Goal: Task Accomplishment & Management: Use online tool/utility

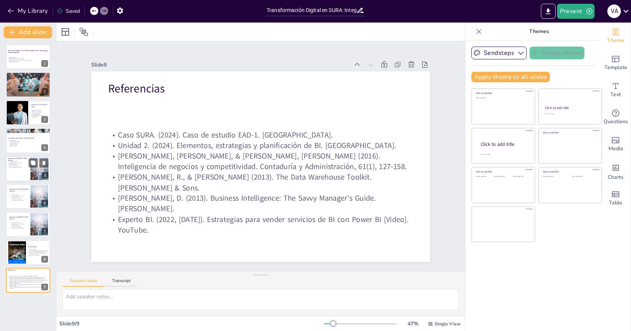
click at [24, 174] on div at bounding box center [28, 169] width 45 height 26
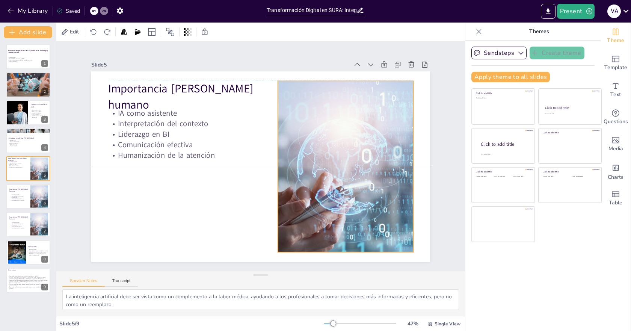
click at [323, 163] on div at bounding box center [345, 166] width 304 height 171
click at [335, 65] on icon at bounding box center [339, 65] width 9 height 9
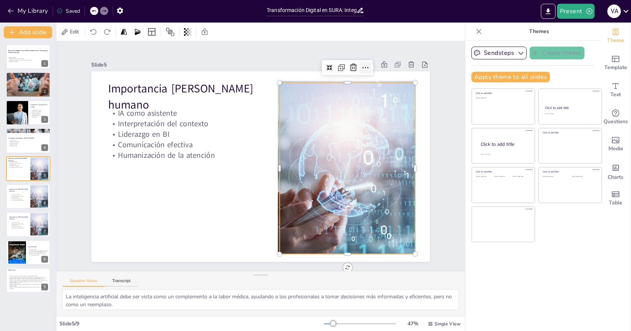
click at [361, 64] on icon at bounding box center [365, 67] width 9 height 9
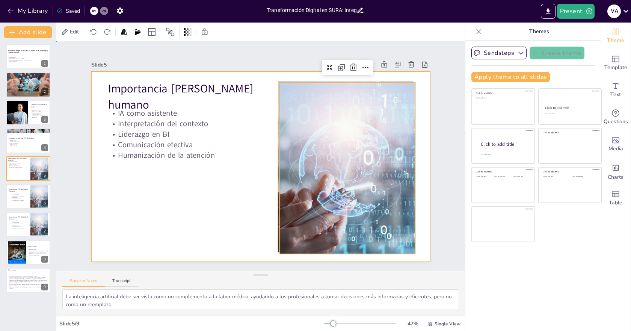
click at [180, 195] on div at bounding box center [260, 166] width 338 height 190
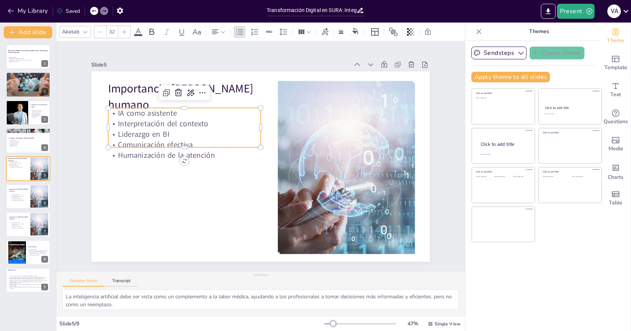
click at [178, 134] on p "Liderazgo en BI" at bounding box center [184, 134] width 152 height 11
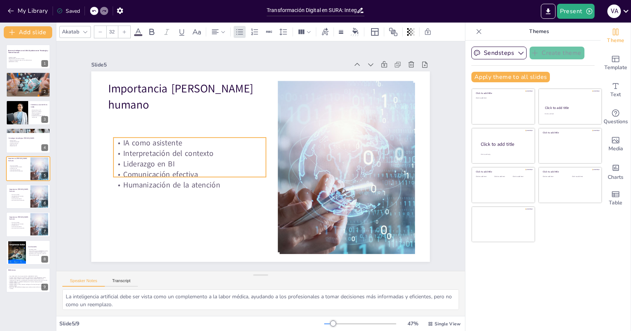
drag, startPoint x: 202, startPoint y: 131, endPoint x: 207, endPoint y: 161, distance: 30.1
click at [207, 161] on p "Liderazgo en BI" at bounding box center [189, 163] width 152 height 11
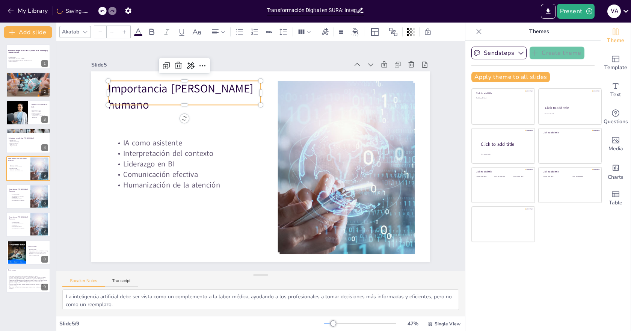
type input "48"
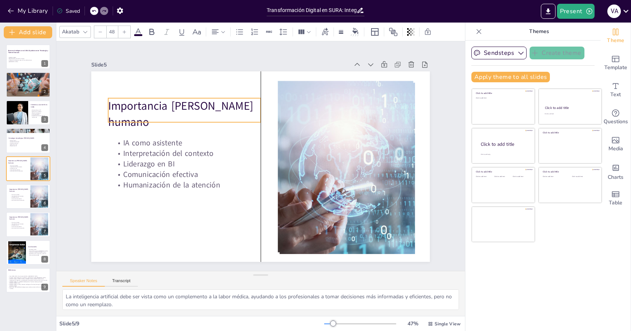
drag, startPoint x: 148, startPoint y: 102, endPoint x: 145, endPoint y: 121, distance: 19.0
click at [145, 121] on p "Importancia [PERSON_NAME] humano" at bounding box center [184, 114] width 152 height 32
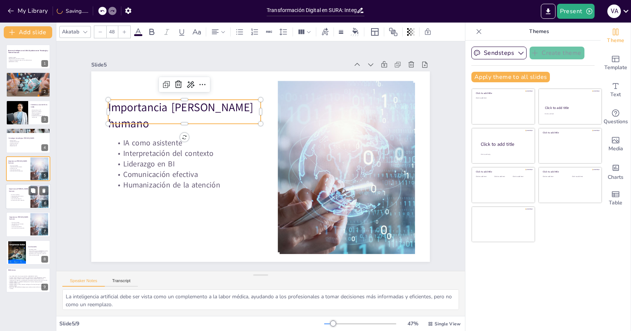
click at [28, 202] on div at bounding box center [28, 197] width 45 height 26
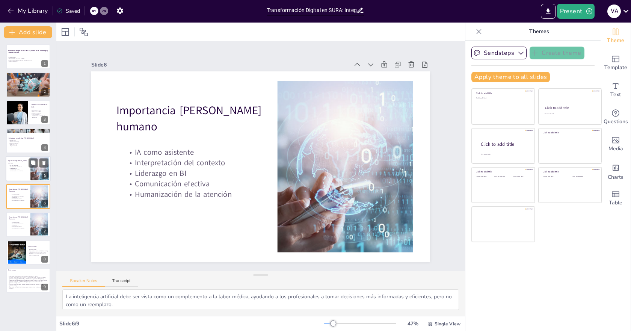
click at [28, 166] on p "IA como asistente" at bounding box center [19, 165] width 20 height 2
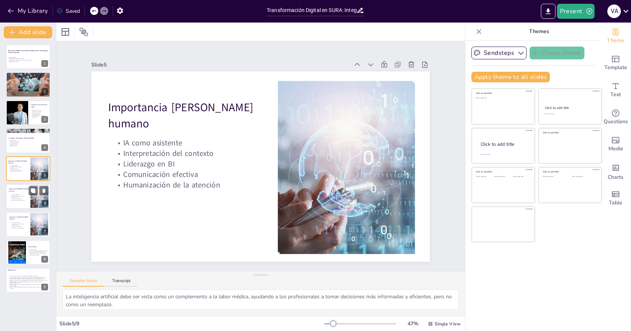
click at [16, 195] on p "Interpretación del contexto" at bounding box center [20, 196] width 20 height 2
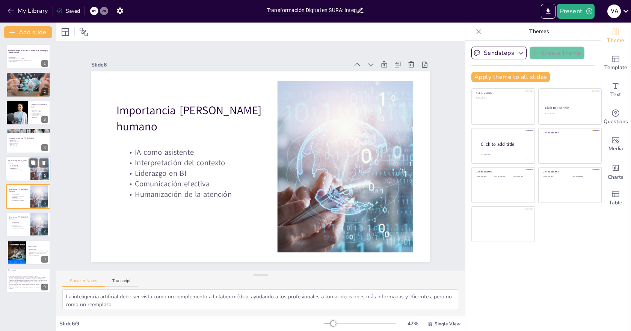
click at [18, 172] on p "Humanización de la atención" at bounding box center [19, 171] width 20 height 2
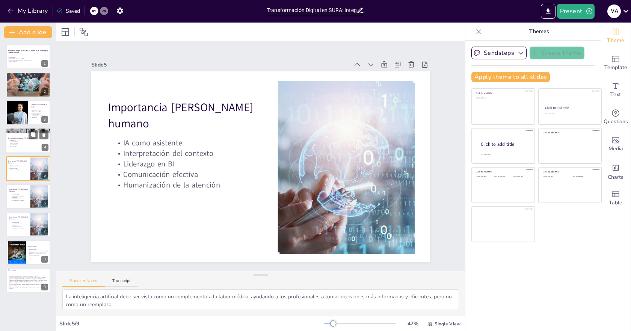
click at [22, 147] on div at bounding box center [28, 141] width 45 height 26
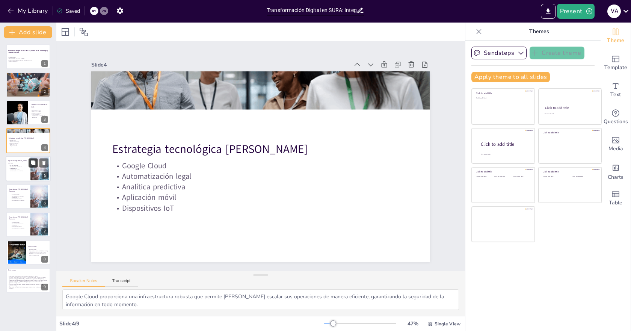
click at [30, 166] on button at bounding box center [33, 162] width 9 height 9
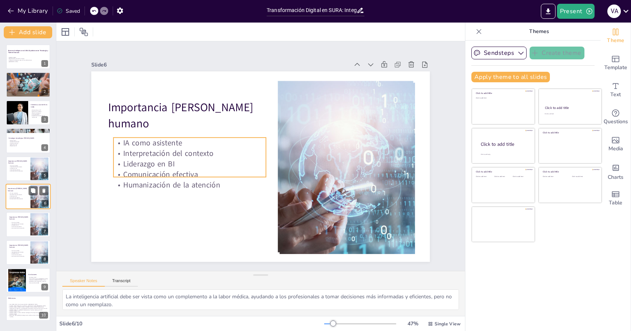
click at [13, 199] on p "Humanización de la atención" at bounding box center [19, 199] width 20 height 2
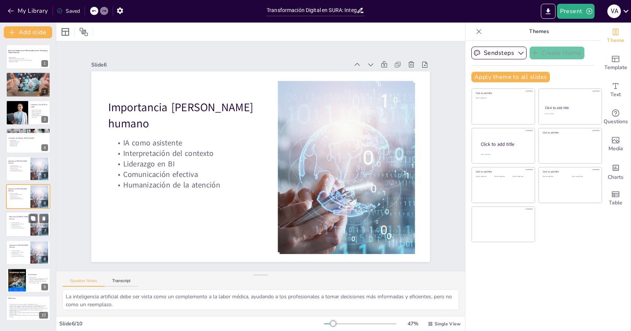
click at [10, 222] on p "IA como asistente" at bounding box center [20, 223] width 20 height 2
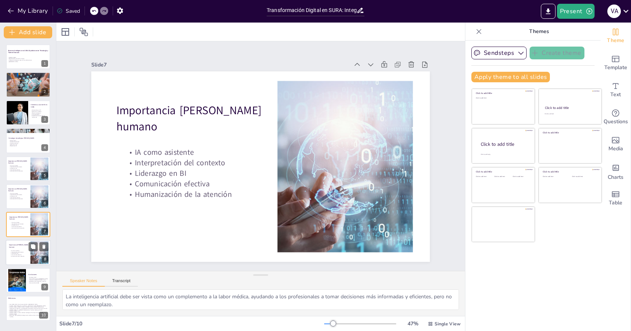
click at [21, 250] on p "IA como asistente" at bounding box center [20, 251] width 20 height 2
click at [18, 167] on p "Liderazgo en BI" at bounding box center [19, 168] width 20 height 2
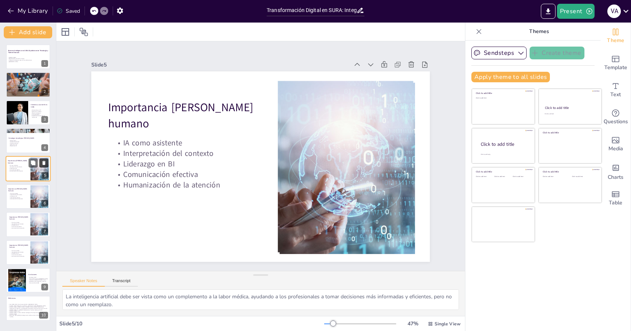
click at [41, 161] on icon at bounding box center [43, 162] width 5 height 5
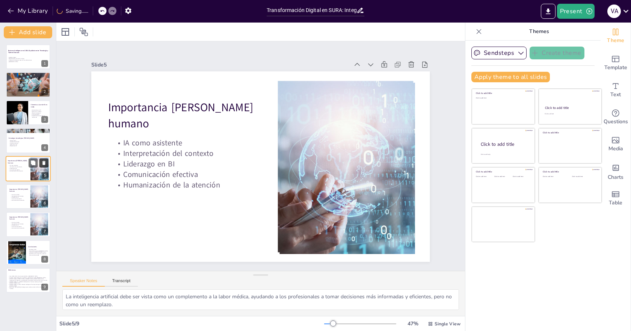
click at [44, 163] on icon at bounding box center [43, 163] width 3 height 4
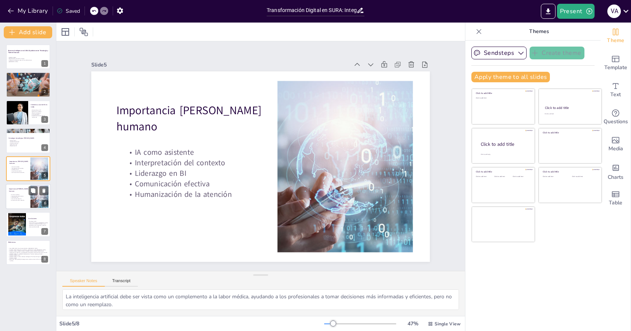
click at [22, 197] on p "Liderazgo en BI" at bounding box center [20, 198] width 20 height 2
click at [45, 191] on icon at bounding box center [43, 190] width 3 height 4
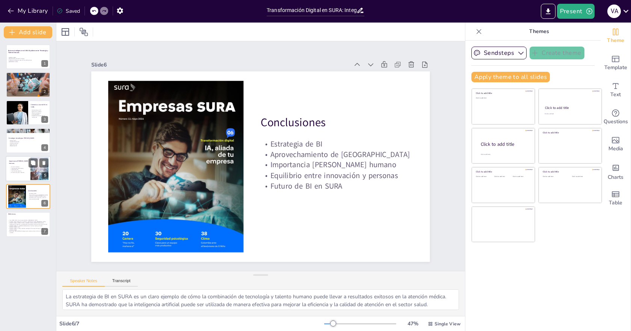
click at [19, 172] on p "Humanización de la atención" at bounding box center [20, 173] width 20 height 2
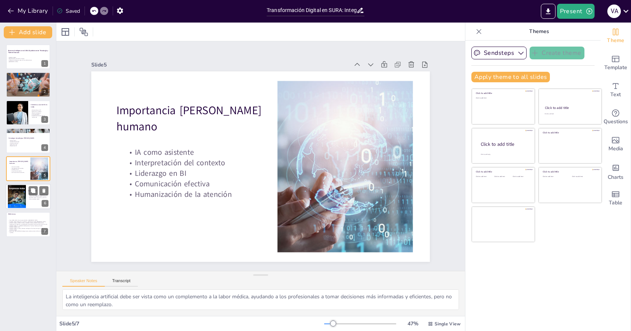
click at [23, 192] on div at bounding box center [17, 197] width 18 height 24
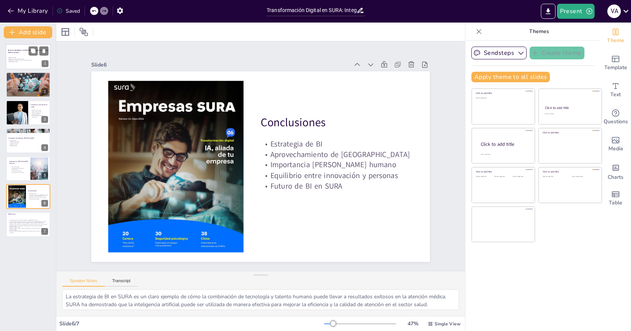
click at [23, 60] on p "• Inteligencia de Negocios para la Toma de Decisiones" at bounding box center [28, 61] width 41 height 2
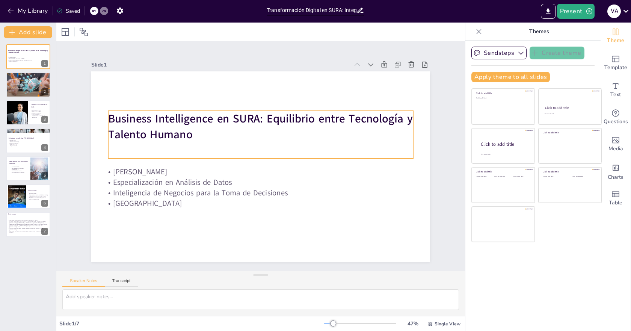
click at [146, 111] on strong "Business Intelligence en SURA: Equilibrio entre Tecnología y Talento Humano" at bounding box center [260, 126] width 304 height 31
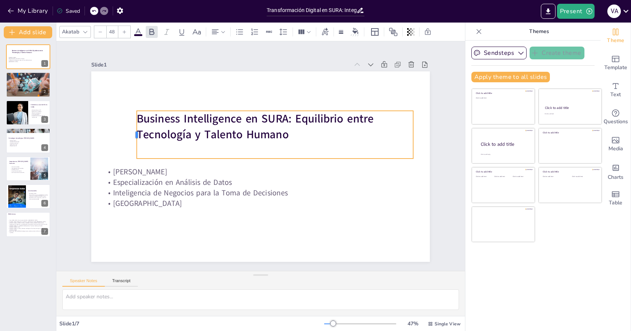
drag, startPoint x: 100, startPoint y: 134, endPoint x: 127, endPoint y: 134, distance: 27.0
click at [131, 134] on div at bounding box center [134, 135] width 6 height 48
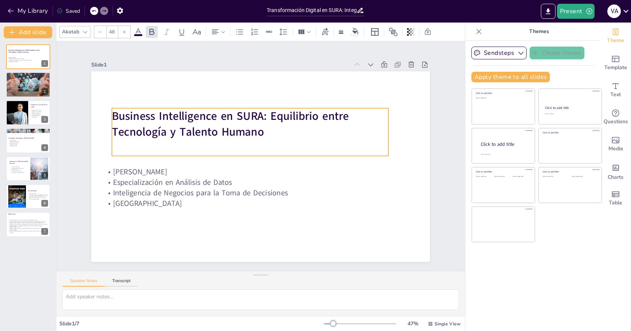
drag, startPoint x: 277, startPoint y: 123, endPoint x: 250, endPoint y: 125, distance: 27.1
click at [253, 121] on strong "Business Intelligence en SURA: Equilibrio entre Tecnología y Talento Humano" at bounding box center [230, 123] width 237 height 31
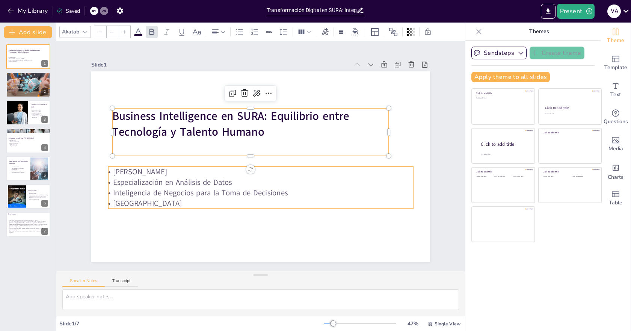
type input "32"
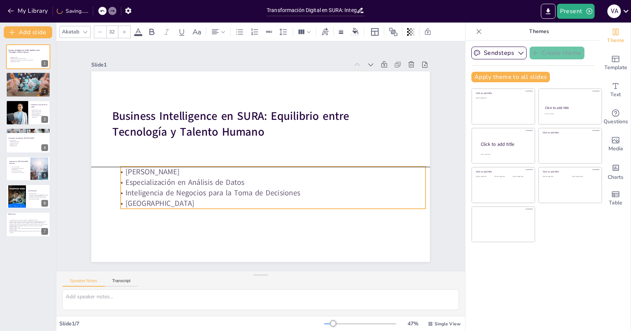
drag, startPoint x: 196, startPoint y: 182, endPoint x: 209, endPoint y: 182, distance: 12.4
click at [209, 182] on p "• Especialización en Análisis de Datos" at bounding box center [273, 182] width 304 height 11
click at [236, 200] on p "• [GEOGRAPHIC_DATA]" at bounding box center [273, 203] width 304 height 11
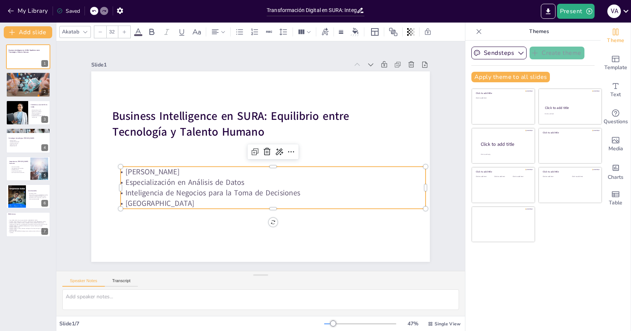
drag, startPoint x: 231, startPoint y: 199, endPoint x: 111, endPoint y: 167, distance: 124.5
click at [111, 167] on div "Business Intelligence en SURA: Equilibrio entre Tecnología y Talento Humano • […" at bounding box center [260, 166] width 338 height 190
click at [216, 200] on p "• [GEOGRAPHIC_DATA]" at bounding box center [273, 203] width 304 height 11
drag, startPoint x: 239, startPoint y: 196, endPoint x: 113, endPoint y: 169, distance: 129.4
click at [113, 169] on div "Business Intelligence en SURA: Equilibrio entre Tecnología y Talento Humano • […" at bounding box center [260, 166] width 338 height 190
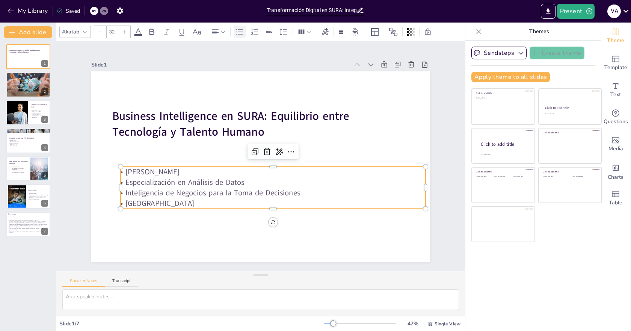
click at [237, 33] on icon at bounding box center [239, 31] width 9 height 9
click at [121, 170] on p "• [PERSON_NAME]" at bounding box center [273, 172] width 304 height 11
click at [121, 179] on p "• Especialización en Análisis de Datos" at bounding box center [273, 182] width 304 height 11
click at [121, 188] on p "• Inteligencia de Negocios para la Toma de Decisiones" at bounding box center [273, 193] width 304 height 11
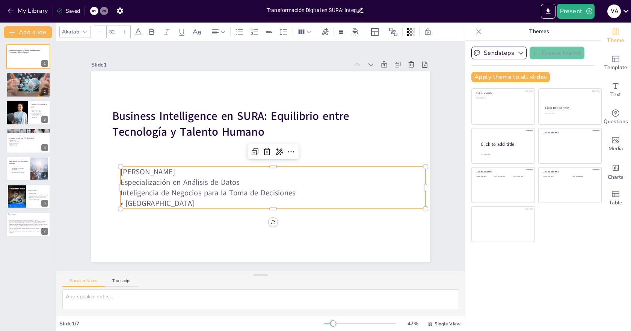
click at [121, 198] on p "• [GEOGRAPHIC_DATA]" at bounding box center [273, 203] width 304 height 11
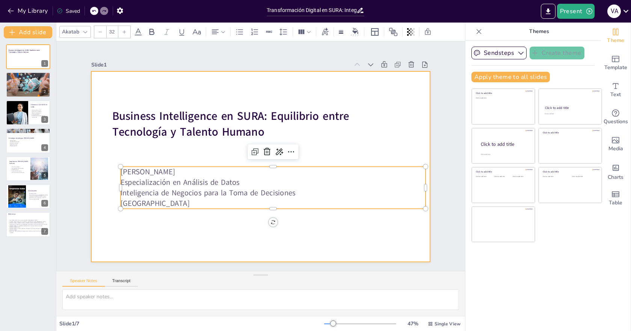
click at [189, 249] on div at bounding box center [260, 166] width 338 height 190
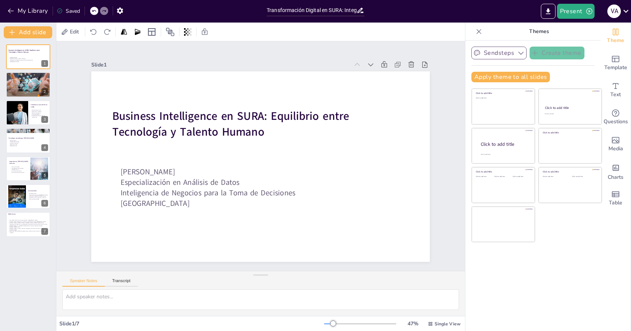
click at [509, 53] on button "Sendsteps" at bounding box center [498, 53] width 55 height 13
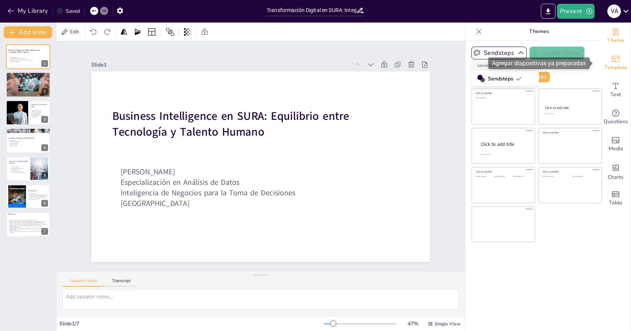
click at [610, 64] on span "Template" at bounding box center [615, 67] width 23 height 8
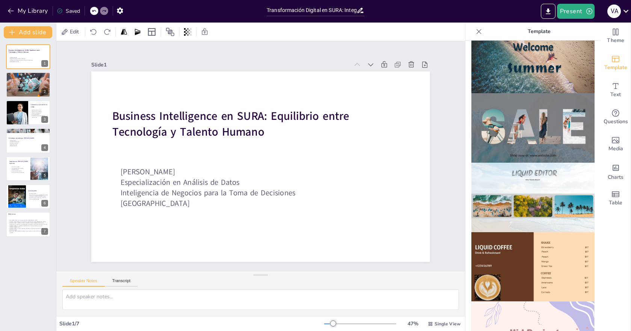
scroll to position [338, 0]
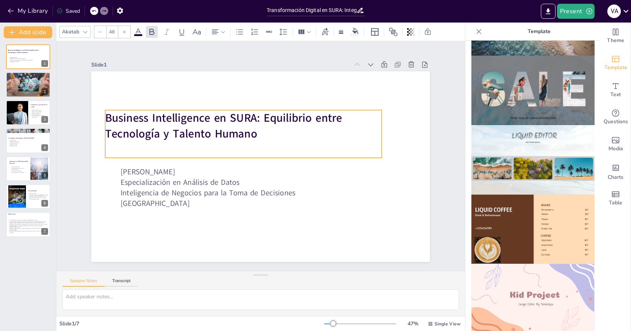
drag, startPoint x: 243, startPoint y: 124, endPoint x: 235, endPoint y: 126, distance: 7.4
click at [235, 126] on strong "Business Intelligence en SURA: Equilibrio entre Tecnología y Talento Humano" at bounding box center [223, 125] width 237 height 31
click at [251, 132] on strong "Business Intelligence en SURA: Equilibrio entre Tecnología y Talento Humano" at bounding box center [223, 125] width 237 height 31
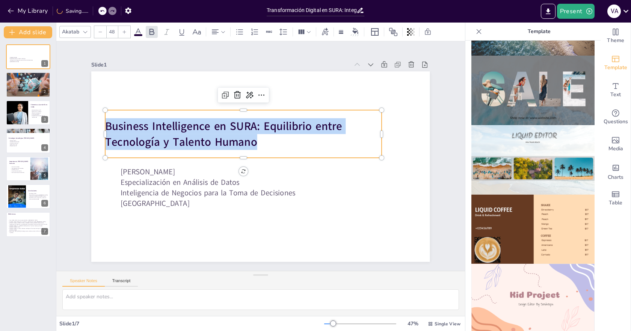
click at [251, 132] on strong "Business Intelligence en SURA: Equilibrio entre Tecnología y Talento Humano" at bounding box center [223, 133] width 237 height 31
click at [139, 30] on icon at bounding box center [138, 31] width 7 height 7
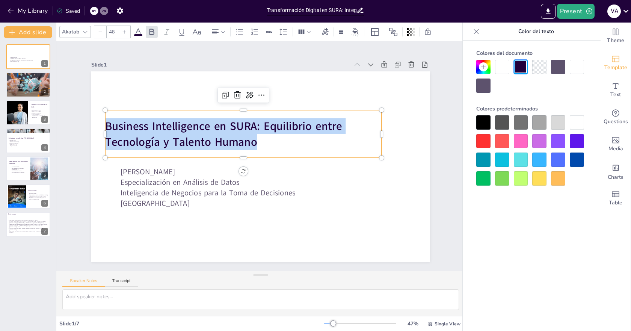
click at [126, 33] on icon at bounding box center [124, 32] width 5 height 5
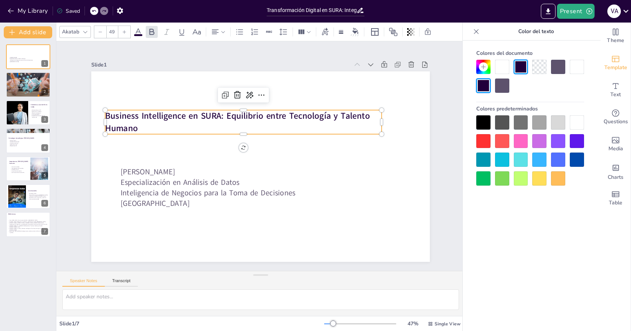
click at [126, 33] on icon at bounding box center [124, 32] width 5 height 5
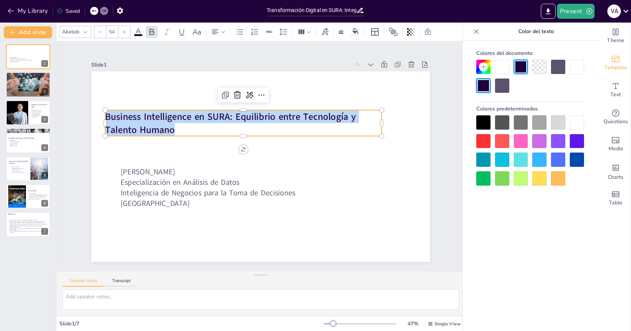
click at [126, 33] on icon at bounding box center [124, 32] width 5 height 5
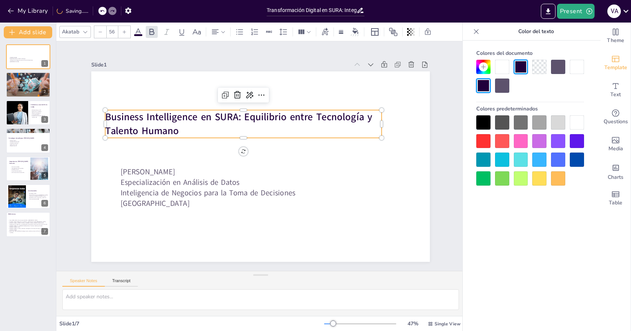
click at [126, 33] on icon at bounding box center [124, 32] width 5 height 5
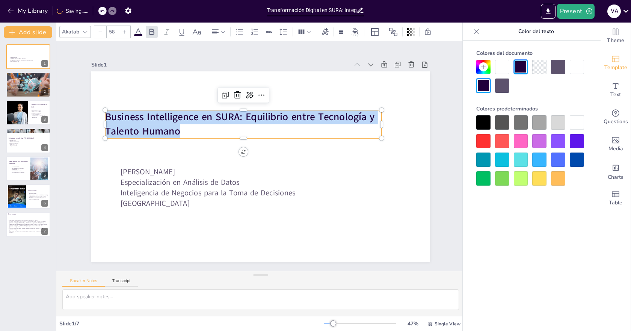
click at [126, 33] on icon at bounding box center [124, 32] width 5 height 5
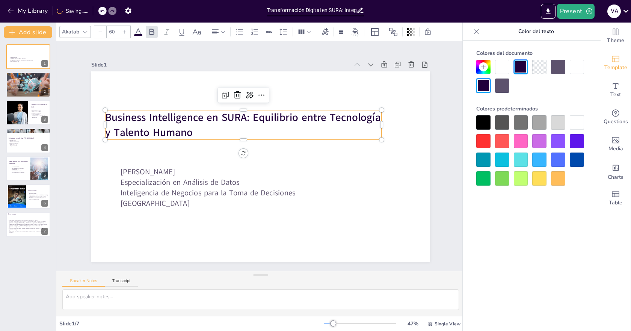
click at [126, 33] on icon at bounding box center [124, 32] width 5 height 5
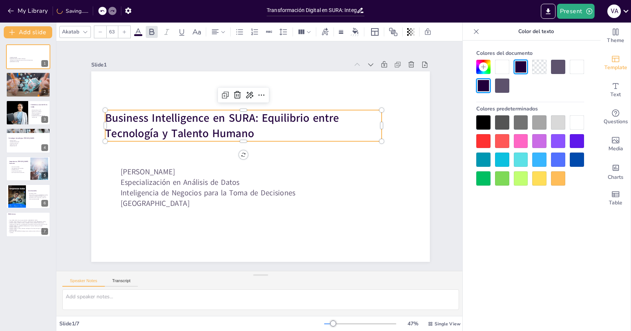
click at [126, 33] on icon at bounding box center [124, 32] width 5 height 5
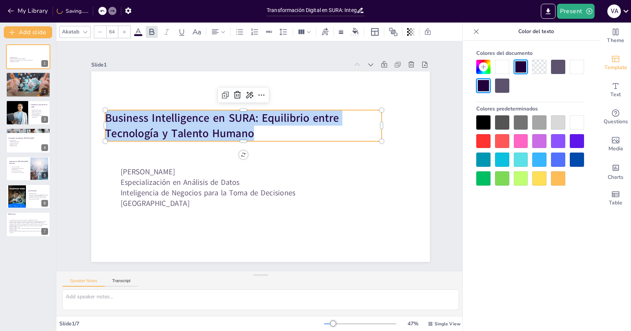
click at [126, 33] on icon at bounding box center [124, 32] width 5 height 5
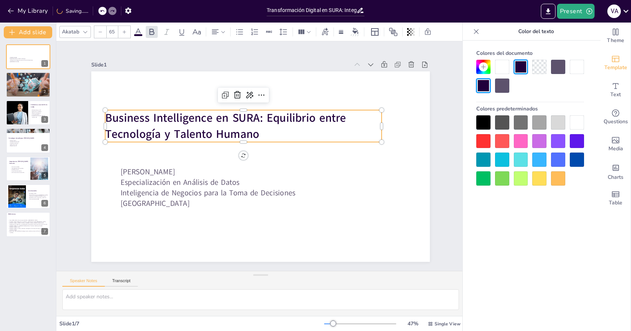
click at [126, 33] on icon at bounding box center [124, 32] width 5 height 5
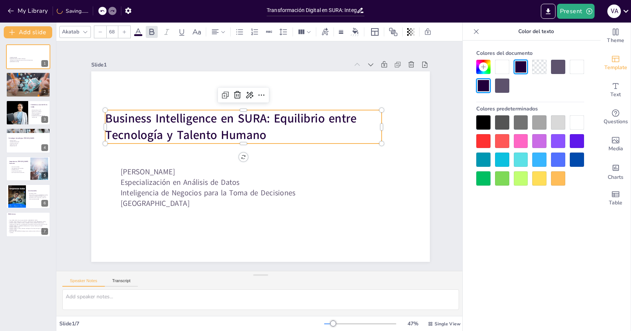
click at [126, 33] on icon at bounding box center [124, 32] width 5 height 5
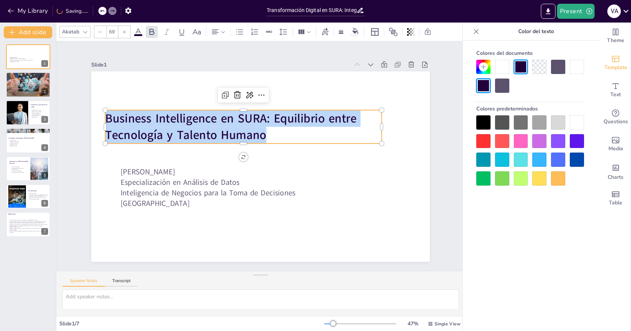
click at [126, 33] on icon at bounding box center [124, 32] width 5 height 5
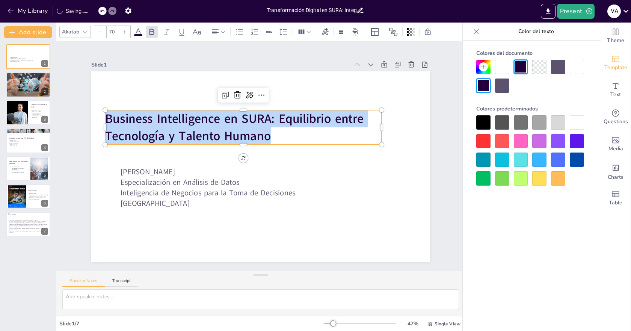
click at [126, 33] on icon at bounding box center [124, 32] width 5 height 5
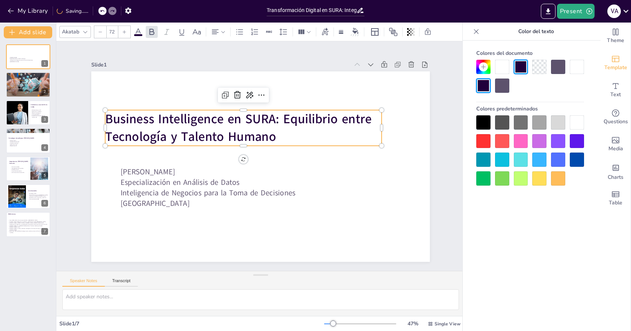
click at [126, 33] on icon at bounding box center [124, 32] width 5 height 5
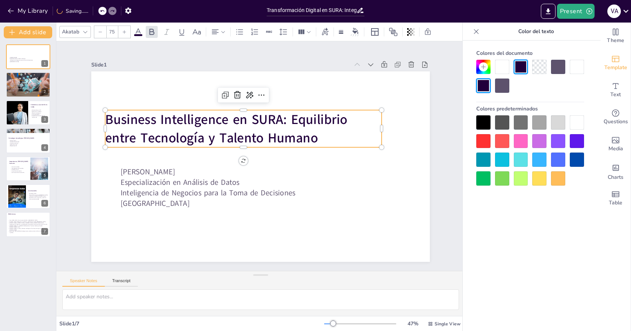
click at [126, 33] on icon at bounding box center [124, 32] width 5 height 5
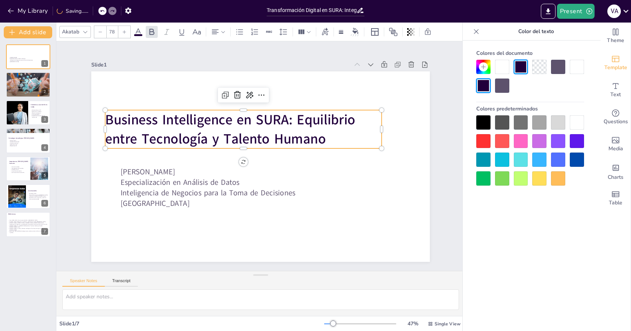
click at [126, 33] on icon at bounding box center [124, 32] width 5 height 5
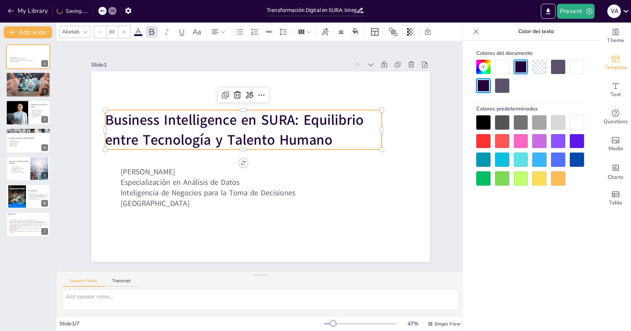
click at [126, 33] on icon at bounding box center [124, 32] width 5 height 5
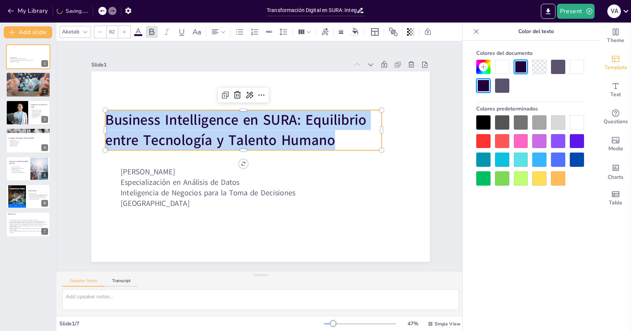
click at [126, 33] on icon at bounding box center [124, 32] width 5 height 5
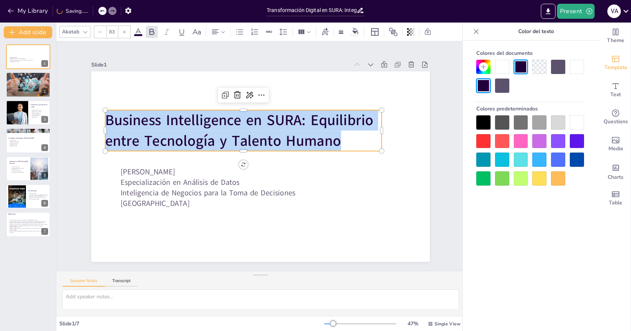
click at [126, 33] on icon at bounding box center [124, 32] width 5 height 5
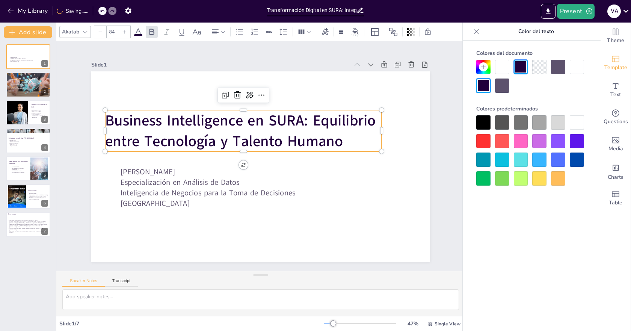
click at [126, 33] on icon at bounding box center [124, 32] width 5 height 5
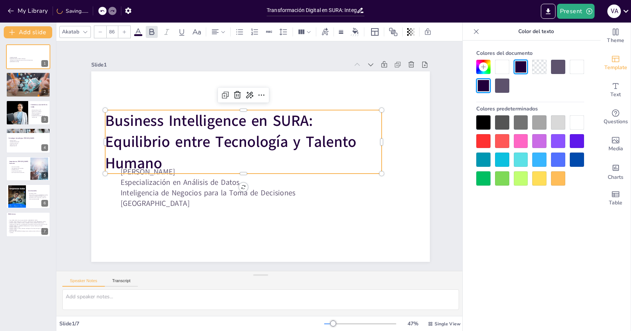
click at [126, 33] on icon at bounding box center [124, 32] width 5 height 5
click at [101, 31] on icon at bounding box center [100, 32] width 5 height 5
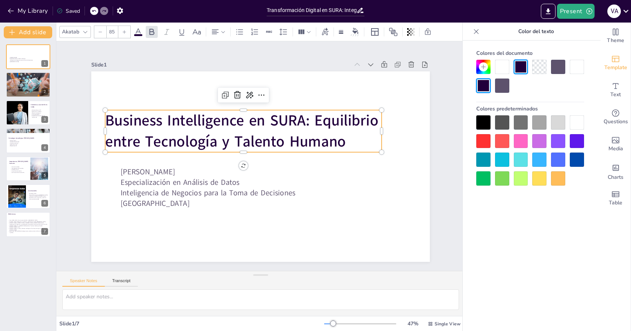
click at [101, 31] on icon at bounding box center [100, 32] width 5 height 5
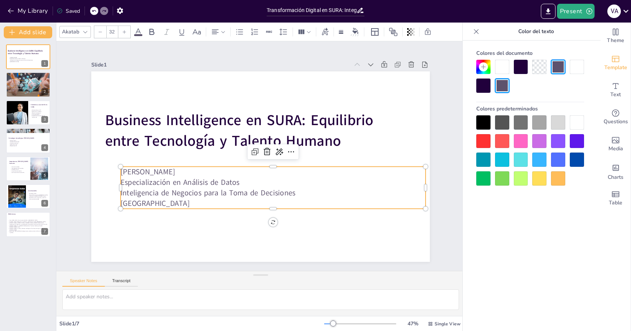
click at [343, 178] on p "Especialización en Análisis de Datos" at bounding box center [273, 182] width 304 height 11
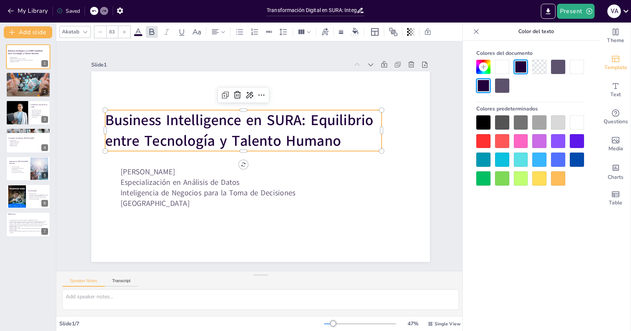
click at [327, 142] on strong "Business Intelligence en SURA: Equilibrio entre Tecnología y Talento Humano" at bounding box center [239, 130] width 268 height 41
click at [340, 139] on p "Business Intelligence en SURA: Equilibrio entre Tecnología y Talento Humano" at bounding box center [243, 130] width 276 height 41
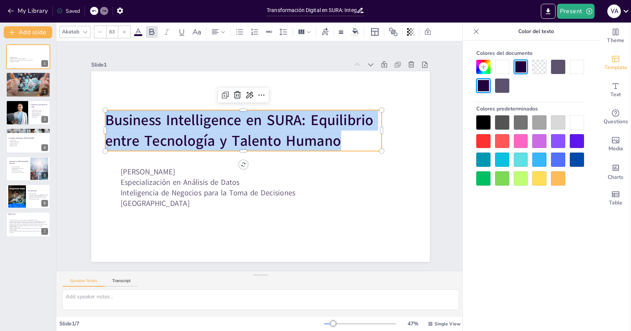
drag, startPoint x: 340, startPoint y: 139, endPoint x: 84, endPoint y: 109, distance: 257.0
click at [84, 109] on div "Slide 1 [PERSON_NAME] Santiago Especialización en Análisis de Datos Inteligenci…" at bounding box center [260, 155] width 380 height 211
click at [579, 141] on div at bounding box center [577, 141] width 14 height 14
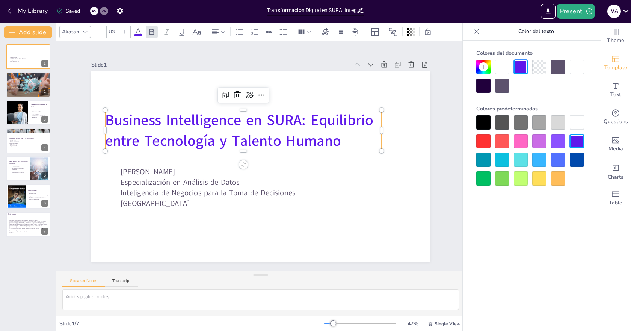
click at [81, 34] on div at bounding box center [85, 31] width 9 height 9
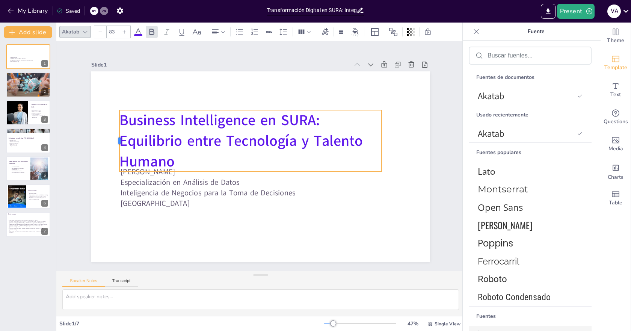
drag, startPoint x: 98, startPoint y: 128, endPoint x: 112, endPoint y: 122, distance: 14.5
click at [113, 122] on div at bounding box center [116, 141] width 6 height 62
click at [202, 128] on span "Business Intelligence en SURA: Equilibrio entre Tecnología y Talento Humano" at bounding box center [240, 140] width 243 height 61
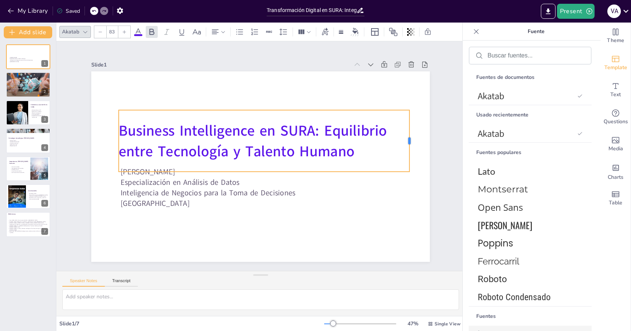
drag, startPoint x: 377, startPoint y: 140, endPoint x: 404, endPoint y: 137, distance: 27.9
click at [409, 137] on div at bounding box center [412, 141] width 6 height 62
drag, startPoint x: 267, startPoint y: 107, endPoint x: 271, endPoint y: 93, distance: 14.4
click at [271, 93] on div "[PERSON_NAME] Santiago Especialización en Análisis de Datos Inteligencia de Neg…" at bounding box center [260, 166] width 338 height 190
click at [321, 128] on span "Business Intelligence en SURA: Equilibrio entre Tecnología y Talento Humano" at bounding box center [253, 141] width 268 height 41
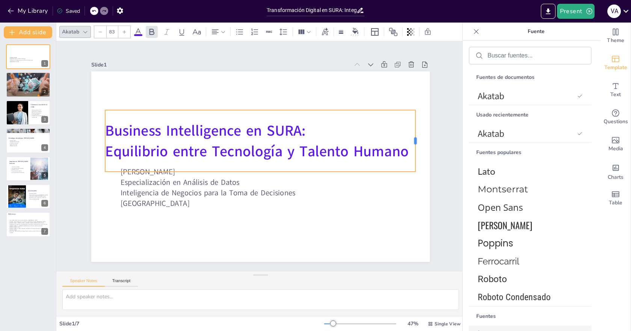
drag, startPoint x: 383, startPoint y: 138, endPoint x: 407, endPoint y: 136, distance: 23.4
click at [415, 136] on div at bounding box center [418, 141] width 6 height 62
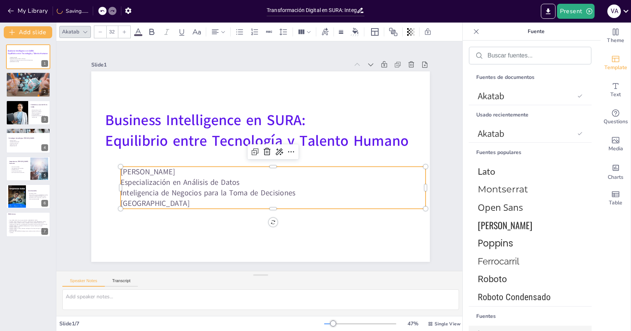
click at [346, 184] on p "Especialización en Análisis de Datos" at bounding box center [273, 182] width 304 height 11
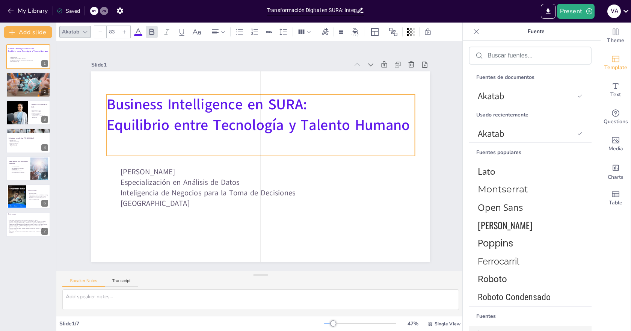
drag, startPoint x: 318, startPoint y: 133, endPoint x: 321, endPoint y: 118, distance: 16.2
click at [321, 118] on span "Equilibrio entre Tecnología y Talento Humano" at bounding box center [258, 125] width 303 height 20
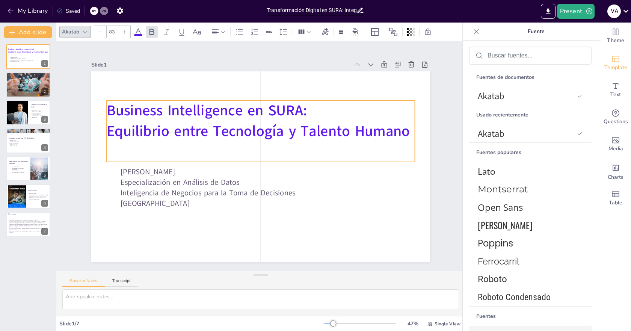
drag, startPoint x: 316, startPoint y: 137, endPoint x: 316, endPoint y: 143, distance: 6.0
click at [316, 143] on div "Business Intelligence en SURA: Equilibrio entre Tecnología y Talento Humano" at bounding box center [261, 131] width 308 height 62
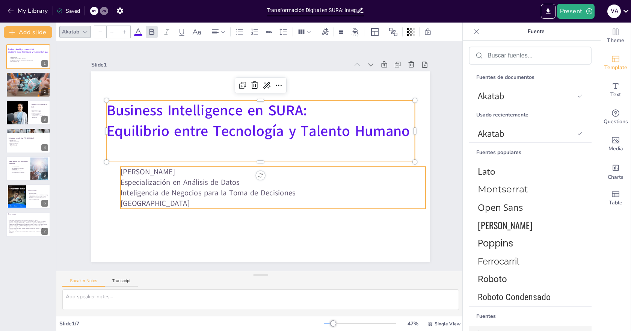
type input "32"
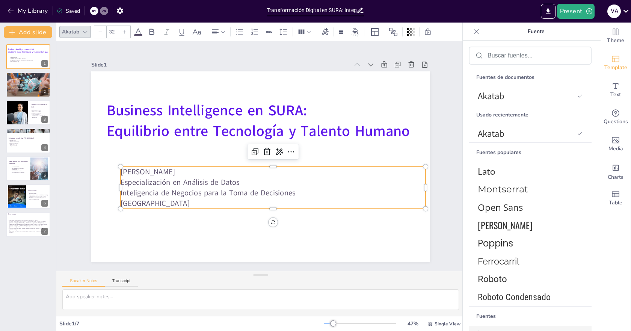
click at [339, 177] on p "Especialización en Análisis de Datos" at bounding box center [273, 182] width 304 height 11
click at [32, 88] on p "Importancia [PERSON_NAME] humano" at bounding box center [29, 89] width 41 height 2
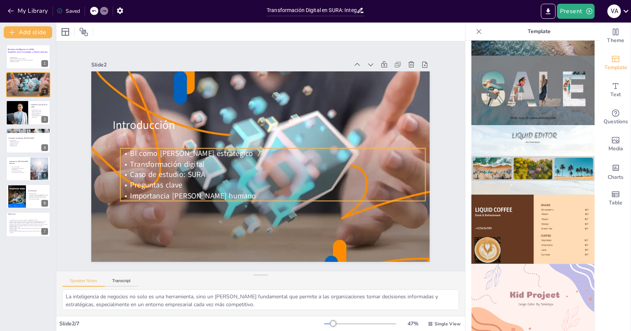
click at [164, 187] on span "Preguntas clave" at bounding box center [156, 185] width 52 height 11
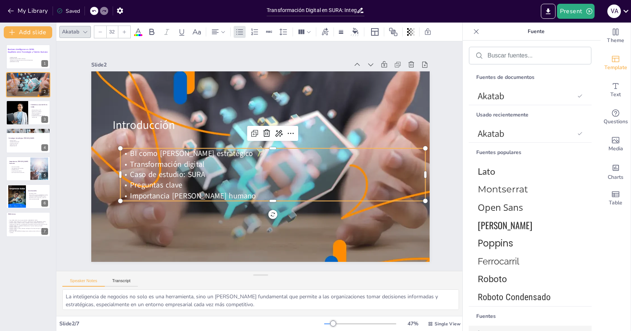
click at [185, 185] on p "Preguntas clave" at bounding box center [273, 185] width 304 height 11
click at [185, 184] on p "Preguntas clave" at bounding box center [273, 185] width 304 height 11
click at [124, 194] on p "Importancia [PERSON_NAME] humano" at bounding box center [273, 195] width 304 height 11
click at [189, 201] on div at bounding box center [273, 204] width 304 height 6
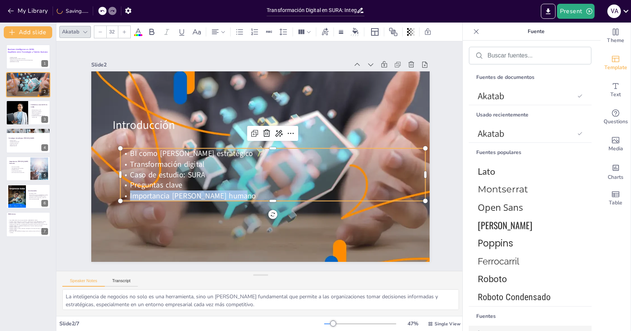
drag, startPoint x: 237, startPoint y: 194, endPoint x: 121, endPoint y: 197, distance: 116.8
click at [121, 197] on p "Importancia [PERSON_NAME] humano" at bounding box center [273, 195] width 304 height 11
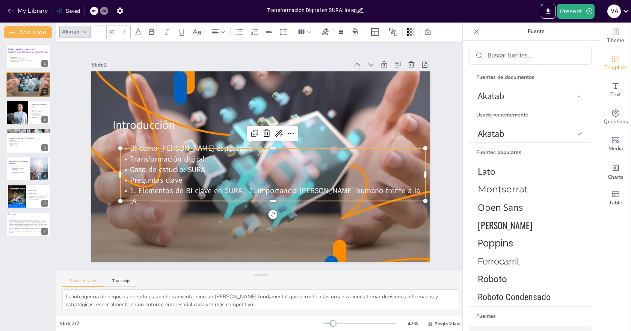
click at [247, 195] on p "1. Elementos de BI clave en SURA. 2. Importancia [PERSON_NAME] humano frente a …" at bounding box center [273, 195] width 304 height 21
click at [239, 193] on p "1. Elementos de BI clave en SURA. 2. Importancia [PERSON_NAME] humano frente a …" at bounding box center [273, 195] width 304 height 21
click at [247, 194] on p "1. Elementos de BI clave en SURA. 2. Importancia [PERSON_NAME] humano frente a …" at bounding box center [273, 195] width 304 height 21
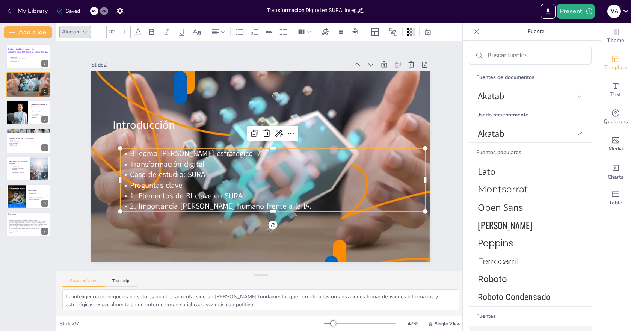
drag, startPoint x: 126, startPoint y: 193, endPoint x: 130, endPoint y: 193, distance: 3.8
click at [128, 193] on p "1. Elementos de BI clave en SURA." at bounding box center [273, 195] width 304 height 11
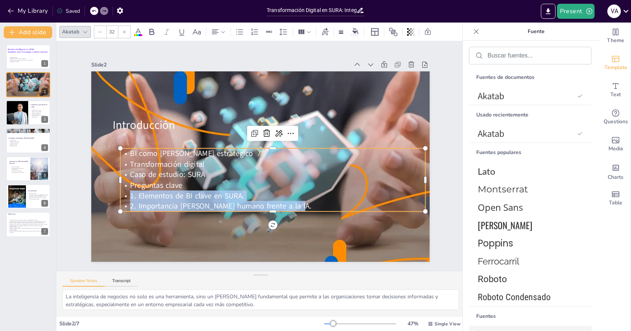
drag, startPoint x: 288, startPoint y: 203, endPoint x: 123, endPoint y: 193, distance: 165.6
click at [123, 193] on div "BI como [PERSON_NAME] estratégico Transformación digital Caso de estudio: SURA …" at bounding box center [273, 179] width 304 height 63
click at [242, 32] on icon at bounding box center [239, 31] width 7 height 5
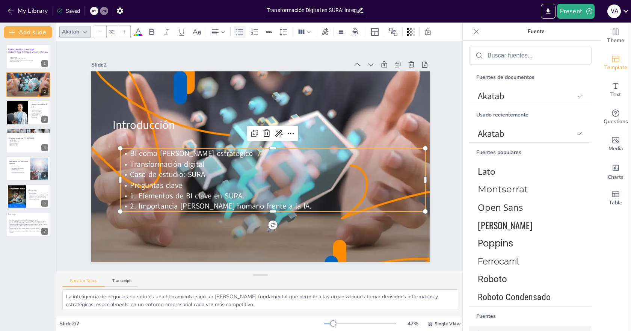
click at [242, 32] on icon at bounding box center [239, 31] width 7 height 5
click at [335, 175] on p "Caso de estudio: SURA" at bounding box center [273, 174] width 304 height 11
click at [123, 182] on p "Preguntas clave" at bounding box center [273, 185] width 304 height 11
click at [241, 31] on icon at bounding box center [239, 31] width 9 height 9
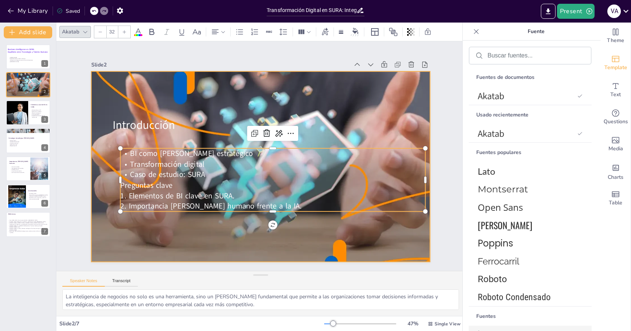
click at [236, 91] on div at bounding box center [260, 166] width 338 height 209
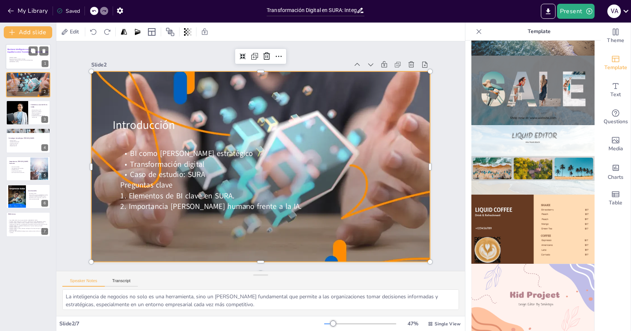
click at [14, 55] on div "Business Intelligence en SURA: Equilibrio entre Tecnología y Talento Humano" at bounding box center [28, 52] width 41 height 8
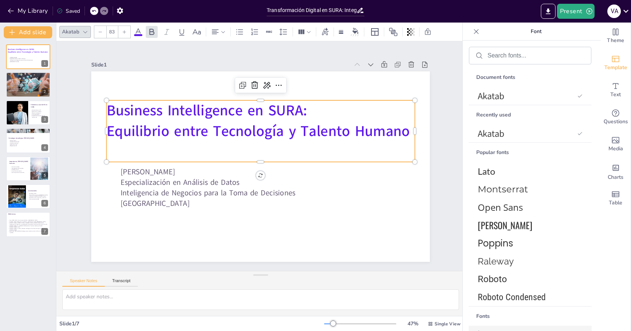
click at [251, 125] on span "Equilibrio entre Tecnología y Talento Humano" at bounding box center [258, 131] width 303 height 20
click at [107, 127] on span "Equilibrio entre Tecnología y Talento Humano" at bounding box center [258, 131] width 303 height 20
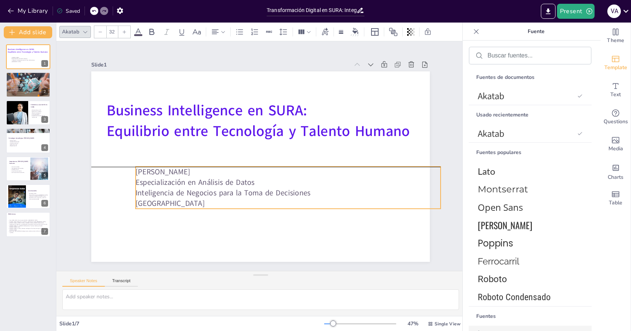
drag, startPoint x: 157, startPoint y: 173, endPoint x: 172, endPoint y: 173, distance: 15.0
click at [172, 173] on p "[PERSON_NAME]" at bounding box center [288, 171] width 304 height 11
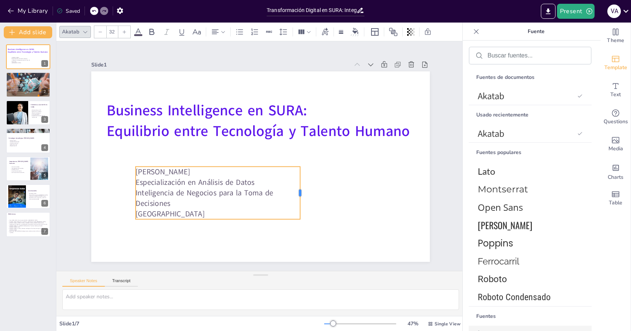
drag, startPoint x: 436, startPoint y: 185, endPoint x: 294, endPoint y: 187, distance: 141.9
click at [300, 188] on div at bounding box center [303, 193] width 6 height 53
drag, startPoint x: 295, startPoint y: 193, endPoint x: 345, endPoint y: 191, distance: 49.6
click at [306, 191] on div at bounding box center [303, 193] width 6 height 53
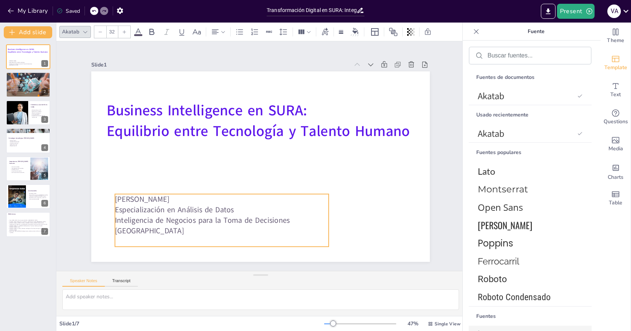
drag, startPoint x: 265, startPoint y: 199, endPoint x: 245, endPoint y: 226, distance: 34.3
click at [245, 226] on p "[GEOGRAPHIC_DATA]" at bounding box center [221, 231] width 213 height 11
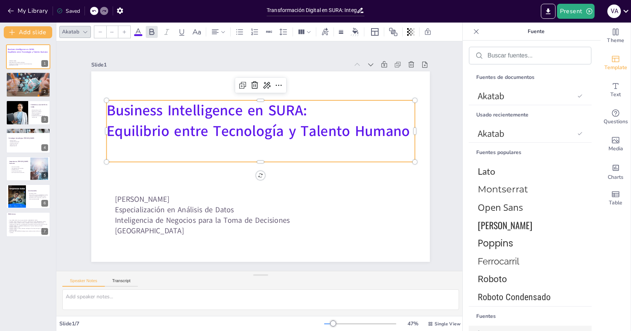
type input "83"
click at [280, 128] on span "Equilibrio entre Tecnología y Talento Humano" at bounding box center [258, 131] width 303 height 20
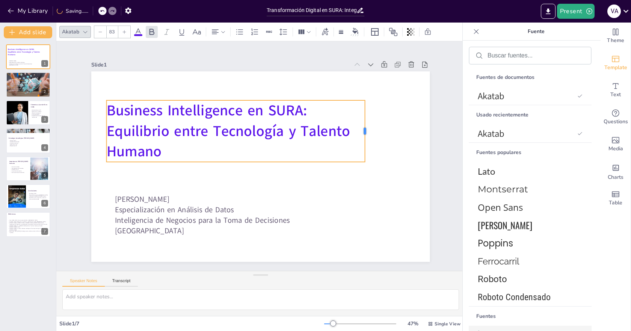
drag, startPoint x: 409, startPoint y: 128, endPoint x: 357, endPoint y: 142, distance: 53.2
click at [358, 142] on div "Business Intelligence en SURA: Equilibrio entre Tecnología y Talento Humano [PE…" at bounding box center [260, 166] width 338 height 190
click at [272, 151] on p "Equilibrio entre Tecnología y Talento Humano" at bounding box center [235, 141] width 257 height 41
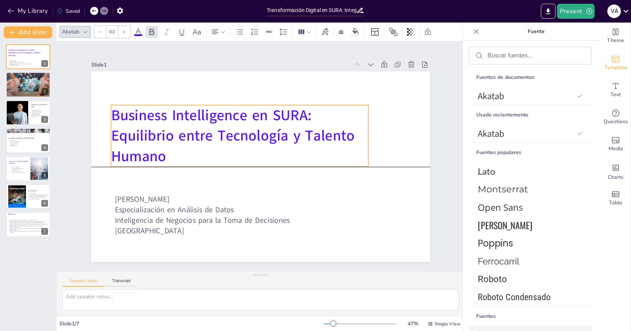
drag, startPoint x: 271, startPoint y: 145, endPoint x: 276, endPoint y: 148, distance: 5.7
click at [276, 148] on p "Equilibrio entre Tecnología y Talento Humano" at bounding box center [239, 145] width 257 height 41
click at [362, 136] on p "Equilibrio entre Tecnología y Talento Humano" at bounding box center [240, 145] width 257 height 41
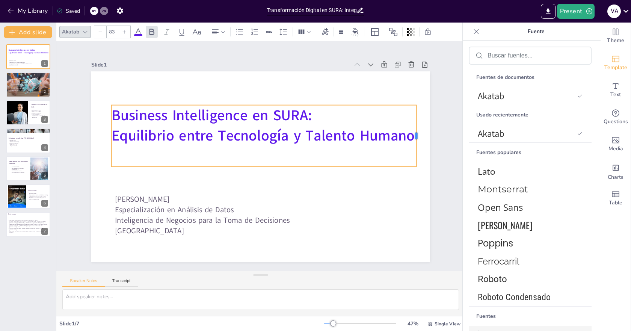
drag, startPoint x: 363, startPoint y: 136, endPoint x: 409, endPoint y: 136, distance: 46.2
click at [416, 137] on div at bounding box center [419, 136] width 6 height 62
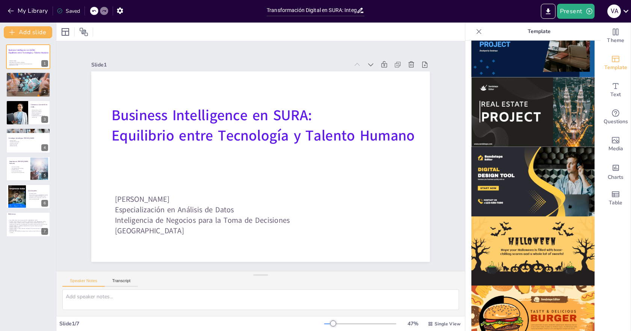
scroll to position [663, 0]
click at [514, 171] on img at bounding box center [532, 180] width 123 height 69
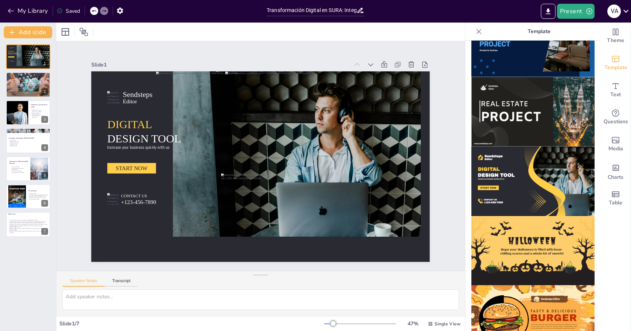
click at [445, 145] on div "Slide 1 Sendsteps Editor DIGITAL DESIGN TOOL Increase your business quickly wit…" at bounding box center [260, 155] width 408 height 229
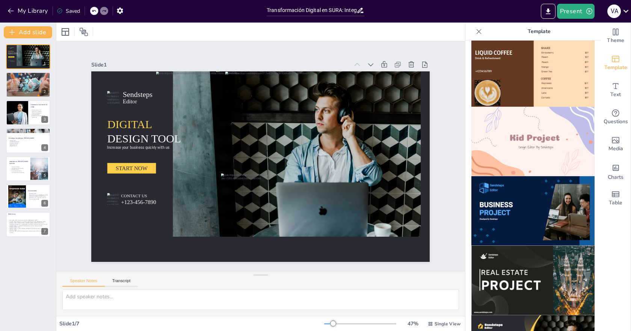
scroll to position [626, 0]
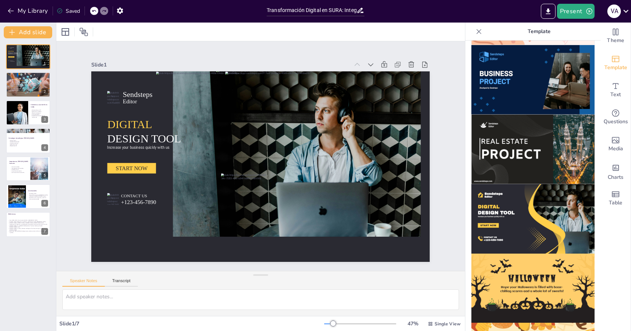
click at [476, 32] on icon at bounding box center [478, 31] width 5 height 5
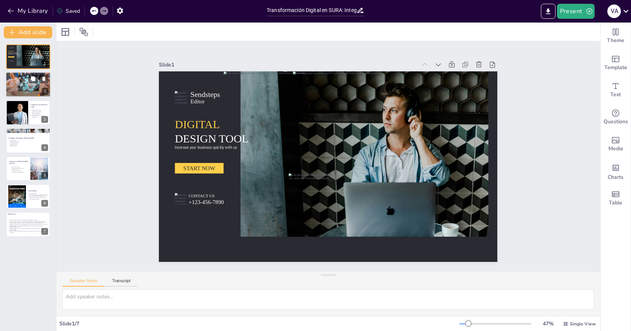
click at [27, 93] on div at bounding box center [28, 85] width 45 height 28
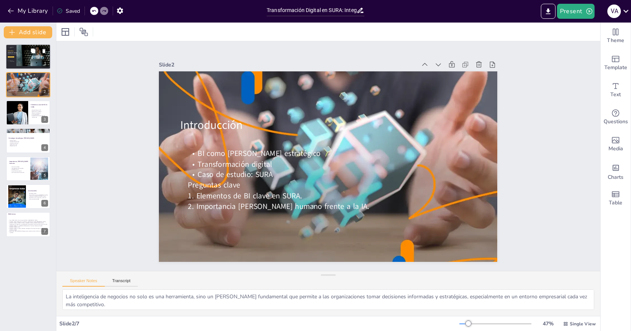
click at [37, 61] on div at bounding box center [31, 55] width 37 height 25
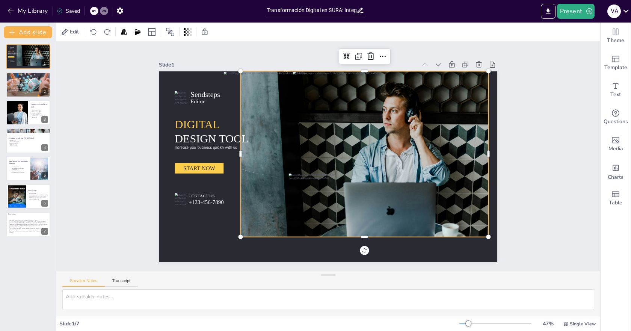
click at [421, 166] on div at bounding box center [350, 156] width 276 height 184
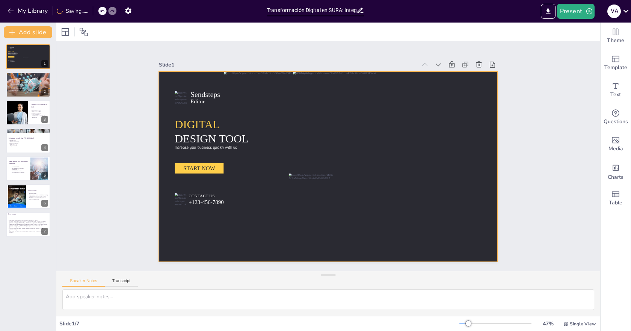
click at [409, 159] on div at bounding box center [328, 166] width 338 height 190
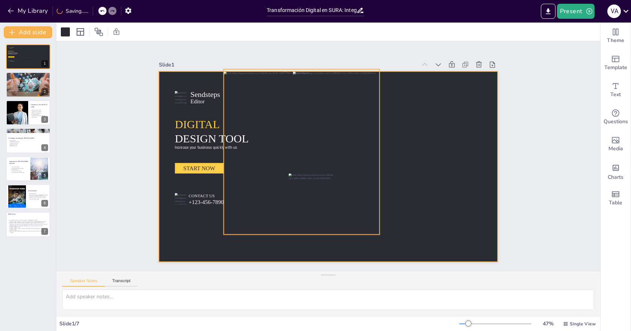
click at [270, 178] on div at bounding box center [302, 153] width 156 height 163
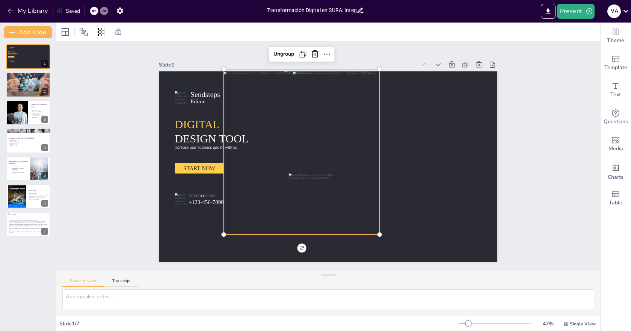
click at [260, 166] on div at bounding box center [302, 153] width 156 height 163
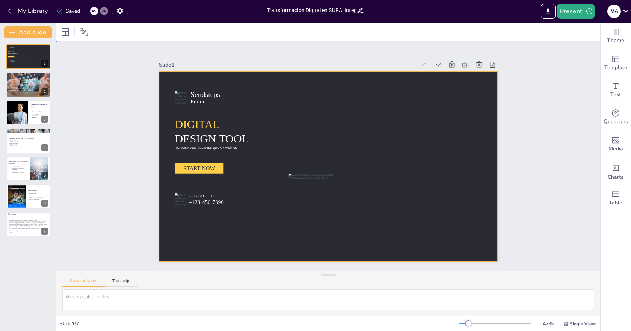
click at [230, 166] on div at bounding box center [328, 166] width 338 height 190
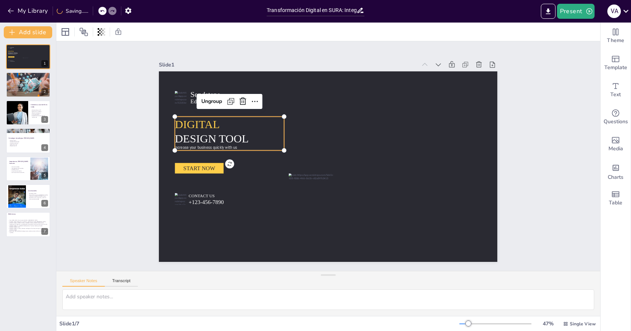
click at [199, 126] on span "DIGITAL" at bounding box center [197, 124] width 45 height 12
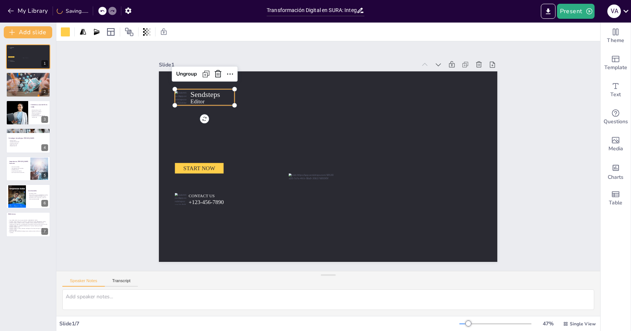
click at [196, 101] on span "Editor" at bounding box center [197, 101] width 14 height 6
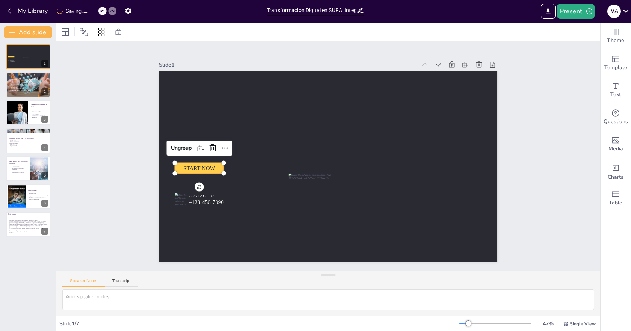
click at [196, 165] on span "START NOW" at bounding box center [199, 168] width 32 height 6
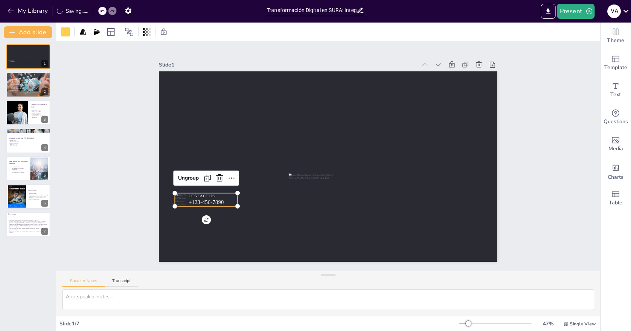
click at [201, 193] on span "CONTACT US" at bounding box center [202, 195] width 26 height 5
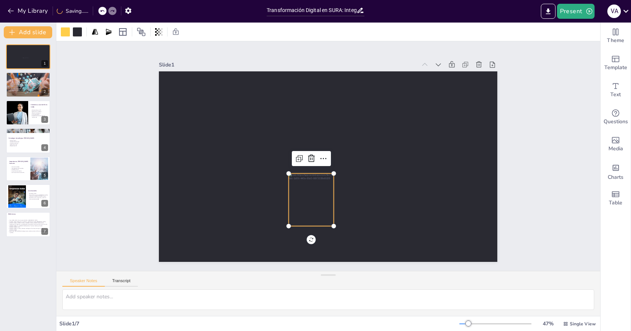
click at [293, 192] on div at bounding box center [311, 199] width 45 height 53
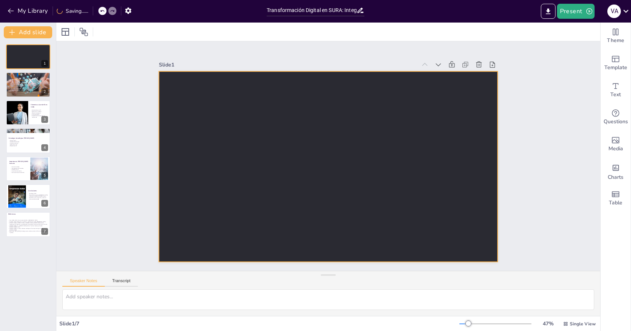
click at [292, 154] on div at bounding box center [328, 166] width 338 height 190
click at [246, 138] on div at bounding box center [328, 166] width 338 height 190
click at [433, 125] on div at bounding box center [328, 166] width 338 height 190
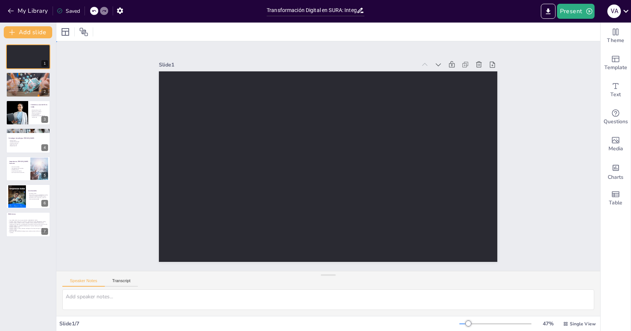
click at [433, 125] on div at bounding box center [328, 166] width 338 height 190
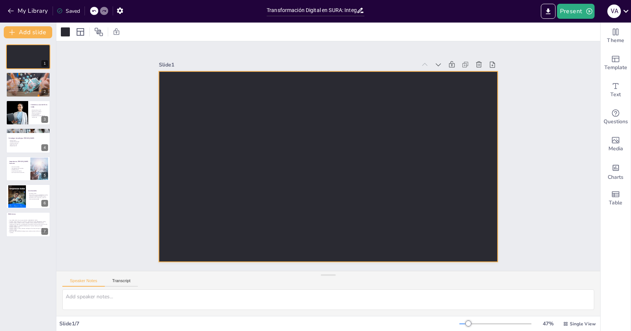
click at [248, 128] on div at bounding box center [328, 166] width 338 height 190
drag, startPoint x: 607, startPoint y: 91, endPoint x: 595, endPoint y: 92, distance: 12.9
click at [610, 92] on span "Text" at bounding box center [615, 94] width 11 height 8
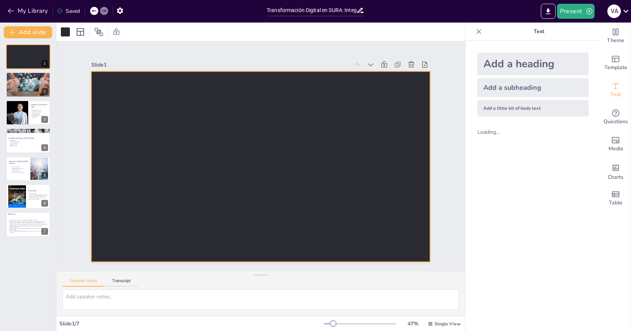
click at [214, 136] on div at bounding box center [260, 166] width 338 height 190
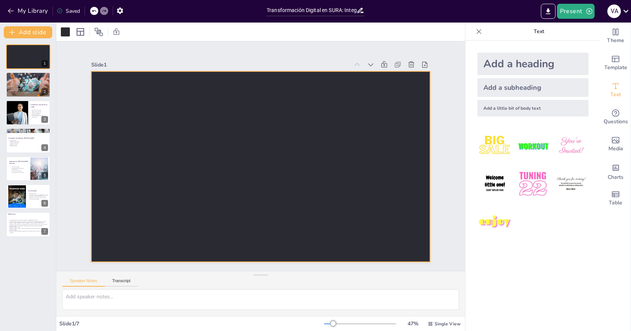
drag, startPoint x: 495, startPoint y: 63, endPoint x: 287, endPoint y: 87, distance: 209.3
click at [494, 63] on div "Add a heading" at bounding box center [532, 64] width 111 height 23
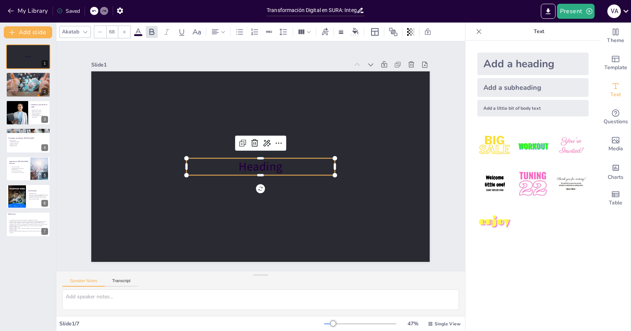
click at [270, 162] on span "Heading" at bounding box center [261, 166] width 44 height 17
drag, startPoint x: 282, startPoint y: 164, endPoint x: 208, endPoint y: 160, distance: 74.1
click at [208, 160] on p "Heading" at bounding box center [261, 166] width 148 height 17
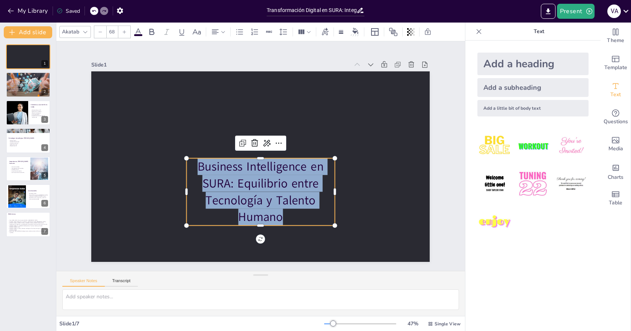
drag, startPoint x: 282, startPoint y: 215, endPoint x: 192, endPoint y: 164, distance: 102.9
click at [192, 164] on p "Business Intelligence en SURA: Equilibrio entre Tecnología y Talento Humano" at bounding box center [261, 191] width 148 height 67
click at [140, 33] on icon at bounding box center [138, 31] width 9 height 9
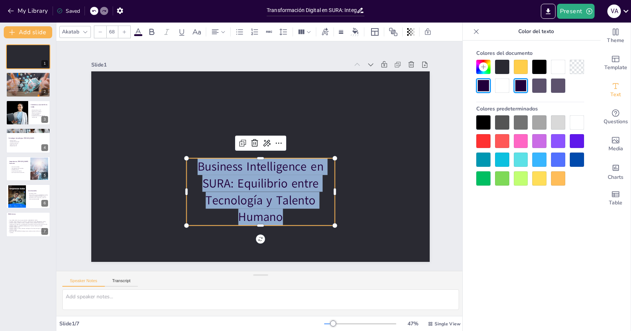
click at [573, 124] on div at bounding box center [577, 122] width 14 height 14
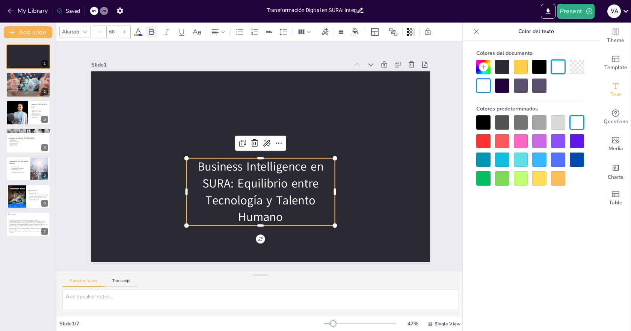
click at [155, 35] on icon at bounding box center [151, 31] width 9 height 9
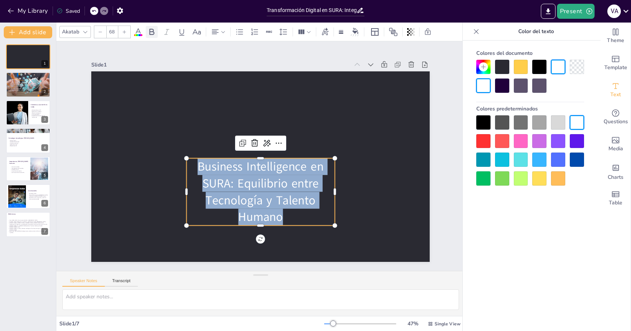
click at [155, 35] on icon at bounding box center [151, 31] width 9 height 9
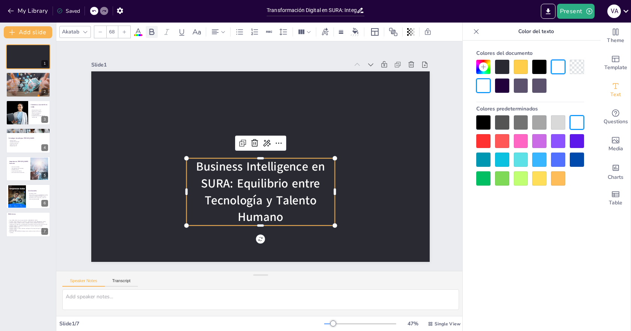
click at [155, 35] on icon at bounding box center [151, 31] width 9 height 9
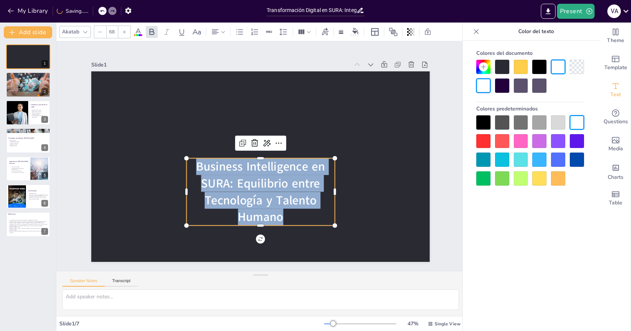
click at [124, 32] on icon at bounding box center [124, 32] width 5 height 5
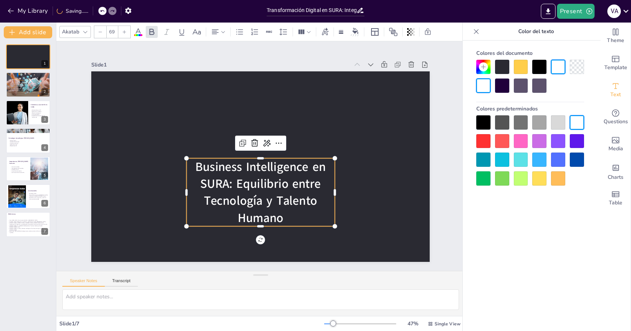
click at [124, 32] on icon at bounding box center [124, 32] width 5 height 5
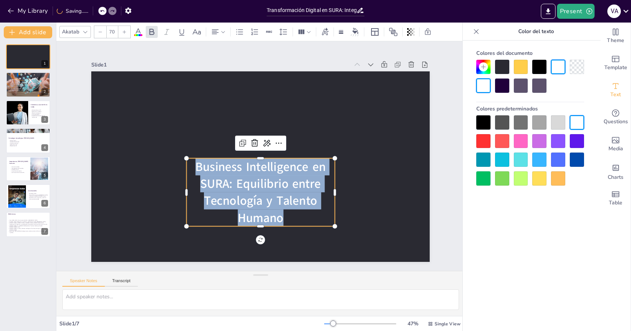
click at [124, 32] on icon at bounding box center [124, 32] width 5 height 5
type input "72"
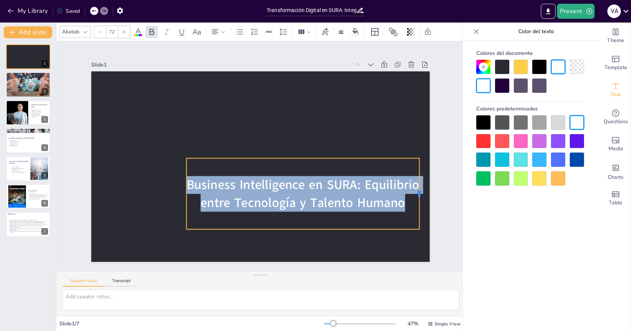
drag, startPoint x: 331, startPoint y: 191, endPoint x: 416, endPoint y: 202, distance: 85.1
click at [419, 202] on div at bounding box center [422, 193] width 6 height 71
click at [318, 155] on div at bounding box center [303, 155] width 232 height 6
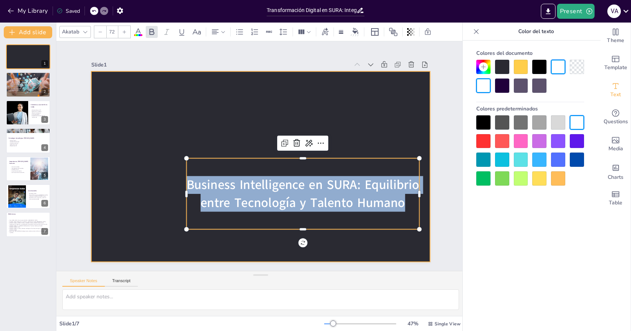
click at [229, 117] on div at bounding box center [260, 166] width 338 height 190
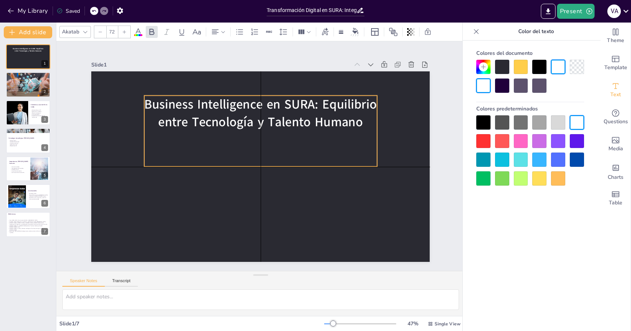
drag, startPoint x: 302, startPoint y: 166, endPoint x: 262, endPoint y: 101, distance: 76.9
click at [262, 101] on span "Business Intelligence en SURA: Equilibrio entre Tecnología y Talento Humano" at bounding box center [260, 112] width 232 height 35
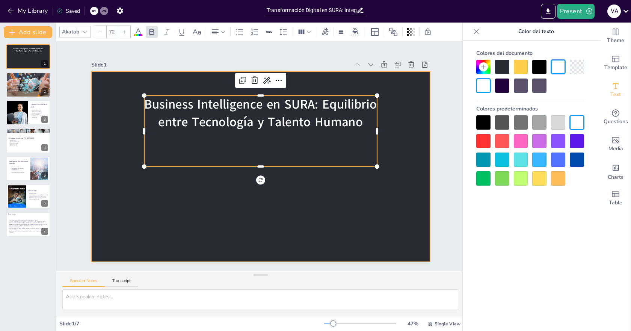
click at [296, 240] on div at bounding box center [260, 166] width 338 height 190
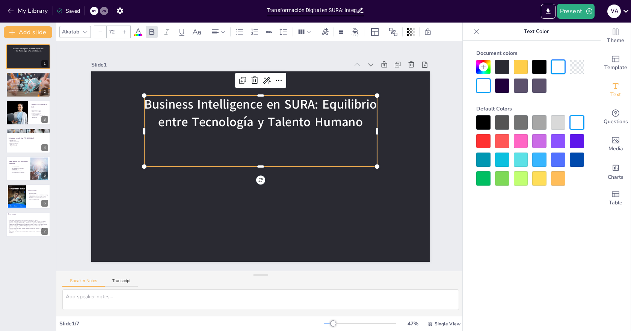
click at [300, 137] on div "Business Intelligence en SURA: Equilibrio entre Tecnología y Talento Humano" at bounding box center [260, 130] width 232 height 71
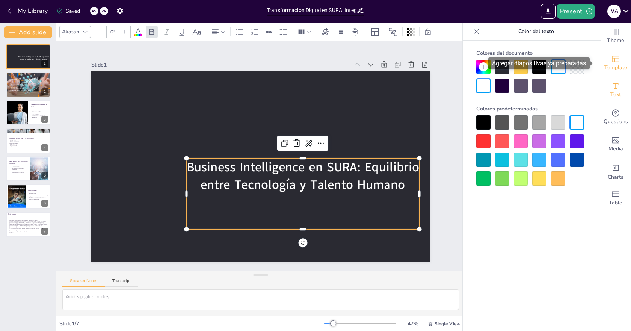
click at [611, 63] on icon "Add ready made slides" at bounding box center [615, 58] width 9 height 9
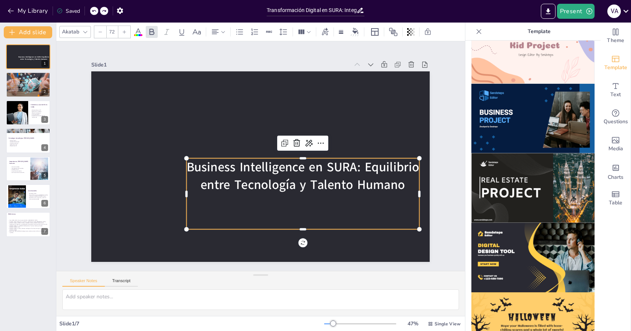
scroll to position [601, 0]
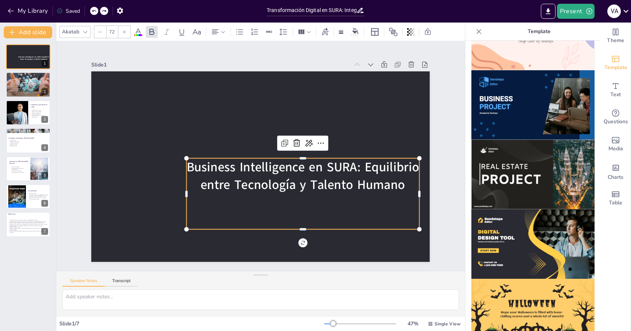
click at [509, 221] on img at bounding box center [532, 243] width 123 height 69
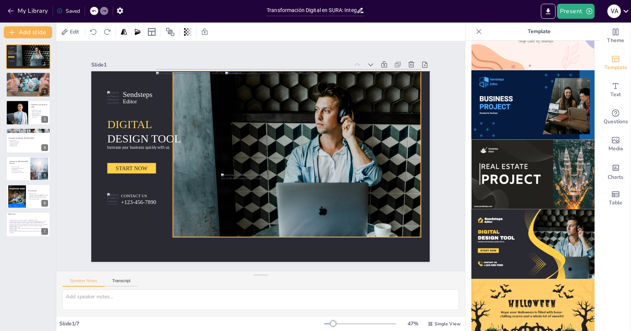
click at [341, 176] on div at bounding box center [283, 157] width 276 height 184
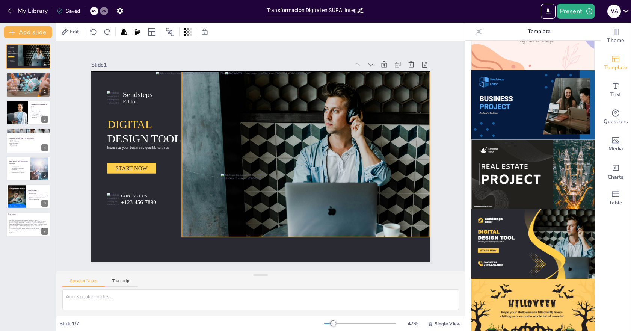
drag, startPoint x: 345, startPoint y: 185, endPoint x: 353, endPoint y: 187, distance: 7.3
click at [353, 187] on div at bounding box center [292, 157] width 276 height 184
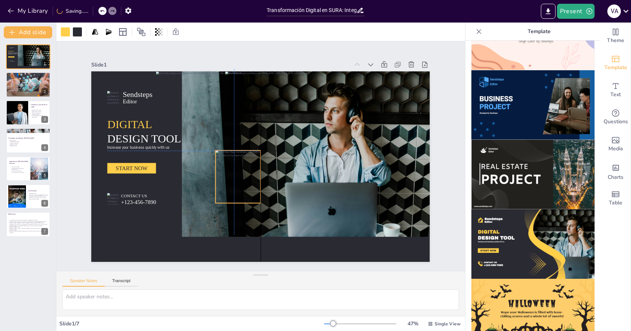
drag, startPoint x: 256, startPoint y: 188, endPoint x: 249, endPoint y: 163, distance: 26.7
click at [249, 163] on div at bounding box center [238, 177] width 45 height 53
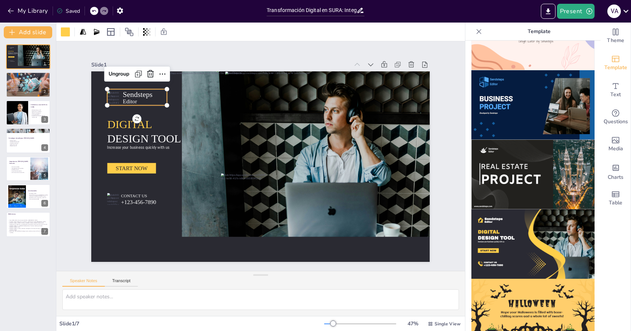
click at [108, 101] on div at bounding box center [113, 97] width 13 height 12
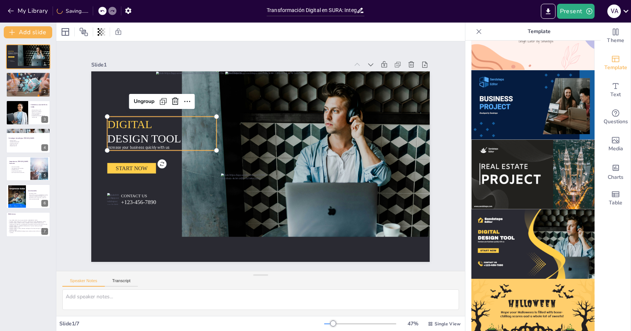
click at [122, 127] on span "DIGITAL" at bounding box center [129, 124] width 45 height 12
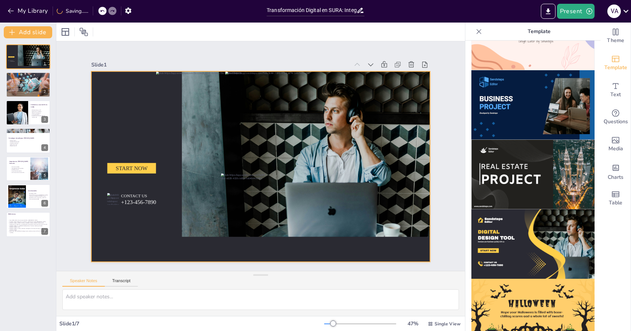
drag, startPoint x: 122, startPoint y: 148, endPoint x: 125, endPoint y: 153, distance: 5.4
click at [124, 151] on div at bounding box center [260, 166] width 338 height 190
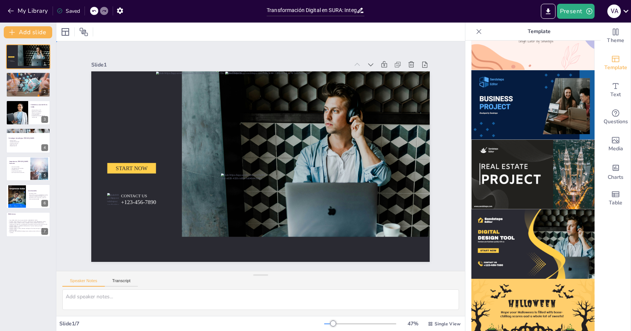
click at [127, 160] on div at bounding box center [260, 166] width 338 height 190
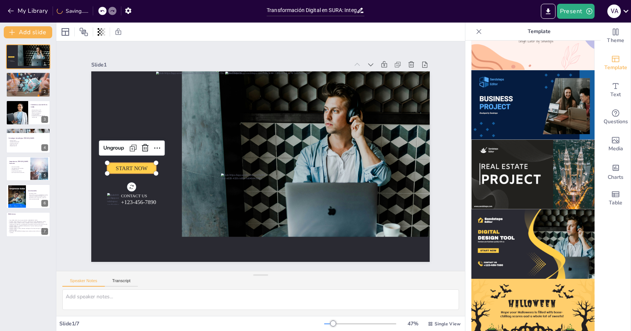
click at [131, 167] on span "START NOW" at bounding box center [132, 168] width 32 height 6
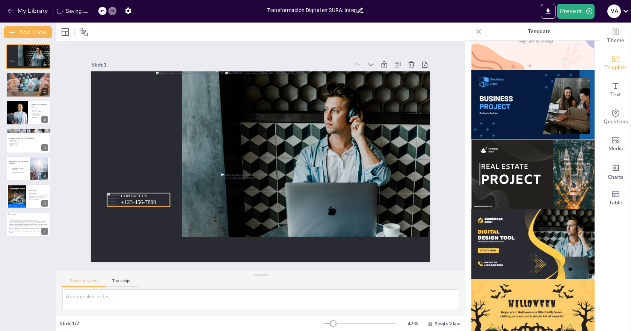
click at [137, 199] on span "+123-456-7890" at bounding box center [138, 202] width 35 height 6
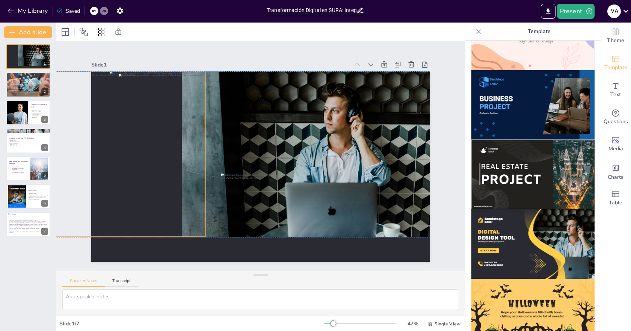
drag, startPoint x: 297, startPoint y: 208, endPoint x: 190, endPoint y: 208, distance: 106.6
click at [190, 208] on div at bounding box center [162, 155] width 86 height 163
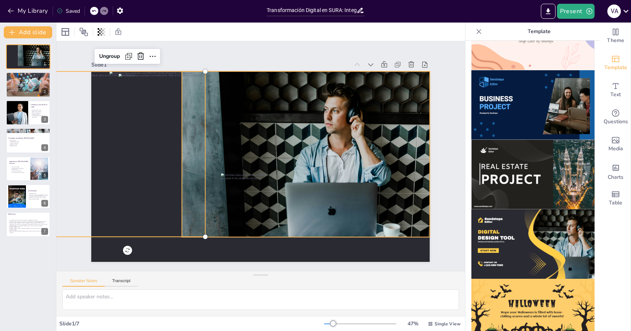
click at [283, 196] on div at bounding box center [292, 157] width 276 height 184
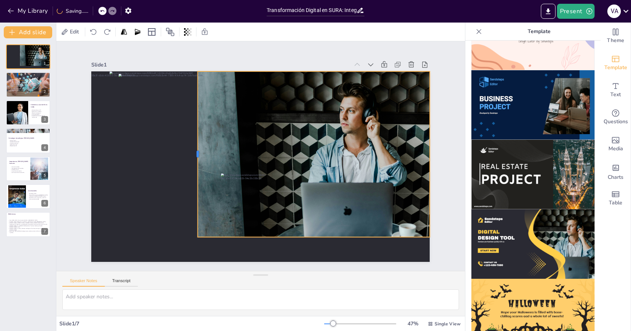
drag, startPoint x: 175, startPoint y: 148, endPoint x: 188, endPoint y: 147, distance: 13.6
click at [192, 147] on div at bounding box center [195, 154] width 6 height 166
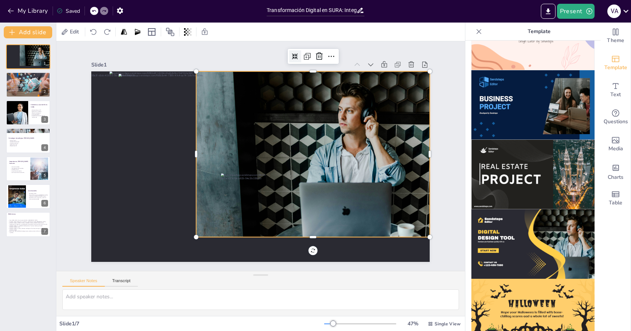
click at [289, 53] on div at bounding box center [295, 56] width 12 height 12
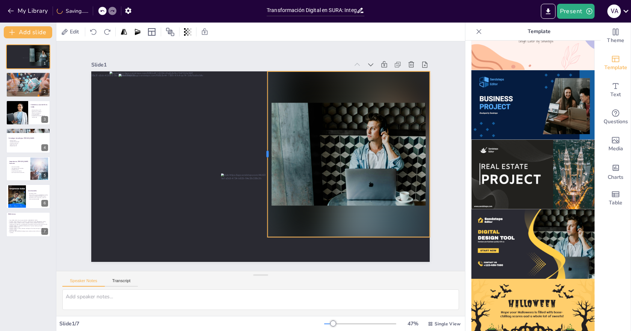
drag, startPoint x: 190, startPoint y: 151, endPoint x: 262, endPoint y: 144, distance: 71.7
click at [262, 144] on div at bounding box center [265, 154] width 6 height 166
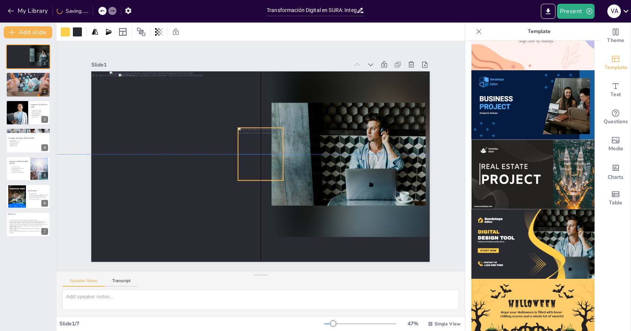
drag, startPoint x: 246, startPoint y: 195, endPoint x: 263, endPoint y: 148, distance: 50.0
click at [263, 148] on div at bounding box center [260, 154] width 45 height 53
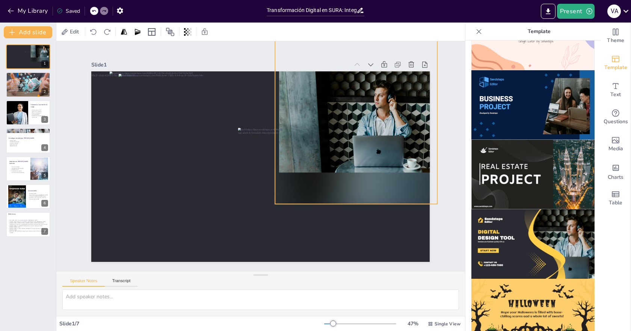
drag, startPoint x: 348, startPoint y: 144, endPoint x: 355, endPoint y: 111, distance: 33.9
click at [355, 111] on div at bounding box center [356, 121] width 162 height 166
click at [294, 116] on div at bounding box center [356, 121] width 162 height 166
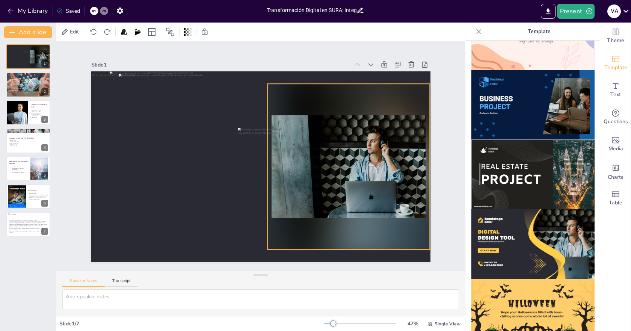
drag, startPoint x: 329, startPoint y: 155, endPoint x: 323, endPoint y: 201, distance: 46.2
click at [323, 201] on div at bounding box center [349, 167] width 162 height 166
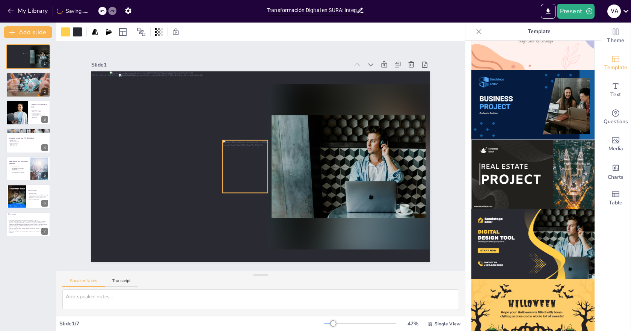
drag, startPoint x: 258, startPoint y: 155, endPoint x: 241, endPoint y: 166, distance: 20.0
click at [241, 166] on div at bounding box center [245, 166] width 45 height 53
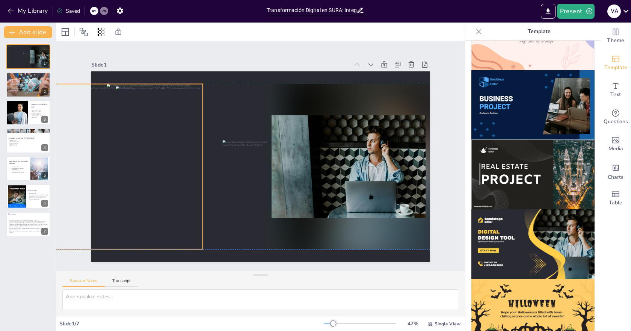
drag, startPoint x: 176, startPoint y: 167, endPoint x: 173, endPoint y: 179, distance: 12.7
click at [173, 179] on div at bounding box center [159, 167] width 86 height 163
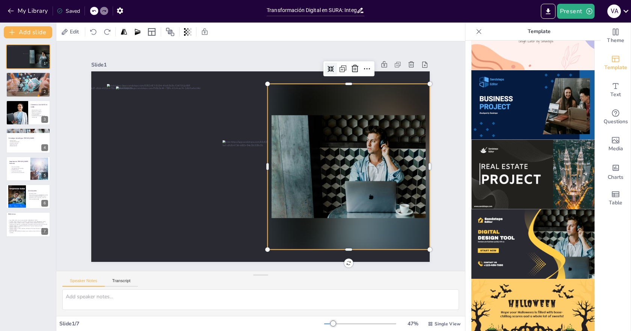
click at [287, 166] on div at bounding box center [349, 167] width 162 height 166
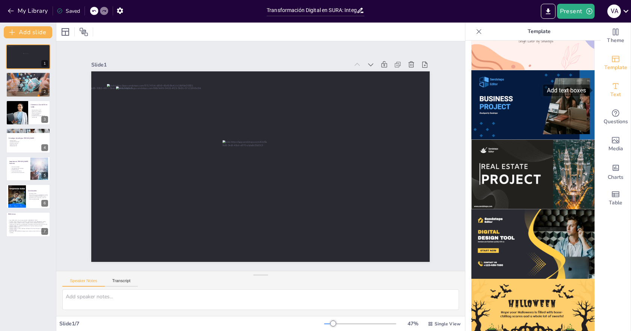
click at [611, 88] on icon "Add text boxes" at bounding box center [615, 85] width 9 height 9
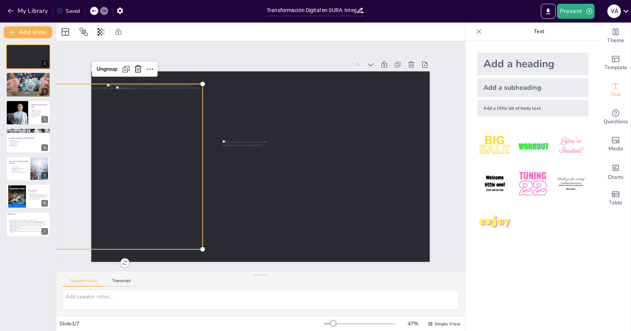
click at [177, 110] on div at bounding box center [159, 167] width 86 height 163
click at [503, 59] on div "Add a heading" at bounding box center [532, 64] width 111 height 23
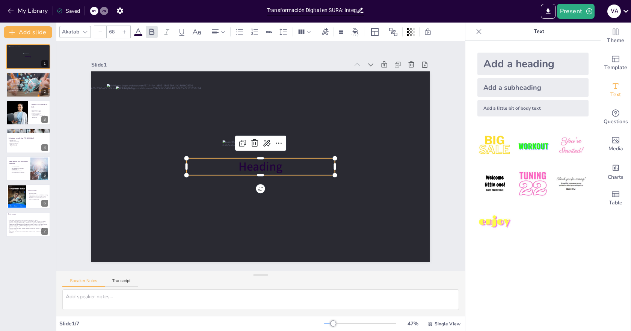
click at [265, 162] on span "Heading" at bounding box center [261, 166] width 44 height 17
click at [268, 162] on span "Heading" at bounding box center [261, 166] width 44 height 17
click at [269, 162] on span "Heading" at bounding box center [261, 166] width 44 height 17
drag, startPoint x: 286, startPoint y: 164, endPoint x: 217, endPoint y: 159, distance: 69.6
click at [217, 159] on p "Heading" at bounding box center [261, 166] width 148 height 17
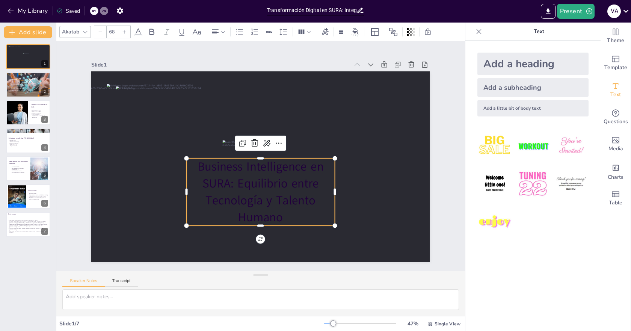
click at [264, 217] on p "Business Intelligence en SURA: Equilibrio entre Tecnología y Talento Humano" at bounding box center [261, 191] width 148 height 67
click at [265, 217] on p "Business Intelligence en SURA: Equilibrio entre Tecnología y Talento Humano" at bounding box center [261, 191] width 148 height 67
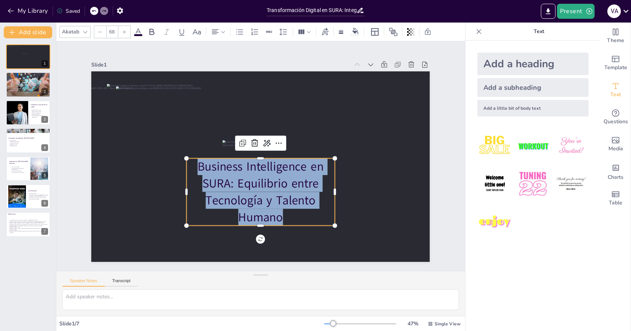
drag, startPoint x: 283, startPoint y: 216, endPoint x: 193, endPoint y: 161, distance: 105.8
click at [193, 161] on p "Business Intelligence en SURA: Equilibrio entre Tecnología y Talento Humano" at bounding box center [261, 191] width 148 height 67
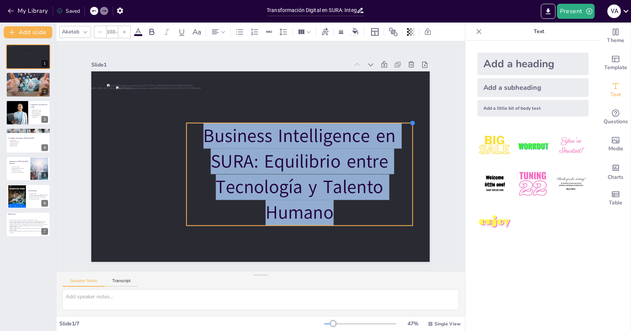
type input "103.7"
drag, startPoint x: 329, startPoint y: 157, endPoint x: 403, endPoint y: 121, distance: 81.6
click at [403, 121] on div "Business Intelligence en SURA: Equilibrio entre Tecnología y Talento Humano" at bounding box center [260, 166] width 338 height 190
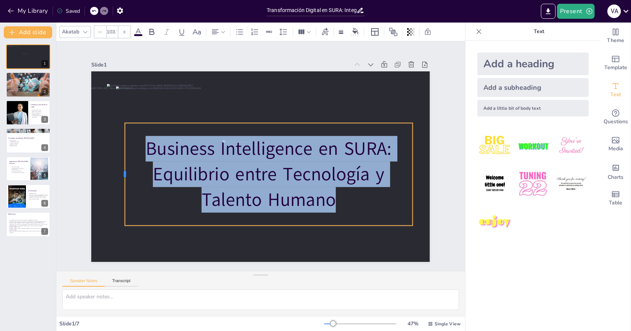
drag, startPoint x: 178, startPoint y: 171, endPoint x: 116, endPoint y: 159, distance: 62.7
click at [119, 159] on div at bounding box center [122, 174] width 6 height 102
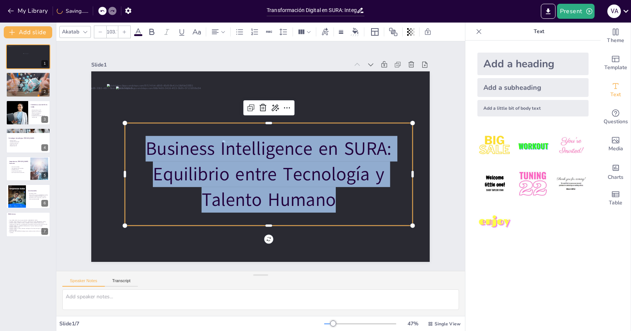
click at [326, 123] on div "Business Intelligence en SURA: Equilibrio entre Tecnología y Talento Humano" at bounding box center [269, 174] width 288 height 102
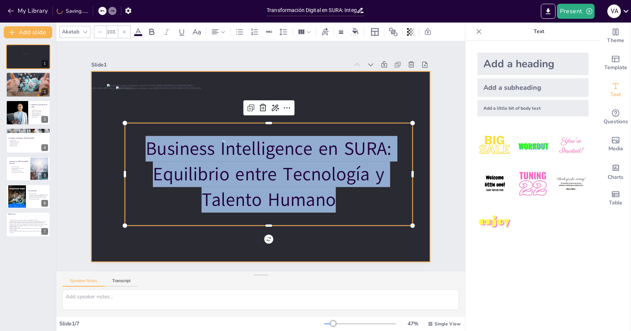
drag, startPoint x: 324, startPoint y: 122, endPoint x: 338, endPoint y: 104, distance: 22.5
click at [338, 104] on div "Business Intelligence en SURA: Equilibrio entre Tecnología y Talento Humano" at bounding box center [260, 166] width 338 height 190
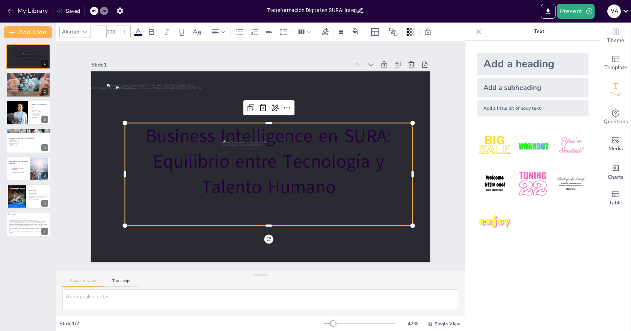
click at [249, 166] on p "Business Intelligence en SURA: Equilibrio entre Tecnología y Talento Humano" at bounding box center [269, 161] width 288 height 77
drag, startPoint x: 338, startPoint y: 190, endPoint x: 336, endPoint y: 186, distance: 4.7
click at [336, 187] on p "Business Intelligence en SURA: Equilibrio entre Tecnología y Talento Humano" at bounding box center [269, 159] width 288 height 77
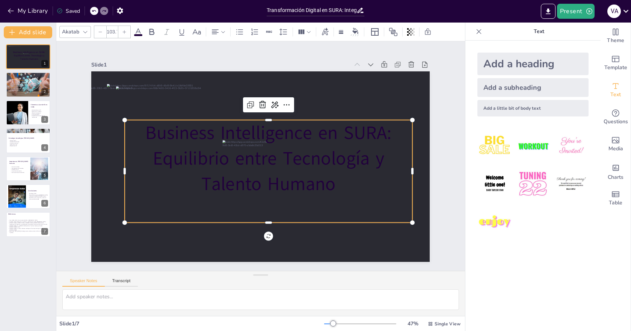
click at [336, 186] on p "Business Intelligence en SURA: Equilibrio entre Tecnología y Talento Humano" at bounding box center [269, 158] width 288 height 77
click at [324, 180] on p "Business Intelligence en SURA: Equilibrio entre Tecnología y Talento Humano" at bounding box center [269, 158] width 288 height 77
click at [324, 181] on p "Business Intelligence en SURA: Equilibrio entre Tecnología y Talento Humano" at bounding box center [269, 158] width 288 height 77
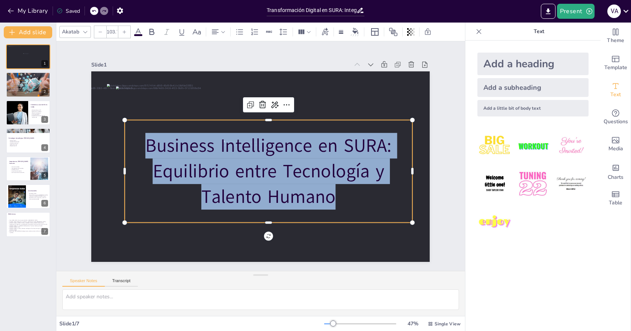
drag, startPoint x: 339, startPoint y: 192, endPoint x: 123, endPoint y: 117, distance: 228.7
click at [125, 120] on div "Business Intelligence en SURA: Equilibrio entre Tecnología y Talento Humano" at bounding box center [269, 171] width 288 height 102
click at [136, 34] on span at bounding box center [138, 35] width 8 height 2
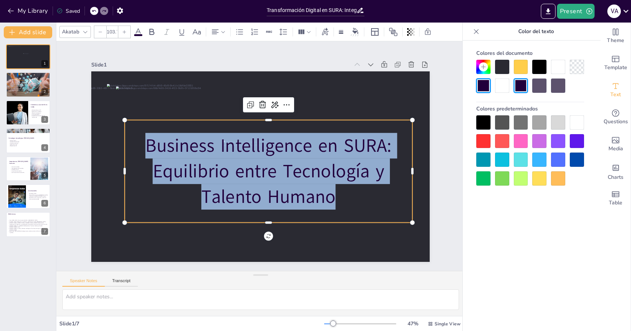
click at [574, 122] on div at bounding box center [577, 122] width 14 height 14
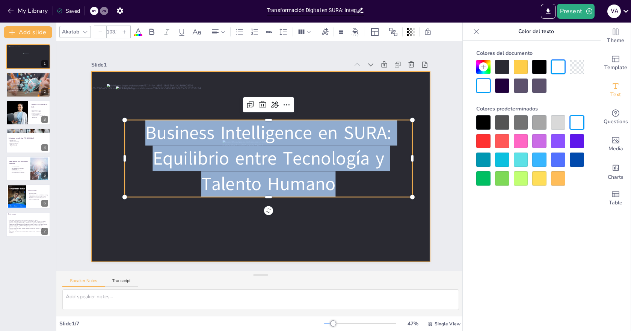
click at [355, 229] on div at bounding box center [260, 166] width 338 height 190
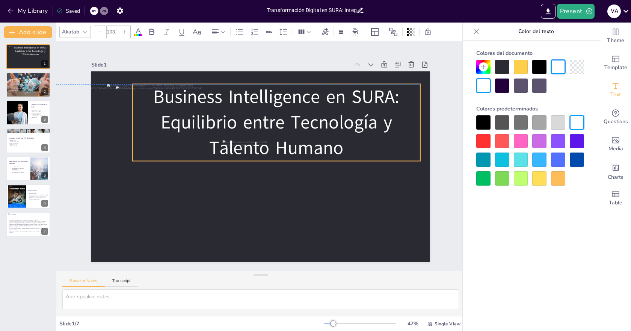
drag, startPoint x: 316, startPoint y: 164, endPoint x: 324, endPoint y: 127, distance: 37.3
click at [324, 127] on span "Business Intelligence en SURA: Equilibrio entre Tecnología y Talento Humano" at bounding box center [277, 122] width 246 height 76
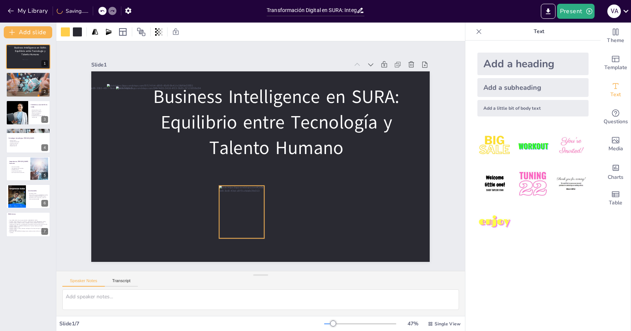
drag, startPoint x: 243, startPoint y: 175, endPoint x: 239, endPoint y: 222, distance: 47.8
click at [239, 222] on div at bounding box center [241, 211] width 45 height 53
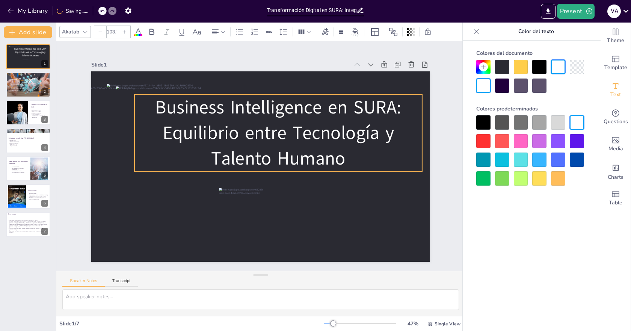
drag, startPoint x: 261, startPoint y: 131, endPoint x: 262, endPoint y: 143, distance: 12.0
click at [263, 142] on span "Business Intelligence en SURA: Equilibrio entre Tecnología y Talento Humano" at bounding box center [278, 133] width 246 height 76
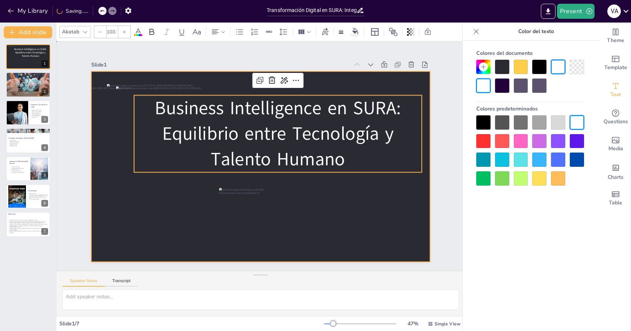
click at [338, 229] on div at bounding box center [260, 166] width 338 height 190
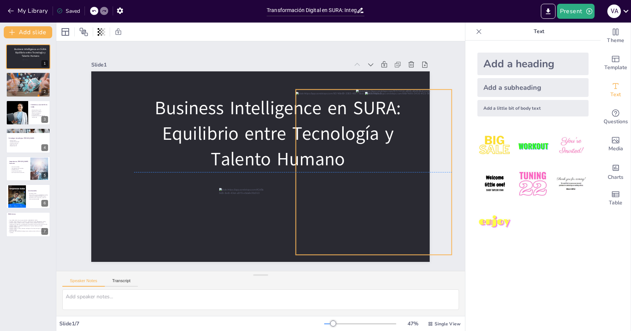
drag, startPoint x: 155, startPoint y: 180, endPoint x: 385, endPoint y: 182, distance: 230.2
click at [402, 184] on div at bounding box center [408, 173] width 86 height 163
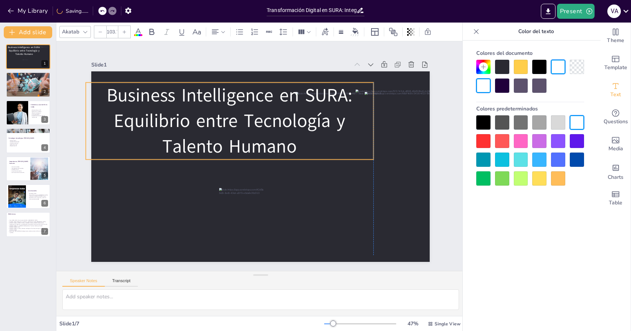
drag, startPoint x: 237, startPoint y: 125, endPoint x: 194, endPoint y: 113, distance: 44.8
click at [187, 113] on span "Business Intelligence en SURA: Equilibrio entre Tecnología y Talento Humano" at bounding box center [230, 121] width 246 height 76
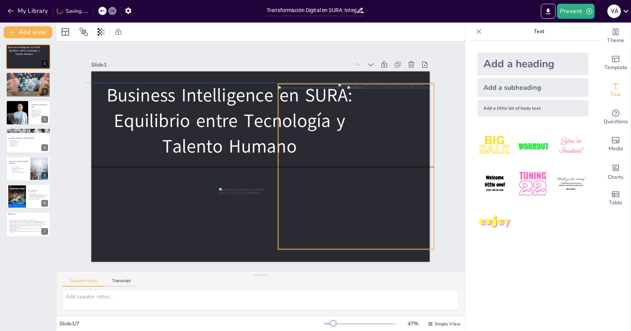
drag, startPoint x: 384, startPoint y: 169, endPoint x: 367, endPoint y: 162, distance: 18.7
click at [367, 162] on div at bounding box center [390, 167] width 86 height 163
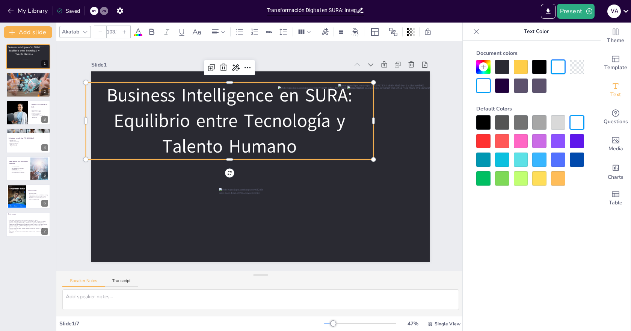
click at [266, 151] on span "Business Intelligence en SURA: Equilibrio entre Tecnología y Talento Humano" at bounding box center [230, 121] width 246 height 76
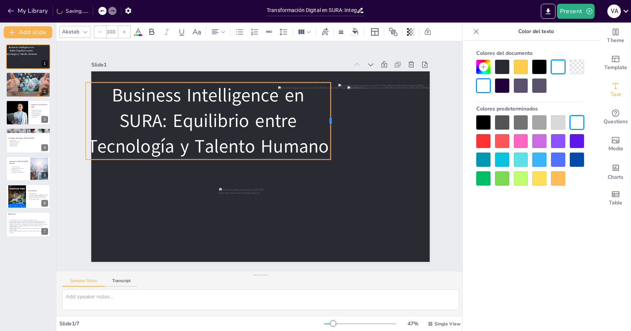
drag, startPoint x: 368, startPoint y: 119, endPoint x: 316, endPoint y: 144, distance: 56.9
click at [321, 144] on div "Business Intelligence en SURA: Equilibrio entre Tecnología y Talento Humano" at bounding box center [260, 166] width 338 height 190
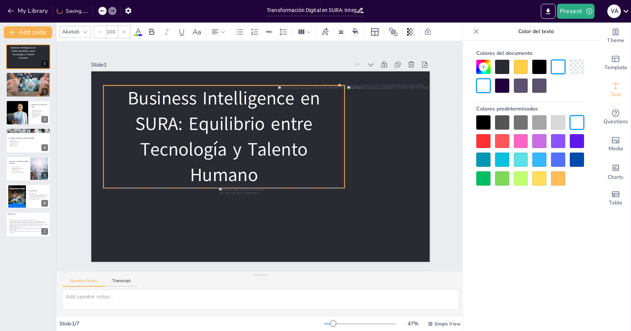
drag, startPoint x: 286, startPoint y: 137, endPoint x: 266, endPoint y: 137, distance: 19.5
click at [266, 137] on span "Business Intelligence en SURA: Equilibrio entre Tecnología y Talento Humano" at bounding box center [224, 137] width 192 height 102
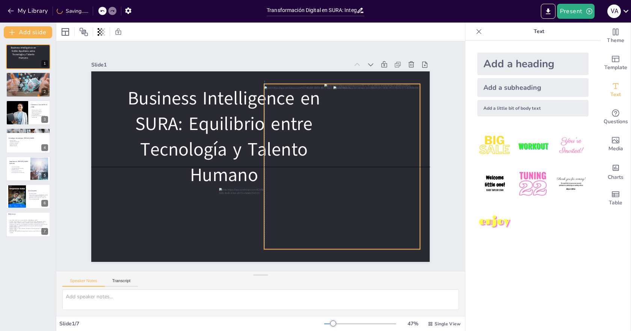
drag, startPoint x: 376, startPoint y: 167, endPoint x: 360, endPoint y: 164, distance: 16.1
click at [360, 164] on div at bounding box center [376, 167] width 86 height 163
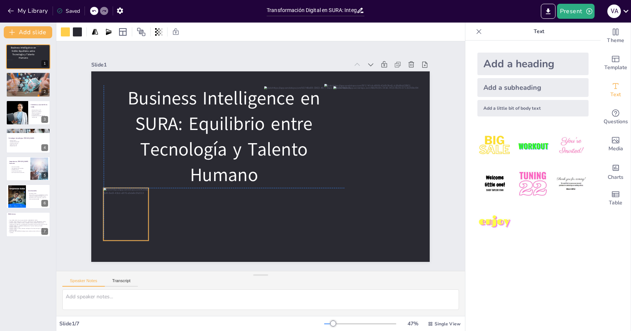
drag, startPoint x: 243, startPoint y: 199, endPoint x: 129, endPoint y: 196, distance: 114.2
click at [129, 196] on div at bounding box center [126, 214] width 45 height 53
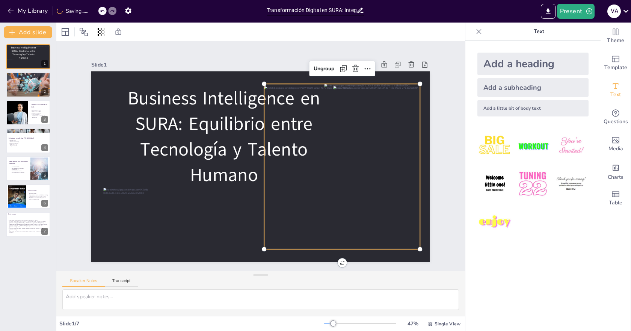
click at [264, 196] on div at bounding box center [342, 167] width 156 height 163
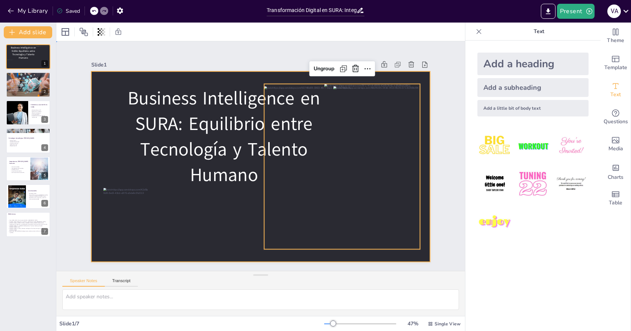
click at [196, 215] on div at bounding box center [260, 166] width 338 height 190
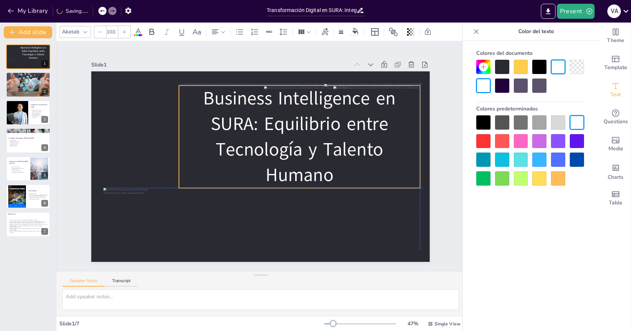
drag, startPoint x: 229, startPoint y: 148, endPoint x: 307, endPoint y: 145, distance: 78.1
click at [307, 145] on span "Business Intelligence en SURA: Equilibrio entre Tecnología y Talento Humano" at bounding box center [299, 137] width 192 height 102
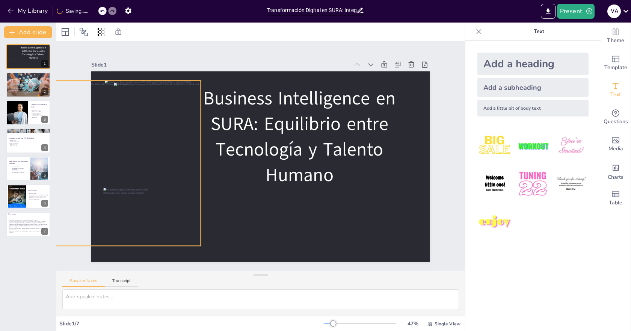
drag, startPoint x: 399, startPoint y: 206, endPoint x: 187, endPoint y: 199, distance: 212.6
click at [187, 199] on div at bounding box center [157, 164] width 86 height 163
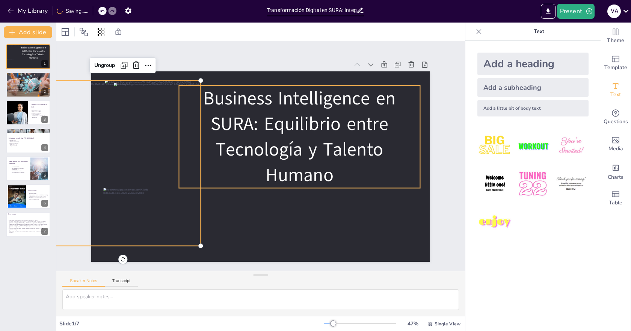
drag, startPoint x: 247, startPoint y: 132, endPoint x: 229, endPoint y: 130, distance: 18.1
click at [247, 132] on span "Business Intelligence en SURA: Equilibrio entre Tecnología y Talento Humano" at bounding box center [299, 137] width 192 height 102
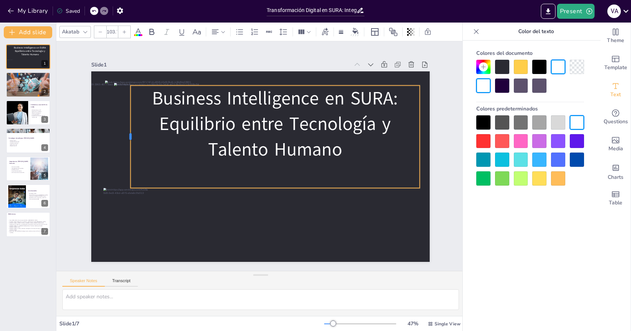
drag, startPoint x: 172, startPoint y: 133, endPoint x: 124, endPoint y: 128, distance: 48.3
click at [125, 128] on div at bounding box center [128, 136] width 6 height 102
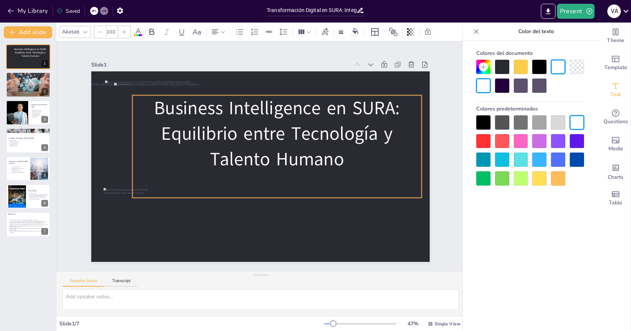
drag, startPoint x: 269, startPoint y: 83, endPoint x: 271, endPoint y: 92, distance: 9.9
click at [271, 95] on p "Business Intelligence en SURA: Equilibrio entre Tecnología y Talento Humano" at bounding box center [277, 133] width 289 height 77
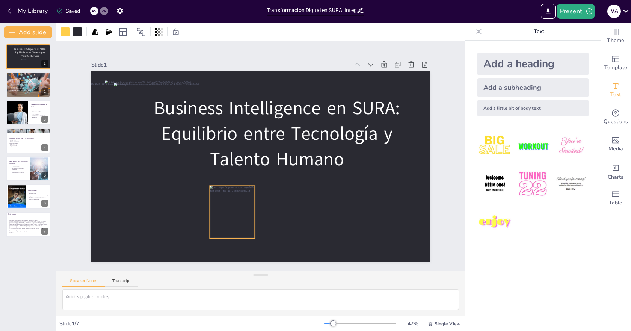
drag, startPoint x: 128, startPoint y: 212, endPoint x: 234, endPoint y: 210, distance: 106.3
click at [234, 210] on div at bounding box center [232, 211] width 45 height 53
click at [26, 89] on p "1. Elementos de BI clave en SURA." at bounding box center [29, 89] width 41 height 2
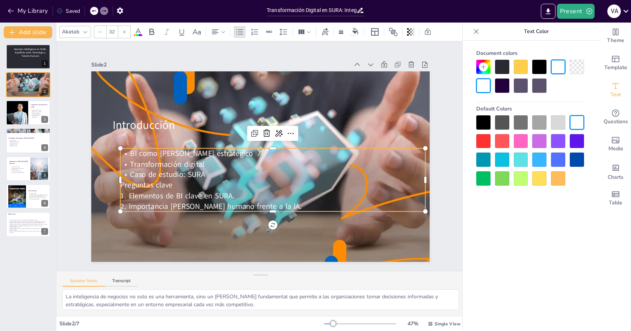
click at [177, 202] on p "2. Importancia [PERSON_NAME] humano frente a la IA." at bounding box center [273, 206] width 304 height 11
click at [211, 176] on p "Caso de estudio: SURA" at bounding box center [273, 174] width 304 height 11
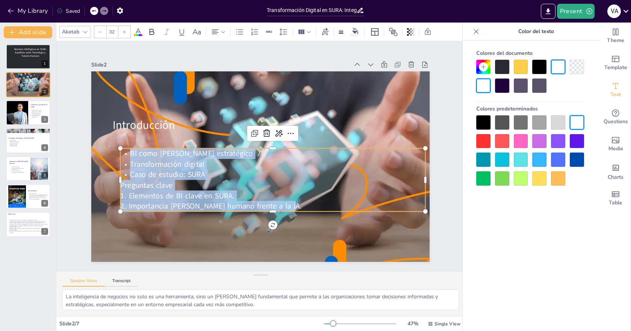
drag, startPoint x: 279, startPoint y: 206, endPoint x: 123, endPoint y: 151, distance: 165.4
click at [123, 151] on div "BI como [PERSON_NAME] estratégico Transformación digital Caso de estudio: SURA …" at bounding box center [273, 179] width 304 height 63
click at [125, 32] on icon at bounding box center [124, 32] width 5 height 5
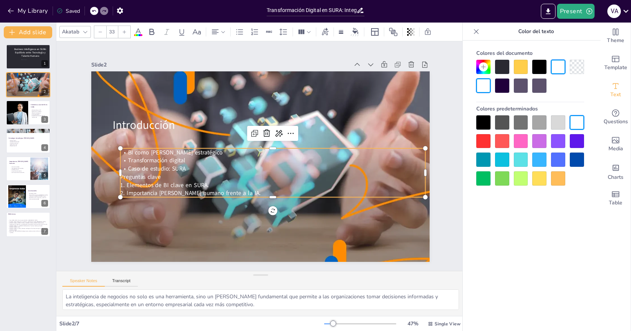
click at [125, 32] on icon at bounding box center [124, 32] width 5 height 5
click at [126, 36] on div at bounding box center [124, 32] width 12 height 12
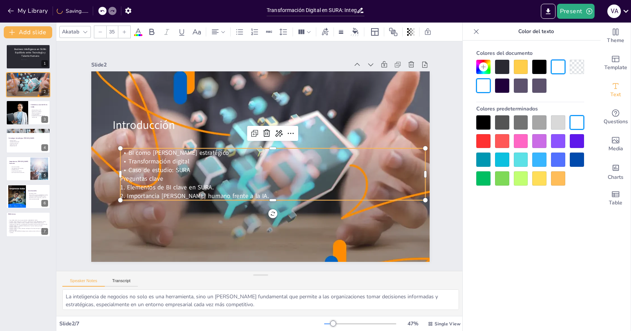
click at [126, 36] on div at bounding box center [124, 32] width 12 height 12
type input "38"
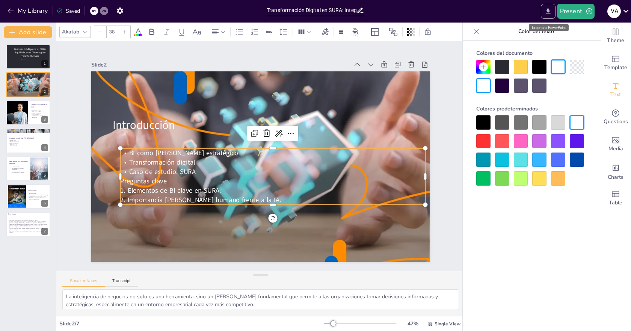
click at [547, 15] on icon "Export to PowerPoint" at bounding box center [548, 12] width 8 height 8
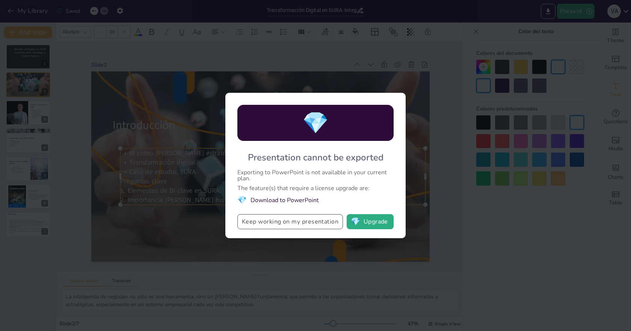
click at [307, 224] on button "Keep working on my presentation" at bounding box center [289, 221] width 105 height 15
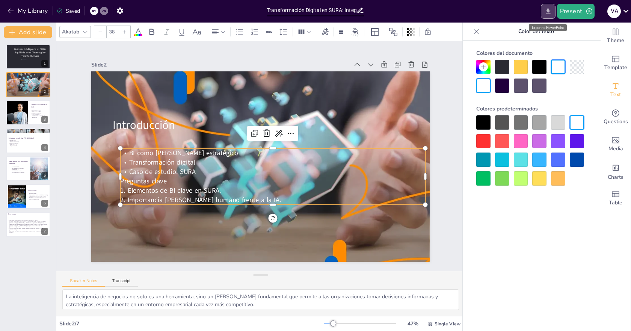
click at [548, 9] on icon "Export to PowerPoint" at bounding box center [548, 11] width 5 height 6
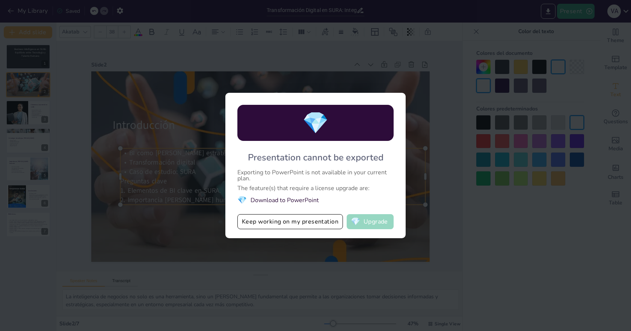
click at [369, 222] on button "💎 Upgrade" at bounding box center [370, 221] width 47 height 15
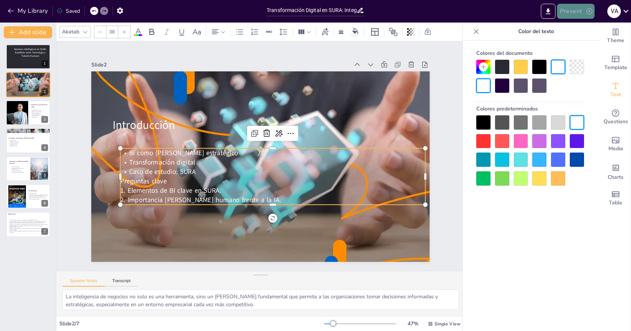
click at [584, 12] on button "Present" at bounding box center [576, 11] width 38 height 15
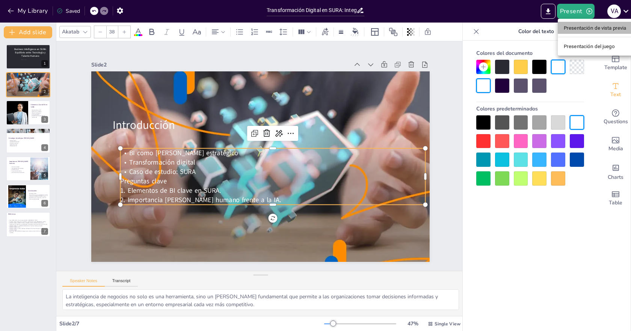
click at [584, 30] on font "Presentación de vista previa" at bounding box center [595, 28] width 63 height 6
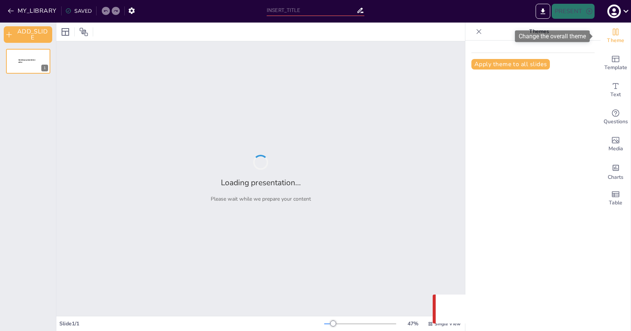
type input "Transformación Digital en SURA: Integrando Tecnología y Talento Humano en BI"
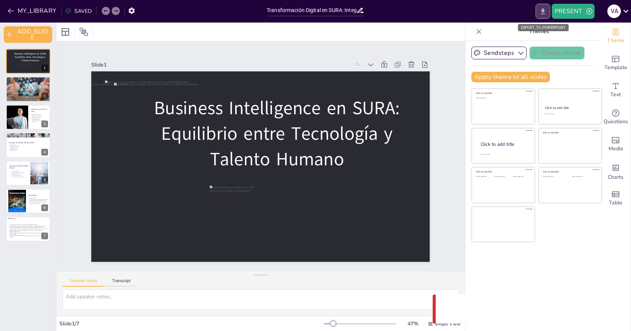
click at [539, 13] on icon "EXPORT_TO_POWERPOINT" at bounding box center [543, 12] width 8 height 8
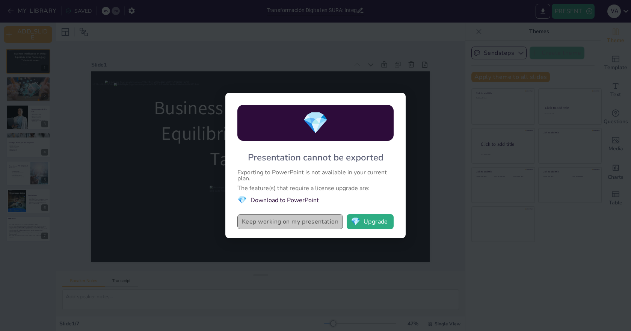
click at [292, 223] on button "Keep working on my presentation" at bounding box center [289, 221] width 105 height 15
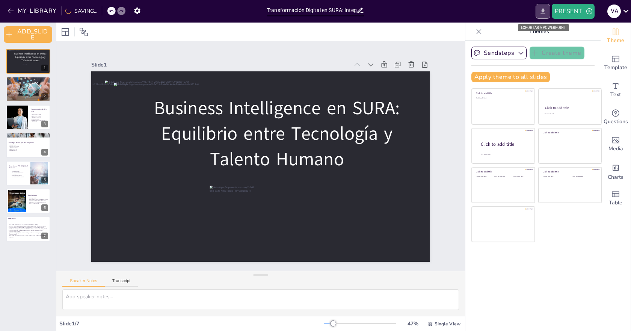
click at [541, 14] on icon "EXPORT_TO_POWERPOINT" at bounding box center [542, 11] width 5 height 6
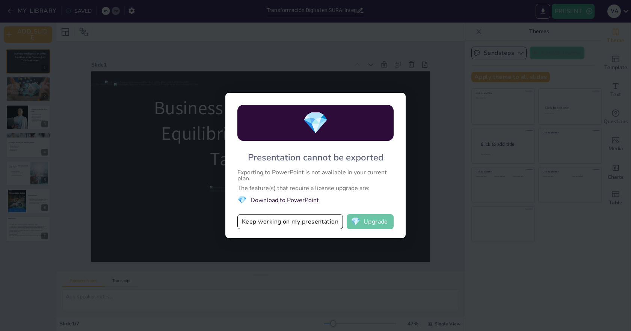
drag, startPoint x: 246, startPoint y: 151, endPoint x: 392, endPoint y: 229, distance: 165.9
click at [387, 231] on div "💎 Presentation cannot be exported Exporting to PowerPoint is not available in y…" at bounding box center [315, 165] width 180 height 145
click at [379, 220] on button "💎 Upgrade" at bounding box center [370, 221] width 47 height 15
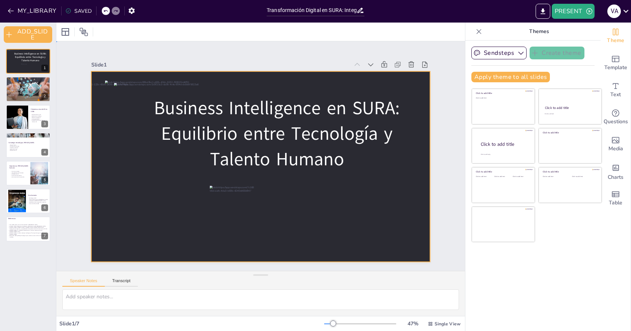
click at [200, 198] on div at bounding box center [255, 165] width 388 height 334
click at [613, 88] on icon "Add text boxes" at bounding box center [616, 86] width 6 height 6
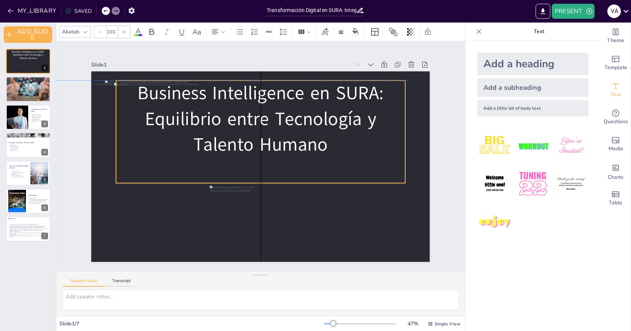
drag, startPoint x: 268, startPoint y: 190, endPoint x: 254, endPoint y: 174, distance: 21.0
click at [254, 174] on div "Business Intelligence en SURA: Equilibrio entre Tecnología y Talento Humano" at bounding box center [279, 139] width 270 height 283
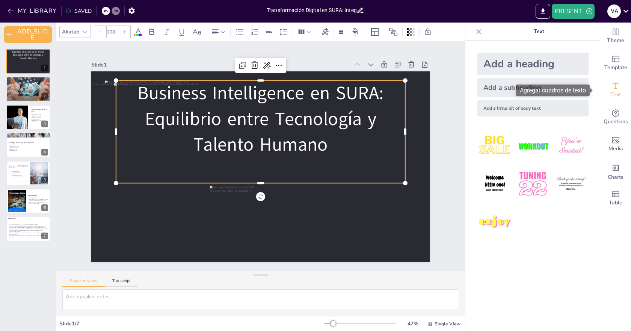
click at [612, 92] on span "Text" at bounding box center [615, 94] width 11 height 8
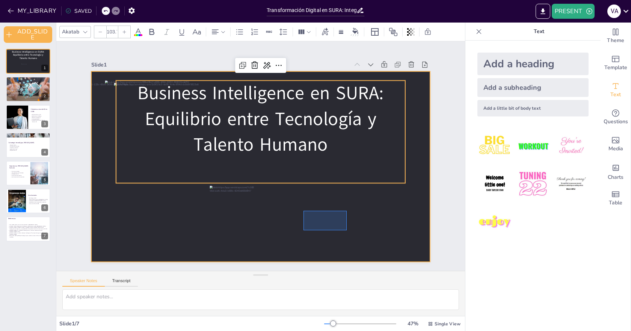
drag, startPoint x: 303, startPoint y: 211, endPoint x: 347, endPoint y: 230, distance: 47.4
click at [347, 230] on div at bounding box center [255, 164] width 386 height 353
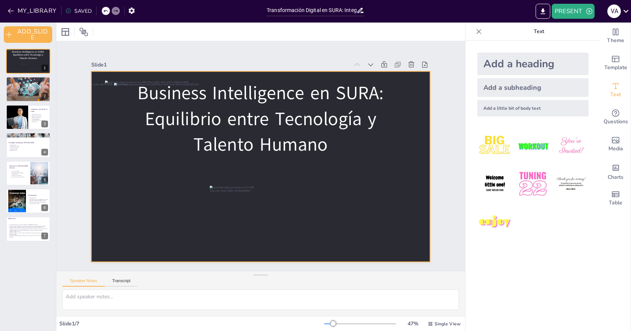
click at [275, 191] on div at bounding box center [257, 166] width 381 height 286
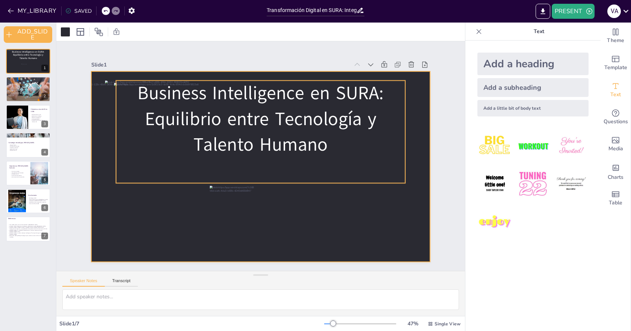
drag, startPoint x: 604, startPoint y: 93, endPoint x: 288, endPoint y: 184, distance: 329.1
click at [306, 165] on div "Document fonts Akatab Recently used Akatab Popular fonts Lato Montserrat Open S…" at bounding box center [315, 177] width 631 height 308
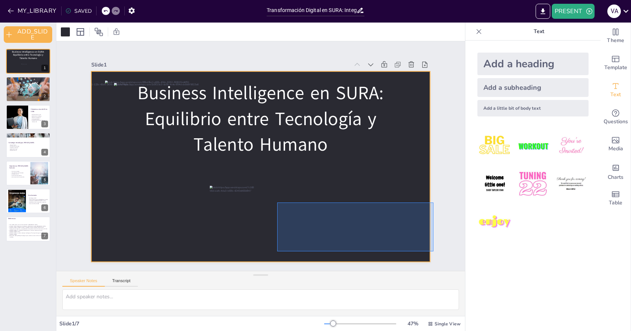
drag, startPoint x: 277, startPoint y: 202, endPoint x: 440, endPoint y: 253, distance: 170.9
click at [440, 252] on div "Slide 1 Business Intelligence en SURA: Equilibrio entre Tecnología y Talento Hu…" at bounding box center [261, 156] width 416 height 286
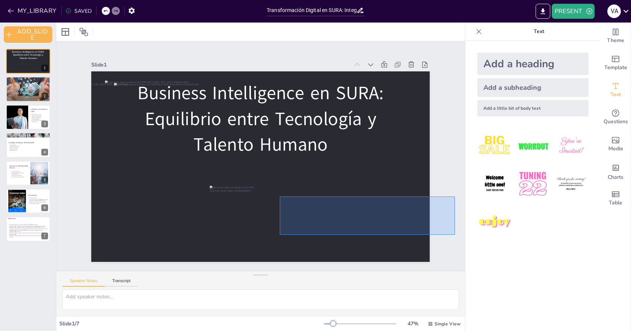
drag, startPoint x: 283, startPoint y: 198, endPoint x: 443, endPoint y: 235, distance: 165.0
click at [447, 235] on div "Slide 1 Business Intelligence en SURA: Equilibrio entre Tecnología y Talento Hu…" at bounding box center [260, 156] width 459 height 344
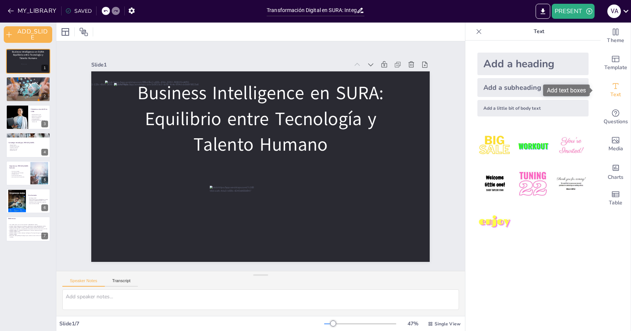
click at [610, 90] on span "Text" at bounding box center [615, 94] width 11 height 8
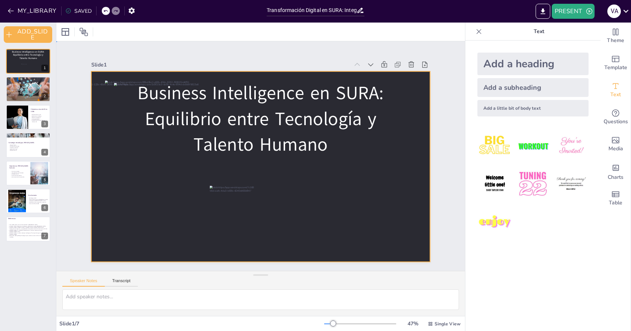
click at [275, 234] on div at bounding box center [257, 166] width 381 height 286
click at [523, 93] on div "Add a subheading" at bounding box center [532, 87] width 111 height 19
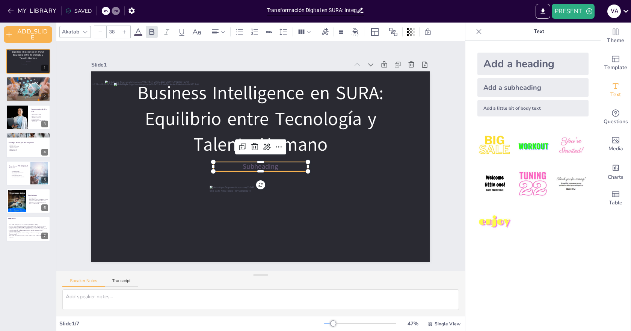
click at [274, 163] on p "Subheading" at bounding box center [257, 166] width 93 height 38
click at [275, 166] on p "Subheading" at bounding box center [257, 167] width 93 height 38
click at [275, 166] on p "Subheading" at bounding box center [256, 166] width 90 height 47
click at [267, 164] on span "Subheading" at bounding box center [252, 148] width 30 height 32
click at [269, 166] on span "Subheading" at bounding box center [258, 167] width 36 height 16
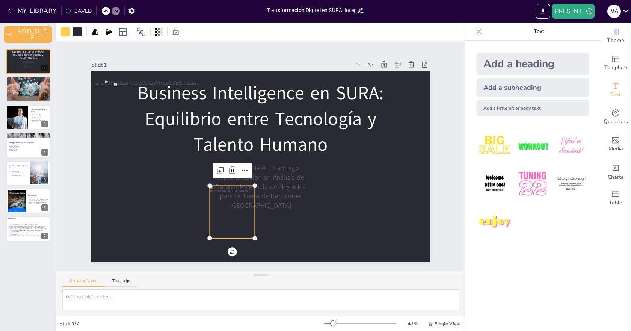
click at [225, 229] on div at bounding box center [216, 201] width 59 height 64
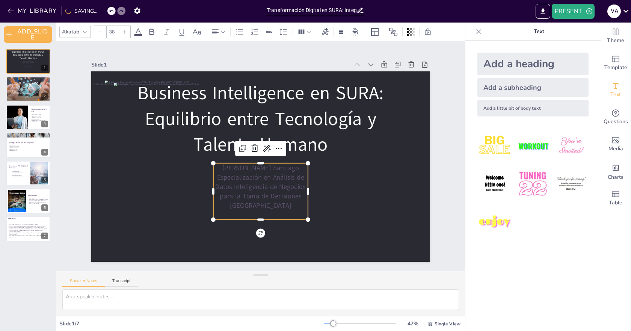
click at [270, 199] on p "Viviana Alméciga Santiago Especialización en Análisis de Datos Inteligencia de …" at bounding box center [248, 183] width 105 height 81
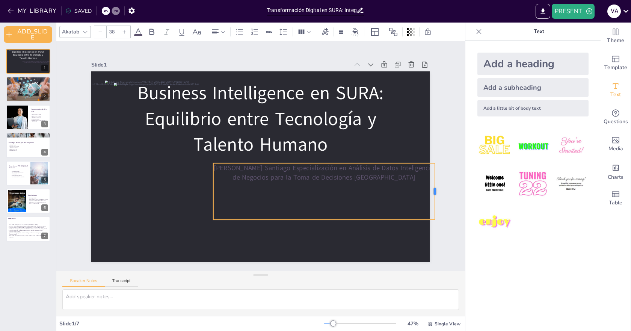
drag, startPoint x: 303, startPoint y: 189, endPoint x: 430, endPoint y: 190, distance: 126.9
click at [309, 324] on div at bounding box center [281, 335] width 55 height 23
click at [289, 166] on p "Viviana Alméciga Santiago Especialización en Análisis de Datos Inteligencia de …" at bounding box center [319, 185] width 220 height 64
drag, startPoint x: 274, startPoint y: 170, endPoint x: 214, endPoint y: 172, distance: 59.3
click at [271, 170] on p "Viviana Alméciga Santiago Especialización en Análisis de Datos Inteligencia de …" at bounding box center [315, 191] width 216 height 86
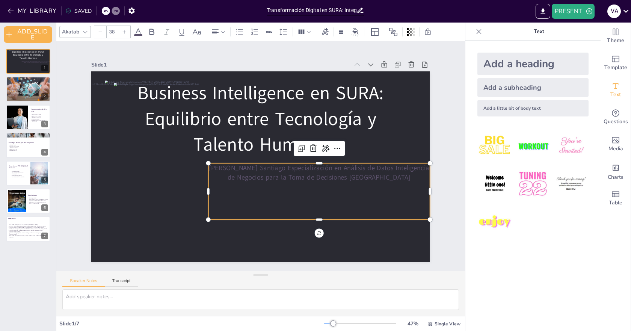
click at [208, 166] on p "Viviana Alméciga Santiago Especialización en Análisis de Datos Inteligencia de …" at bounding box center [298, 203] width 190 height 145
click at [208, 166] on p "Viviana Alméciga Santiago Especialización en Análisis de Datos Inteligencia de …" at bounding box center [311, 190] width 216 height 86
click at [209, 184] on p "Viviana Alméciga Santiago Especialización en Análisis de Datos Inteligencia de …" at bounding box center [300, 211] width 210 height 107
click at [205, 184] on p "Viviana Alméciga Santiago Especialización en Análisis de Datos Inteligencia de …" at bounding box center [310, 202] width 220 height 64
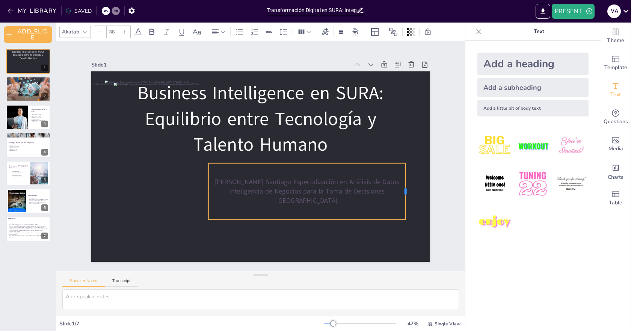
drag, startPoint x: 424, startPoint y: 188, endPoint x: 400, endPoint y: 188, distance: 24.4
click at [315, 291] on div at bounding box center [289, 305] width 54 height 29
drag, startPoint x: 345, startPoint y: 201, endPoint x: 223, endPoint y: 173, distance: 125.7
click at [223, 173] on div "Viviana Alméciga Santiago Especialización en Análisis de Datos Inteligencia de …" at bounding box center [271, 213] width 184 height 173
click at [211, 176] on p "Viviana Alméciga Santiago Especialización en Análisis de Datos Inteligencia de …" at bounding box center [294, 203] width 196 height 87
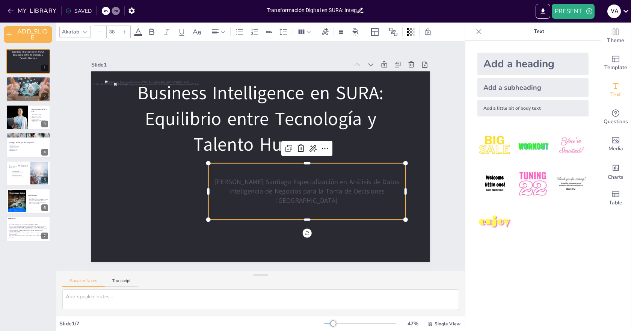
drag, startPoint x: 209, startPoint y: 178, endPoint x: 341, endPoint y: 199, distance: 133.8
click at [342, 199] on p "Viviana Alméciga Santiago Especialización en Análisis de Datos Inteligencia de …" at bounding box center [298, 200] width 199 height 68
click at [137, 34] on span at bounding box center [138, 35] width 8 height 2
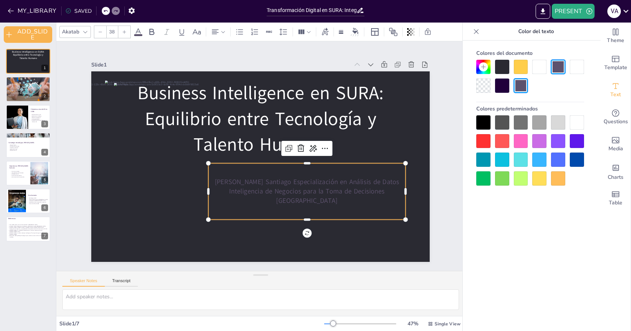
click at [577, 125] on div at bounding box center [577, 122] width 14 height 14
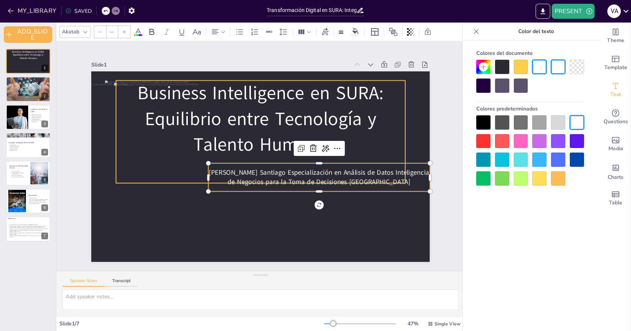
type input "103.7"
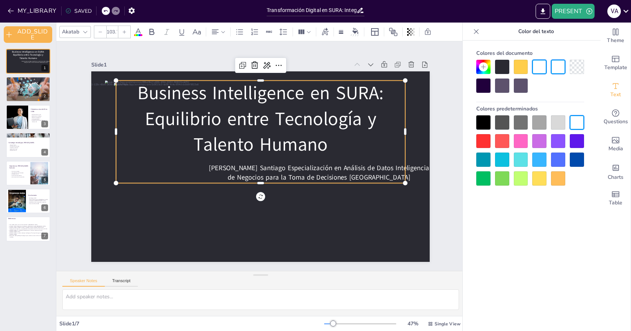
click at [325, 123] on span "Business Intelligence en SURA: Equilibrio entre Tecnología y Talento Humano" at bounding box center [304, 137] width 131 height 243
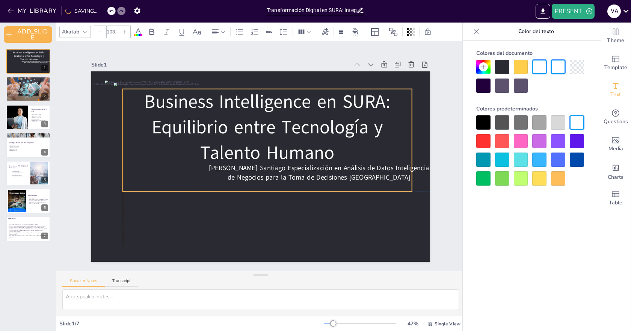
drag, startPoint x: 256, startPoint y: 121, endPoint x: 264, endPoint y: 129, distance: 10.9
click at [264, 129] on span "Business Intelligence en SURA: Equilibrio entre Tecnología y Talento Humano" at bounding box center [278, 123] width 246 height 114
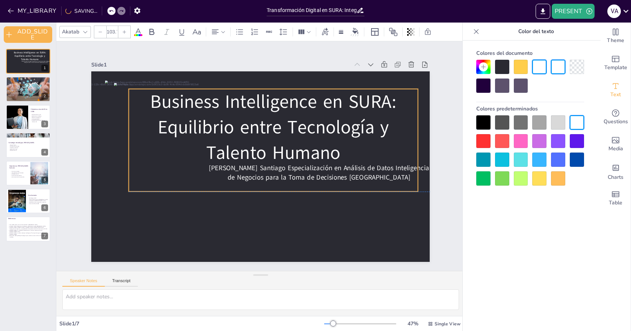
drag, startPoint x: 321, startPoint y: 172, endPoint x: 327, endPoint y: 173, distance: 6.2
click at [327, 173] on span "Viviana Alméciga Santiago Especialización en Análisis de Datos Inteligencia de …" at bounding box center [318, 177] width 220 height 39
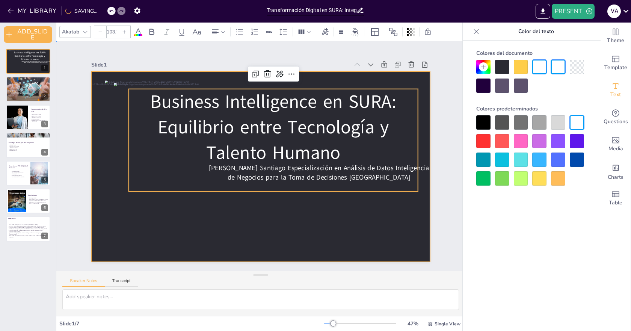
drag, startPoint x: 345, startPoint y: 223, endPoint x: 387, endPoint y: 204, distance: 45.5
click at [347, 223] on div at bounding box center [260, 166] width 338 height 190
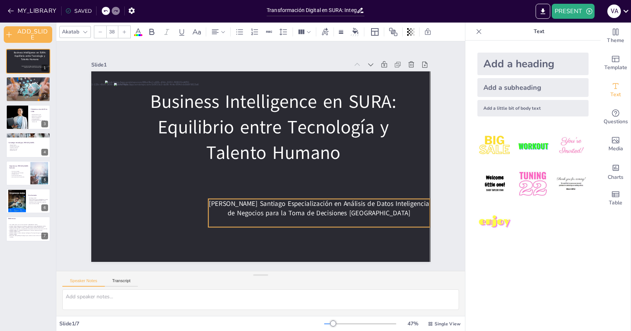
drag, startPoint x: 409, startPoint y: 176, endPoint x: 411, endPoint y: 211, distance: 34.2
click at [411, 211] on span "Viviana Alméciga Santiago Especialización en Análisis de Datos Inteligencia de …" at bounding box center [314, 212] width 220 height 39
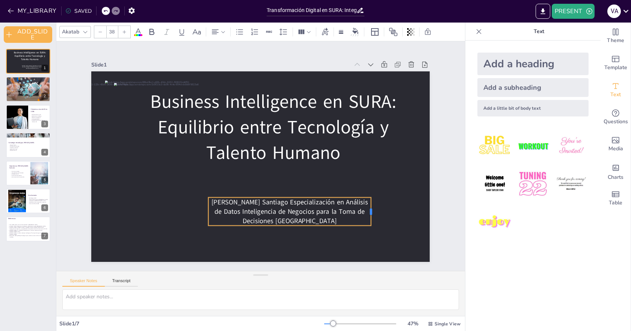
drag, startPoint x: 426, startPoint y: 210, endPoint x: 363, endPoint y: 215, distance: 62.9
click at [366, 219] on div at bounding box center [360, 233] width 12 height 29
click at [256, 202] on span "Viviana Alméciga Santiago Especialización en Análisis de Datos Inteligencia de …" at bounding box center [284, 212] width 157 height 41
click at [256, 202] on span "Viviana Alméciga Santiago Especialización en Análisis de Datos Inteligencia de …" at bounding box center [279, 212] width 155 height 53
click at [277, 199] on span "Viviana Alméciga Santiago Especialización en Análisis de Datos Inteligencia de …" at bounding box center [274, 212] width 152 height 65
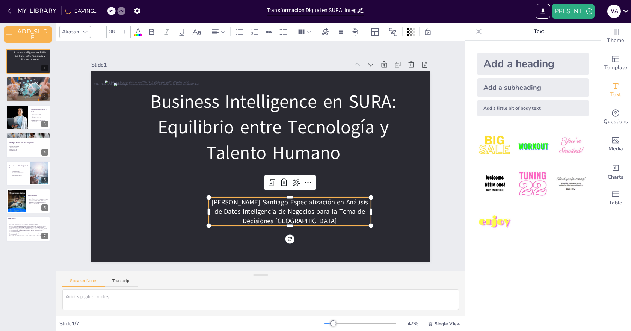
click at [209, 200] on span "Viviana Alméciga Santiago Especialización en Análisis de Datos Inteligencia de …" at bounding box center [279, 212] width 155 height 53
click at [305, 204] on span "Erika Viviana Alméciga Santiago Especialización en Análisis de Datos Inteligenc…" at bounding box center [268, 213] width 148 height 79
click at [304, 198] on span "Erika Viviana Alméciga Santiago Especialización en Análisis de Datos Inteligenc…" at bounding box center [268, 213] width 148 height 79
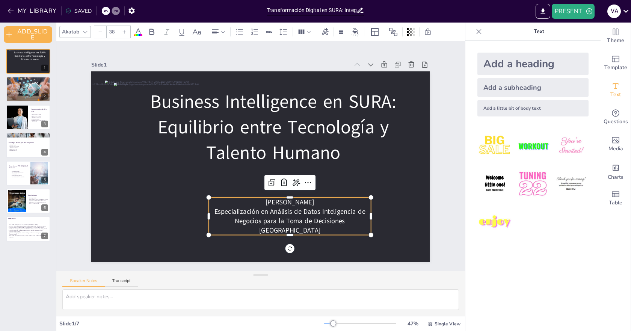
click at [316, 207] on span "Especialización en Análisis de Datos Inteligencia de Negocios para la Toma de D…" at bounding box center [277, 221] width 149 height 50
click at [236, 227] on span "Inteligencia de Negocios para la Toma de Decisiones Universidad Católica de Col…" at bounding box center [208, 204] width 57 height 150
click at [235, 228] on span "Inteligencia de Negocios para la Toma de Decisiones Universidad Católica de Col…" at bounding box center [268, 226] width 150 height 57
drag, startPoint x: 344, startPoint y: 228, endPoint x: 233, endPoint y: 202, distance: 113.3
click at [233, 202] on div "Erika Viviana Alméciga Santiago Especialización en Análisis de Datos Inteligenc…" at bounding box center [276, 220] width 166 height 70
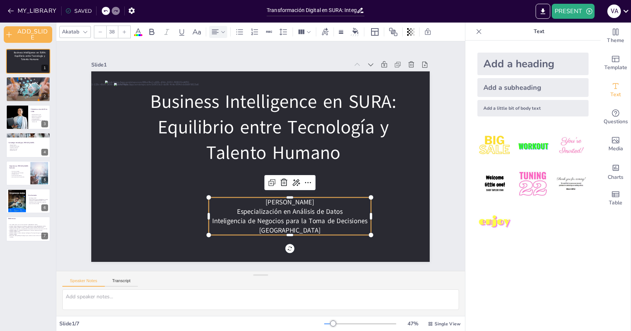
click at [216, 31] on icon at bounding box center [215, 31] width 7 height 5
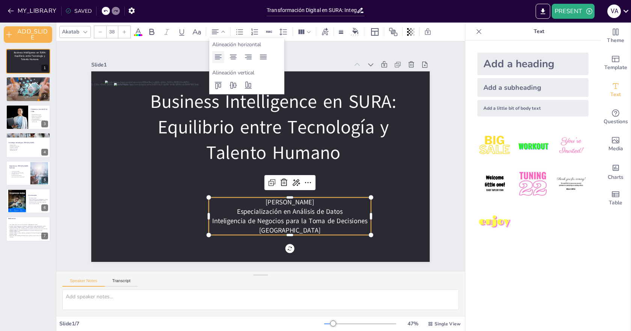
click at [220, 57] on icon at bounding box center [218, 57] width 9 height 9
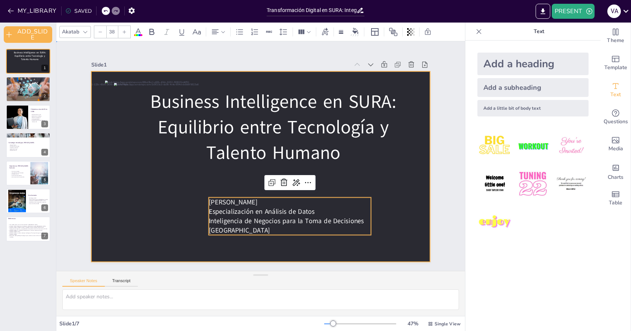
click at [390, 224] on div at bounding box center [257, 166] width 381 height 286
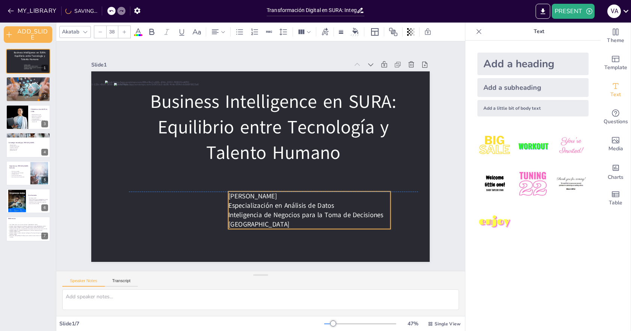
drag, startPoint x: 323, startPoint y: 205, endPoint x: 339, endPoint y: 198, distance: 17.8
click at [339, 198] on p "Especialización en Análisis de Datos" at bounding box center [291, 217] width 157 height 59
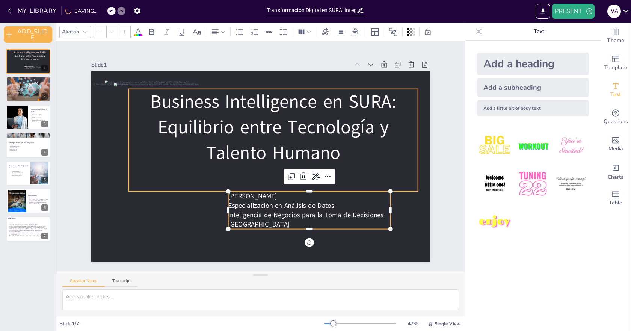
type input "103.7"
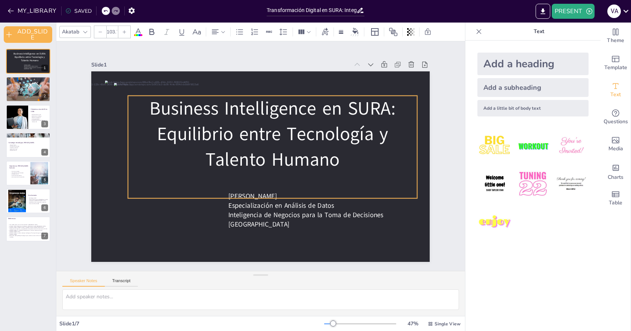
drag, startPoint x: 303, startPoint y: 116, endPoint x: 302, endPoint y: 123, distance: 6.8
click at [302, 123] on span "Business Intelligence en SURA: Equilibrio entre Tecnología y Talento Humano" at bounding box center [297, 142] width 181 height 223
click at [301, 122] on span "Business Intelligence en SURA: Equilibrio entre Tecnología y Talento Humano" at bounding box center [281, 130] width 246 height 114
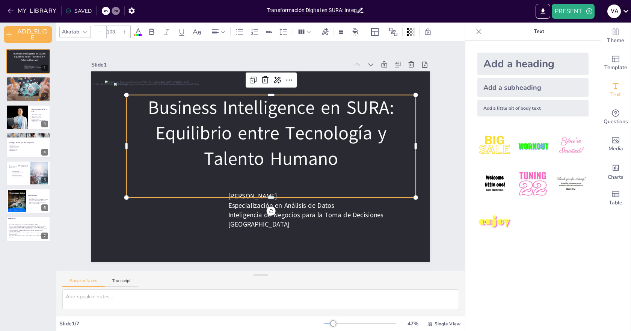
click at [615, 11] on div "V A" at bounding box center [614, 12] width 14 height 14
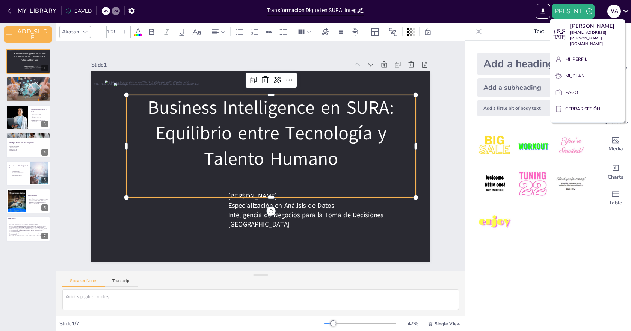
click at [30, 237] on div at bounding box center [315, 165] width 631 height 331
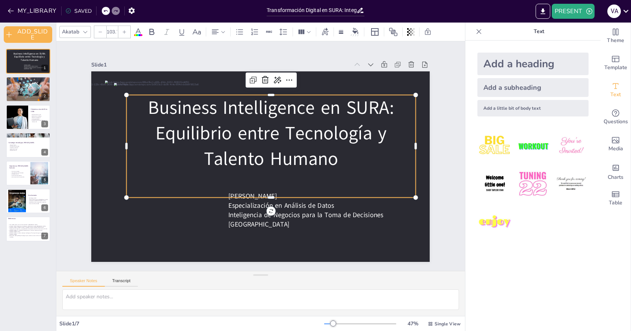
click at [30, 237] on div at bounding box center [28, 228] width 44 height 25
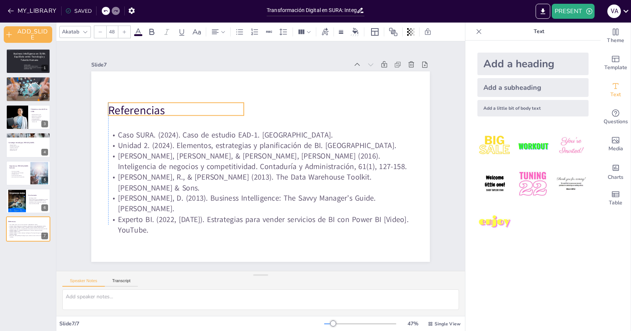
drag, startPoint x: 146, startPoint y: 82, endPoint x: 148, endPoint y: 104, distance: 21.8
click at [148, 104] on p "Referencias" at bounding box center [194, 86] width 134 height 57
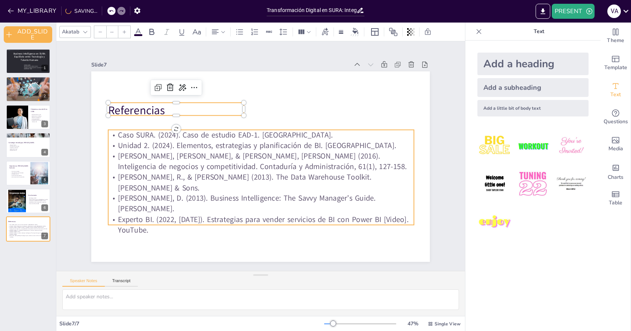
type input "32"
click at [114, 164] on p "[PERSON_NAME], [PERSON_NAME], & [PERSON_NAME], [PERSON_NAME] (2016). Inteligenc…" at bounding box center [258, 151] width 303 height 84
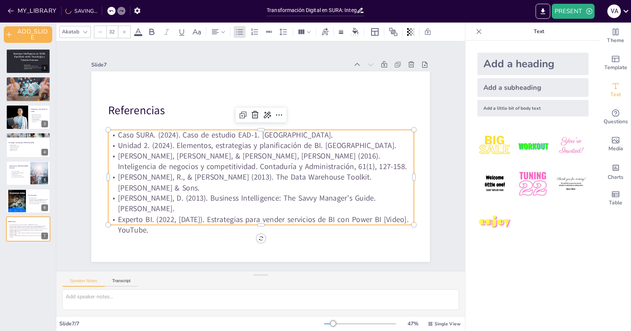
click at [114, 164] on p "[PERSON_NAME], [PERSON_NAME], & [PERSON_NAME], [PERSON_NAME] (2016). Inteligenc…" at bounding box center [260, 161] width 306 height 53
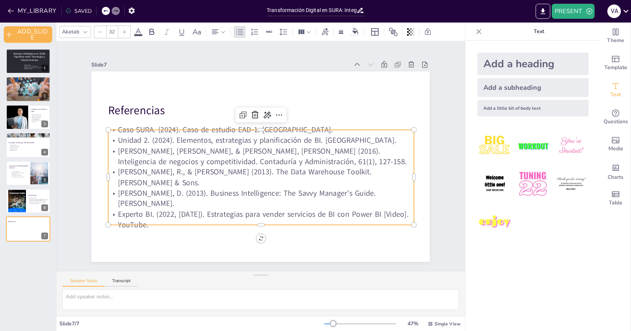
click at [126, 142] on p "Unidad 2. (2024). Elementos, estrategias y planificación de BI. [GEOGRAPHIC_DAT…" at bounding box center [267, 142] width 283 height 134
click at [117, 134] on p "Caso SURA. (2024). Caso de estudio EAD-1. [GEOGRAPHIC_DATA]." at bounding box center [266, 130] width 301 height 74
click at [143, 143] on p "Unidad 2. (2024). Elementos, estrategias y planificación de BI. [GEOGRAPHIC_DAT…" at bounding box center [269, 144] width 253 height 188
click at [163, 145] on p "Unidad 2. (2024). Elementos, estrategias y planificación de BI. [GEOGRAPHIC_DAT…" at bounding box center [264, 141] width 301 height 74
click at [117, 164] on p "[PERSON_NAME], [PERSON_NAME], & [PERSON_NAME], [PERSON_NAME] (2016). Inteligenc…" at bounding box center [261, 155] width 288 height 143
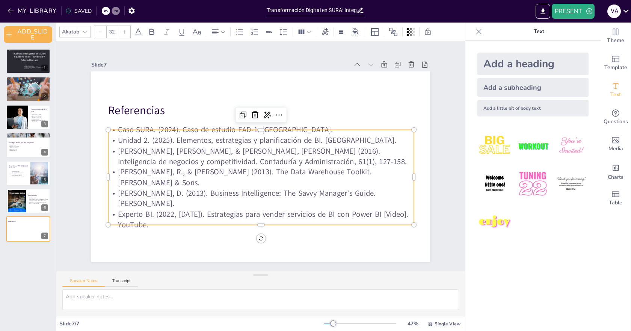
click at [115, 185] on p "[PERSON_NAME], R., & [PERSON_NAME] (2013). The Data Warehouse Toolkit. [PERSON_…" at bounding box center [259, 177] width 306 height 53
click at [112, 195] on p "[PERSON_NAME], D. (2013). Business Intelligence: The Savvy Manager’s Guide. [PE…" at bounding box center [247, 196] width 297 height 115
click at [185, 214] on p "Experto BI. (2022, [DATE]). Estrategias para vender servicios de BI con Power B…" at bounding box center [241, 216] width 297 height 114
drag, startPoint x: 190, startPoint y: 218, endPoint x: 111, endPoint y: 220, distance: 78.9
click at [112, 217] on p "Experto BI. (2022, [DATE]). Estrategias para vender servicios de BI con Power B…" at bounding box center [247, 218] width 303 height 84
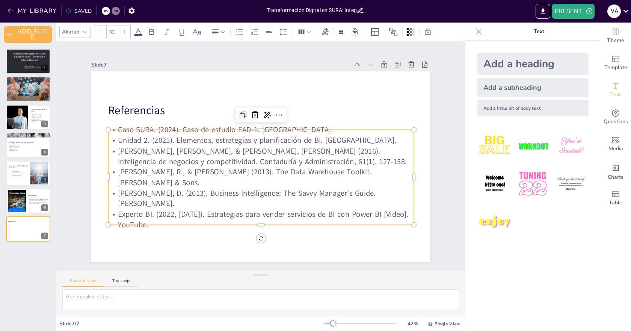
click at [188, 215] on p "Experto BI. (2022, [DATE]). Estrategias para vender servicios de BI con Power B…" at bounding box center [235, 213] width 288 height 143
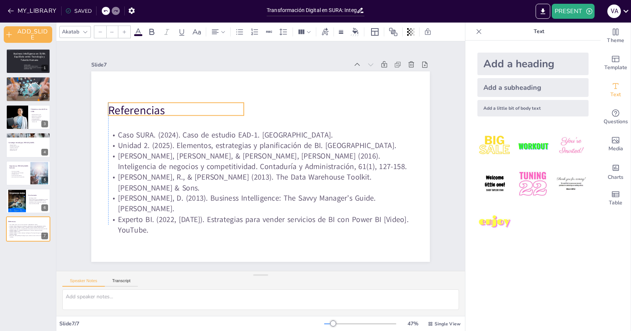
type input "48"
click at [142, 109] on p "Referencias" at bounding box center [201, 82] width 130 height 69
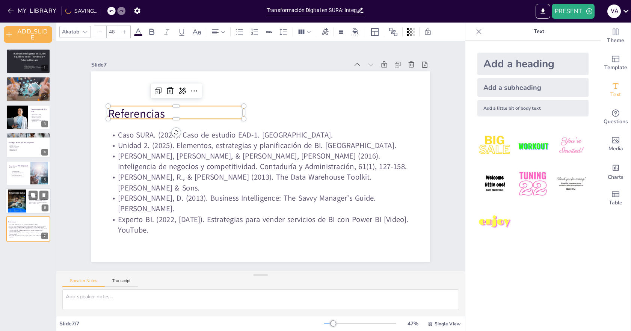
click at [18, 196] on div at bounding box center [17, 201] width 18 height 24
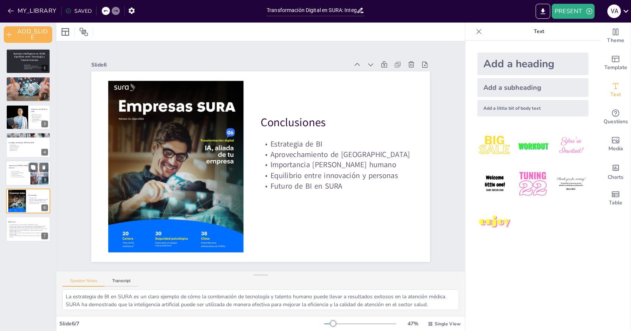
click at [22, 175] on p "Comunicación efectiva" at bounding box center [20, 176] width 20 height 2
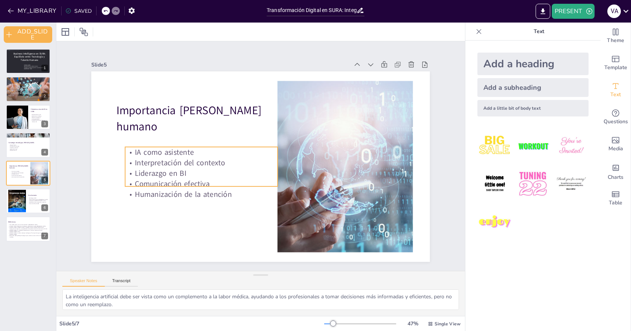
click at [180, 175] on p "Liderazgo en BI" at bounding box center [199, 148] width 143 height 72
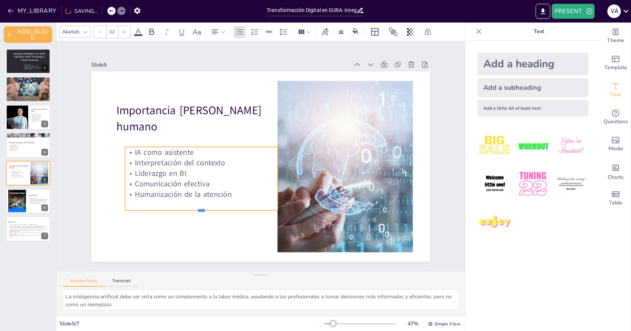
drag, startPoint x: 194, startPoint y: 185, endPoint x: 188, endPoint y: 209, distance: 24.9
click at [188, 210] on div at bounding box center [201, 213] width 152 height 6
click at [26, 155] on div at bounding box center [28, 145] width 45 height 26
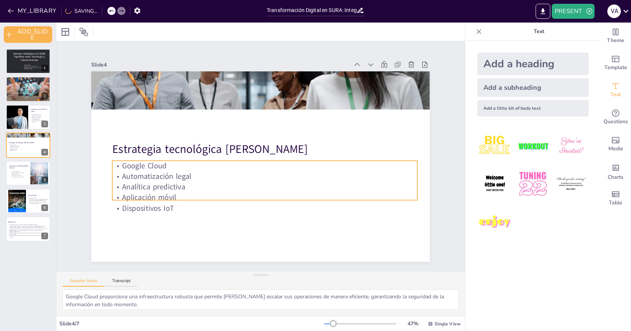
click at [160, 175] on p "Automatización legal" at bounding box center [250, 174] width 234 height 212
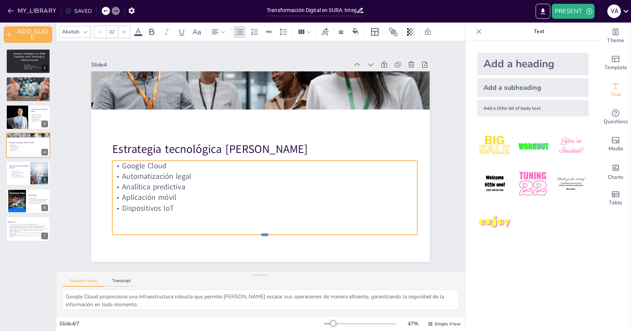
drag, startPoint x: 258, startPoint y: 197, endPoint x: 258, endPoint y: 231, distance: 34.5
click at [258, 231] on div at bounding box center [231, 231] width 281 height 129
click at [26, 119] on div at bounding box center [17, 117] width 38 height 26
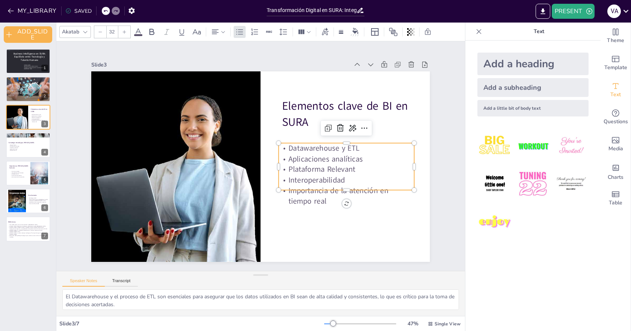
click at [310, 167] on p "Plataforma Relevant" at bounding box center [341, 186] width 134 height 39
drag, startPoint x: 341, startPoint y: 187, endPoint x: 342, endPoint y: 217, distance: 29.3
click at [342, 220] on div at bounding box center [301, 256] width 120 height 73
click at [24, 98] on div at bounding box center [28, 89] width 45 height 28
type textarea "La inteligencia de negocios no solo es una herramienta, sino un [PERSON_NAME] f…"
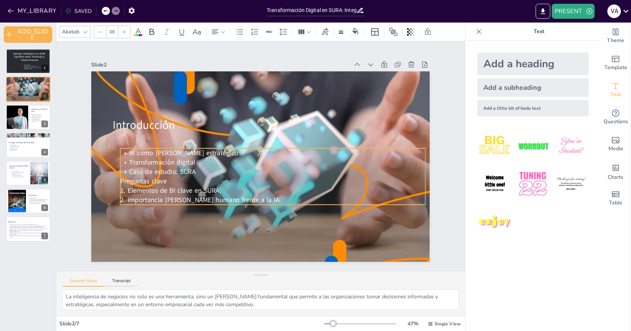
click at [227, 176] on p "Preguntas clave" at bounding box center [250, 181] width 211 height 233
click at [247, 187] on p "1. Elementos de BI clave en SURA." at bounding box center [258, 192] width 282 height 133
click at [247, 187] on p "1. Elementos de BI clave en SURA." at bounding box center [254, 192] width 268 height 160
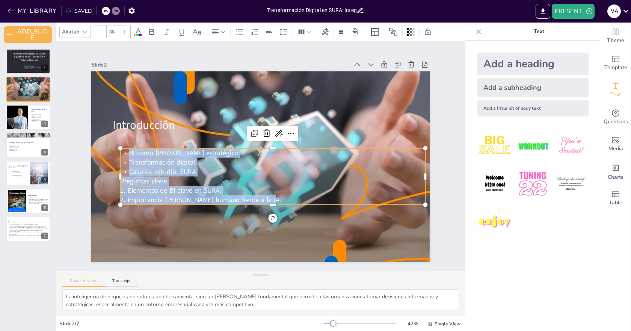
drag, startPoint x: 262, startPoint y: 196, endPoint x: 120, endPoint y: 148, distance: 150.3
click at [120, 148] on div "BI como [PERSON_NAME] estratégico Transformación digital Caso de estudio: SURA …" at bounding box center [270, 178] width 309 height 88
click at [122, 33] on icon at bounding box center [124, 32] width 5 height 5
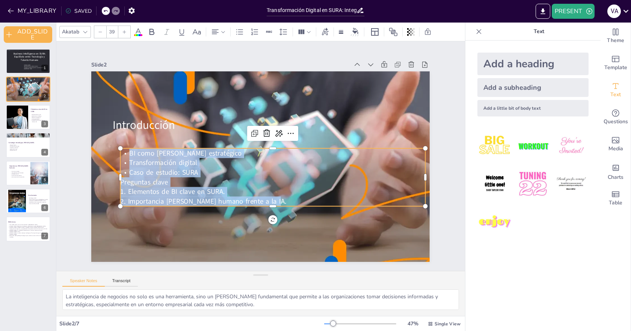
click at [122, 33] on icon at bounding box center [124, 32] width 5 height 5
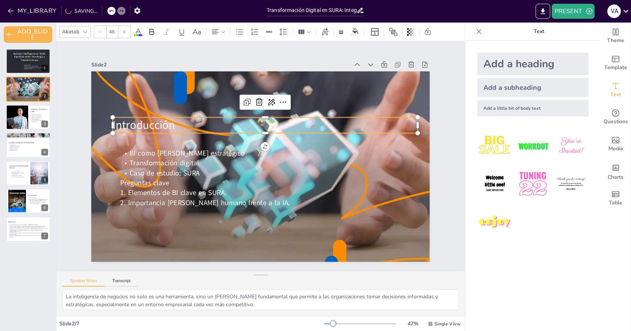
click at [149, 107] on span "Introducción" at bounding box center [159, 91] width 64 height 34
click at [172, 125] on p "Introducción" at bounding box center [271, 126] width 301 height 79
click at [172, 125] on p "Introducción" at bounding box center [274, 128] width 294 height 109
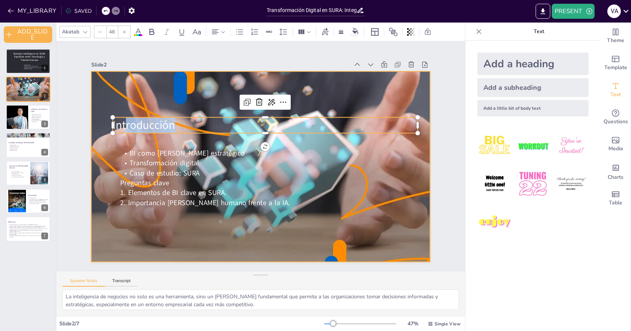
drag, startPoint x: 172, startPoint y: 125, endPoint x: 99, endPoint y: 119, distance: 73.0
click at [99, 120] on div "BI como pilar estratégico Transformación digital Caso de estudio: SURA Pregunta…" at bounding box center [257, 166] width 381 height 286
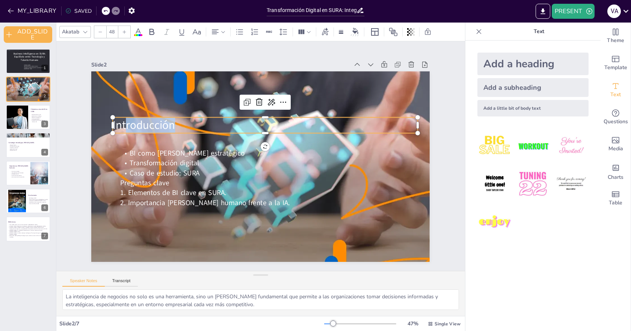
click at [179, 122] on p "Introducción" at bounding box center [282, 134] width 256 height 192
drag, startPoint x: 179, startPoint y: 122, endPoint x: 108, endPoint y: 92, distance: 76.8
click at [109, 114] on div "BI como pilar estratégico Transformación digital Caso de estudio: SURA Pregunta…" at bounding box center [257, 166] width 381 height 286
click at [154, 30] on icon at bounding box center [151, 32] width 5 height 6
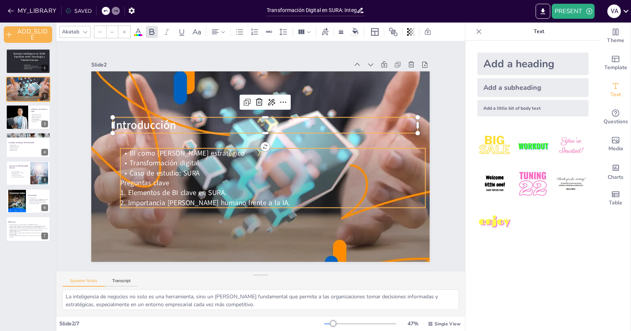
type input "40"
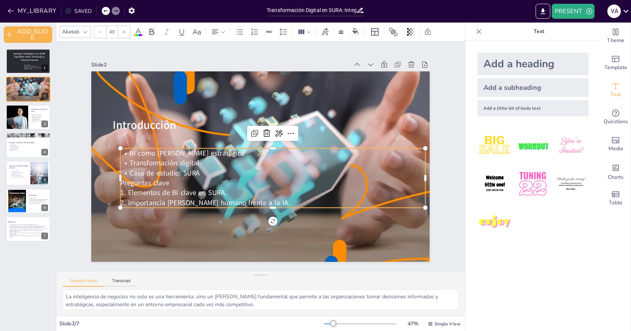
click at [261, 182] on p "Preguntas clave" at bounding box center [261, 185] width 282 height 133
click at [262, 282] on div "Speaker Notes Transcript" at bounding box center [260, 280] width 408 height 18
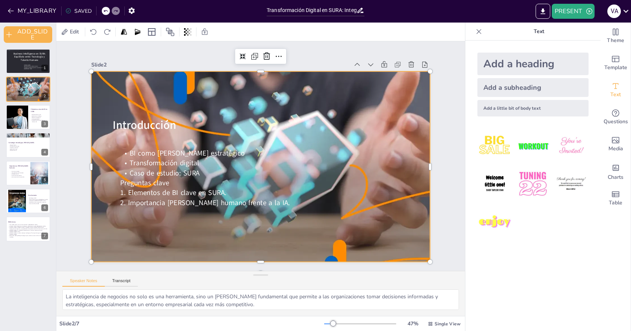
click at [178, 256] on div at bounding box center [258, 167] width 375 height 276
click at [118, 281] on button "Transcript" at bounding box center [121, 282] width 33 height 8
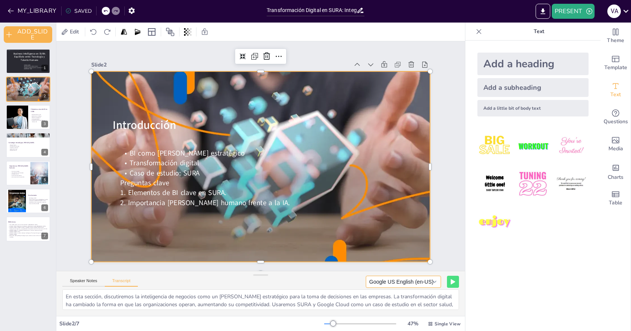
click at [387, 283] on button "Google US English (en-US)" at bounding box center [403, 282] width 75 height 12
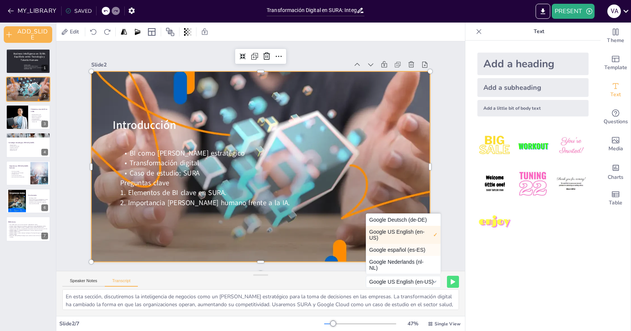
click at [396, 250] on button "Google español (es-ES)" at bounding box center [403, 250] width 74 height 12
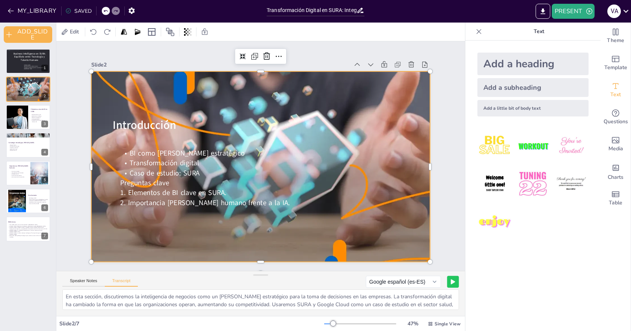
click at [451, 280] on icon at bounding box center [453, 281] width 5 height 5
click at [410, 278] on button "Google español (es-ES)" at bounding box center [388, 282] width 75 height 12
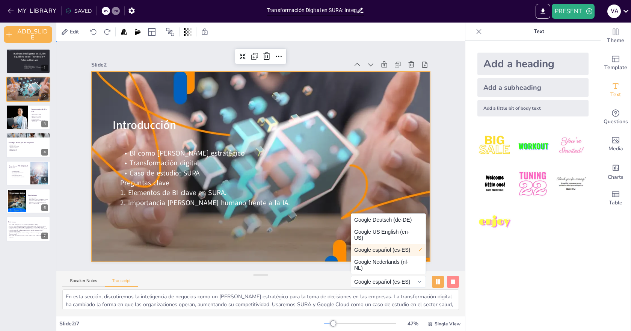
click at [437, 243] on div "Slide 1 Business Intelligence en SURA: Equilibrio entre Tecnología y Talento Hu…" at bounding box center [260, 156] width 427 height 319
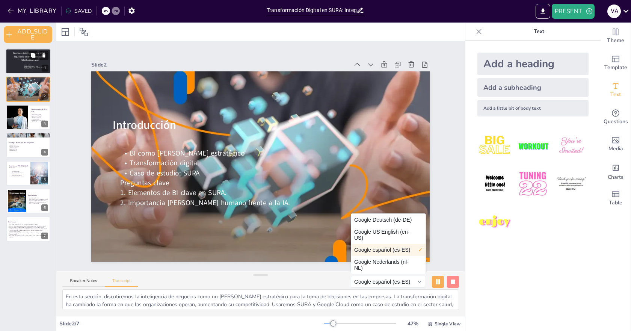
click at [32, 68] on span "Inteligencia de Negocios para la Toma de Decisiones" at bounding box center [34, 67] width 21 height 1
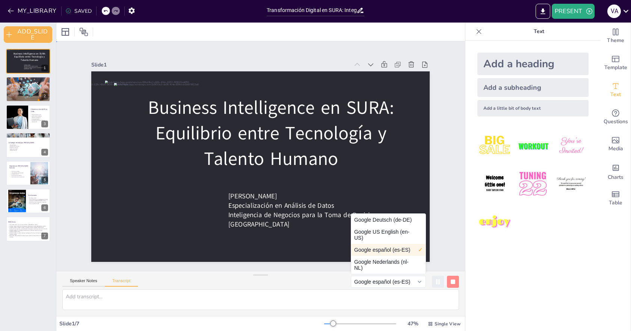
click at [436, 213] on div "Slide 1 Business Intelligence en SURA: Equilibrio entre Tecnología y Talento Hu…" at bounding box center [260, 156] width 427 height 319
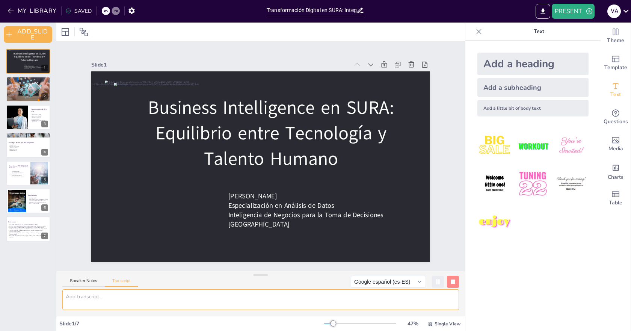
click at [160, 297] on textarea at bounding box center [260, 299] width 396 height 21
click at [29, 89] on p "Caso de estudio: SURA" at bounding box center [29, 90] width 41 height 2
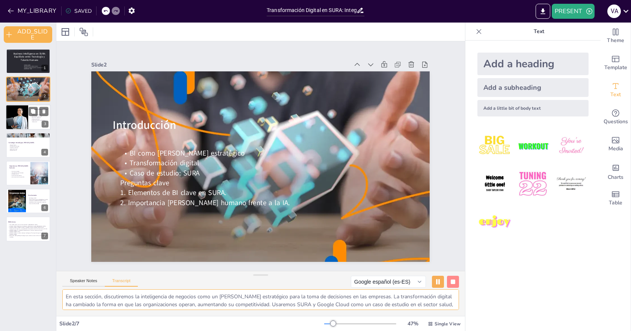
click at [27, 126] on div at bounding box center [17, 117] width 38 height 26
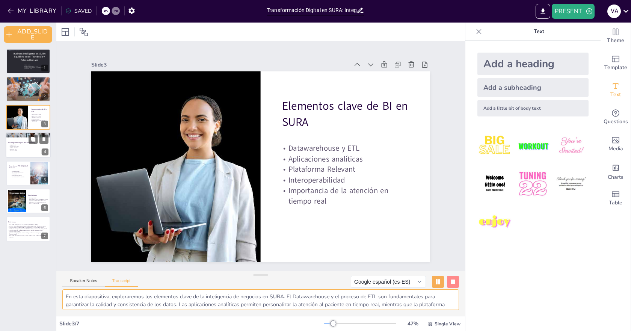
click at [21, 146] on p "Automatización legal" at bounding box center [28, 147] width 41 height 2
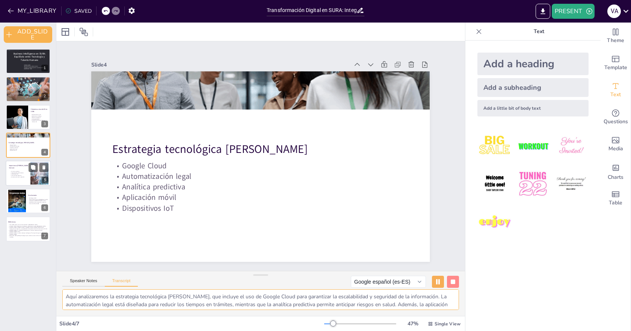
click at [20, 162] on div at bounding box center [28, 173] width 45 height 26
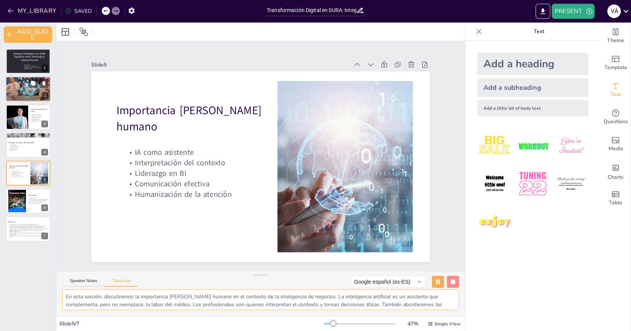
click at [23, 91] on p "Preguntas clave" at bounding box center [29, 92] width 41 height 2
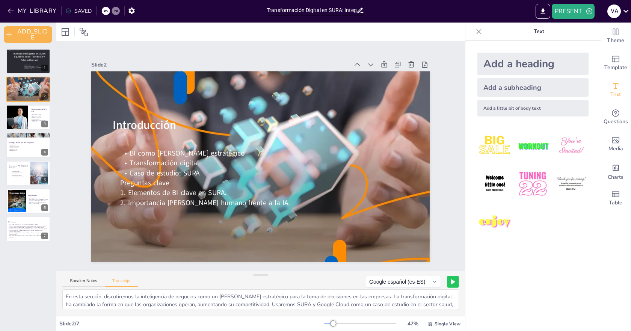
click at [447, 282] on button at bounding box center [453, 282] width 12 height 12
click at [26, 120] on div at bounding box center [17, 117] width 38 height 26
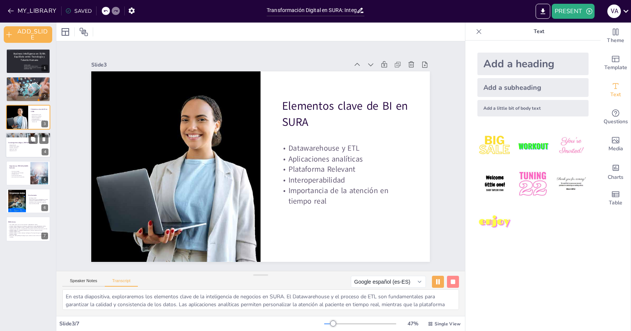
click at [21, 154] on div "Google Cloud Automatización legal Analítica predictiva Aplicación móvil Disposi…" at bounding box center [28, 149] width 41 height 10
type textarea "Aquí analizaremos la estrategia tecnológica de SURA, que incluye el uso de Goog…"
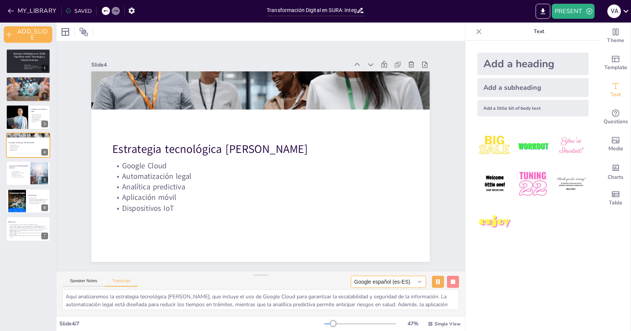
click at [398, 282] on button "Google español (es-ES)" at bounding box center [388, 282] width 75 height 12
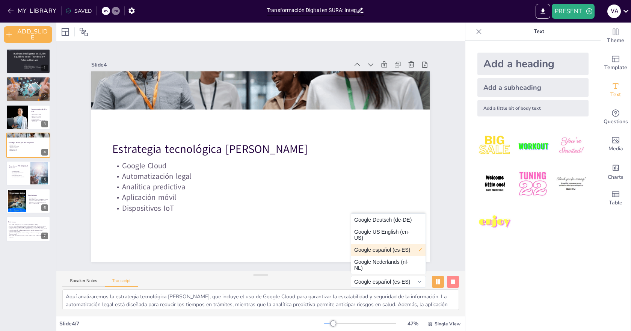
click at [392, 250] on button "Google español (es-ES)" at bounding box center [388, 250] width 74 height 12
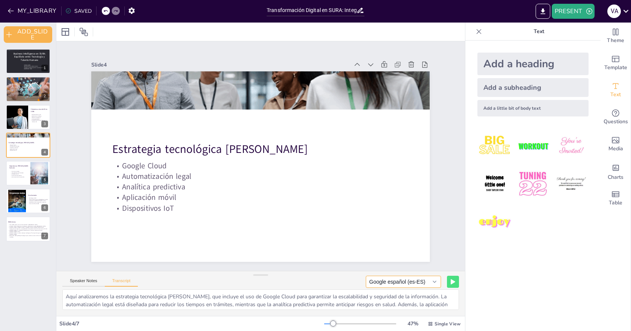
click at [399, 284] on button "Google español (es-ES)" at bounding box center [403, 282] width 75 height 12
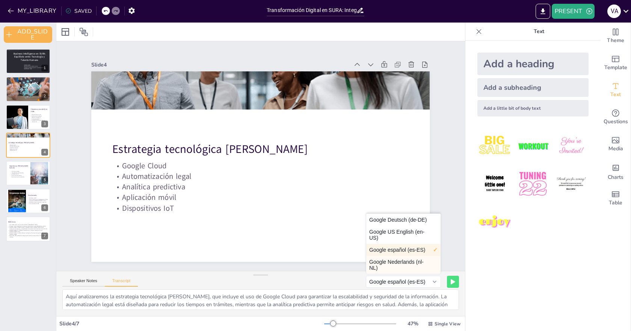
click at [397, 262] on button "Google Nederlands (nl-NL)" at bounding box center [403, 265] width 74 height 18
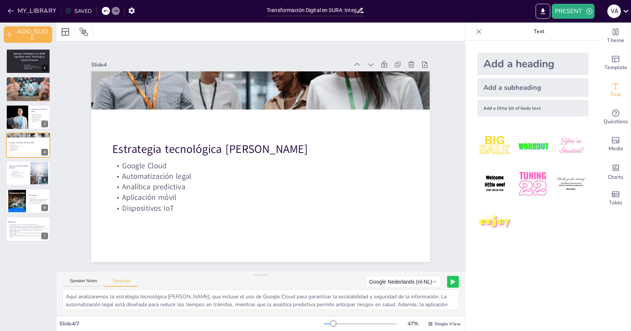
click at [447, 282] on button at bounding box center [453, 282] width 12 height 12
click at [398, 283] on button "Google Nederlands (nl-NL)" at bounding box center [388, 282] width 75 height 12
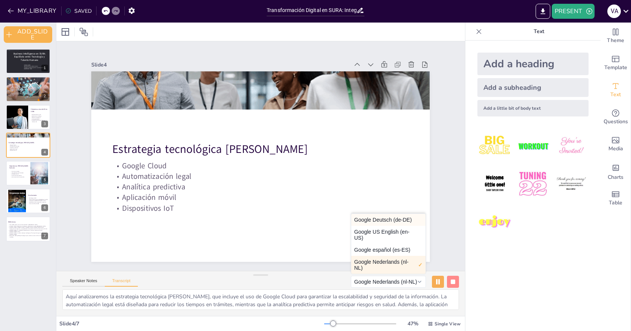
click at [396, 222] on button "Google Deutsch (de-DE)" at bounding box center [388, 220] width 74 height 12
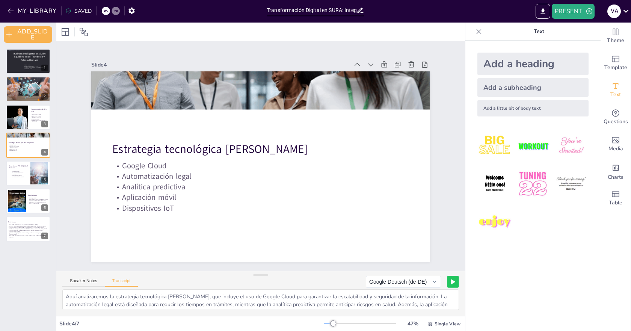
click at [447, 280] on button at bounding box center [453, 282] width 12 height 12
click at [410, 277] on button "Google Deutsch (de-DE)" at bounding box center [388, 282] width 75 height 12
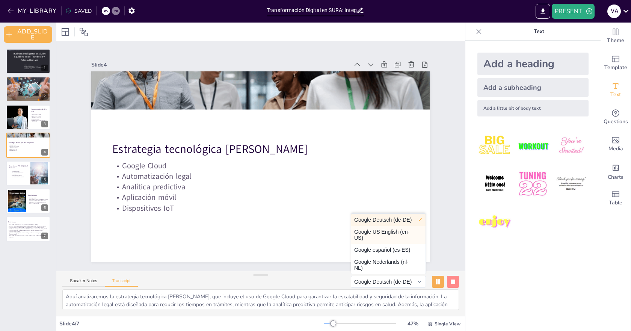
click at [376, 229] on button "Google US English (en-US)" at bounding box center [388, 235] width 74 height 18
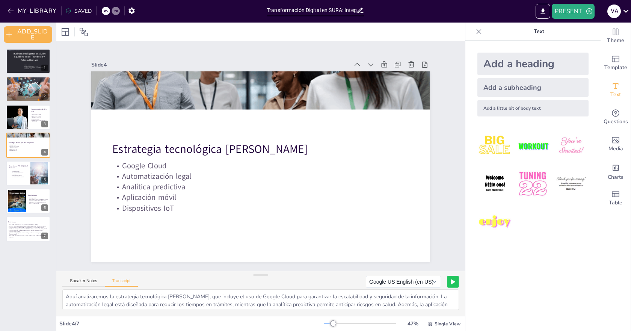
click at [447, 283] on button at bounding box center [453, 282] width 12 height 12
click at [413, 282] on button "Google US English (en-US)" at bounding box center [388, 282] width 75 height 12
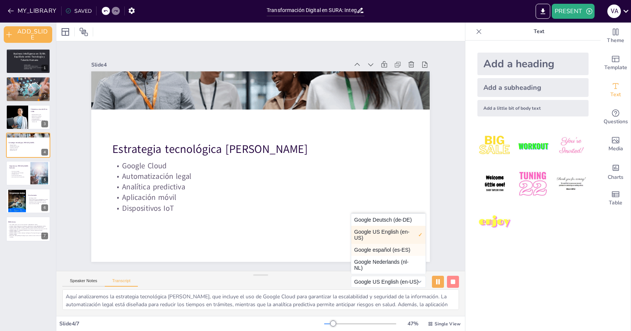
click at [398, 250] on button "Google español (es-ES)" at bounding box center [388, 250] width 74 height 12
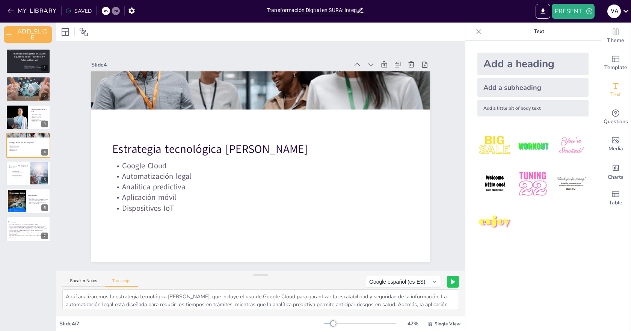
click at [447, 285] on button at bounding box center [453, 282] width 12 height 12
click at [543, 9] on icon "EXPORT_TO_POWERPOINT" at bounding box center [542, 11] width 5 height 6
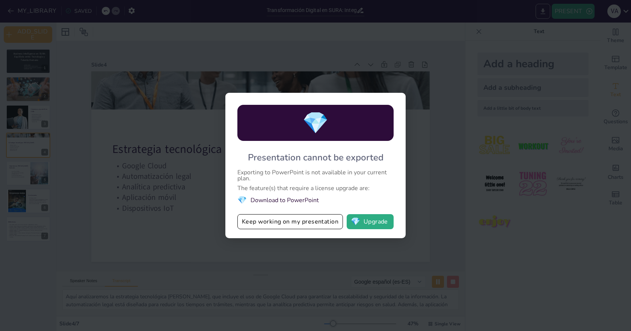
click at [540, 11] on div "💎 Presentation cannot be exported Exporting to PowerPoint is not available in y…" at bounding box center [315, 165] width 631 height 331
click at [440, 209] on div "💎 Presentation cannot be exported Exporting to PowerPoint is not available in y…" at bounding box center [315, 165] width 631 height 331
click at [307, 221] on button "Keep working on my presentation" at bounding box center [289, 221] width 105 height 15
